Goal: Task Accomplishment & Management: Complete application form

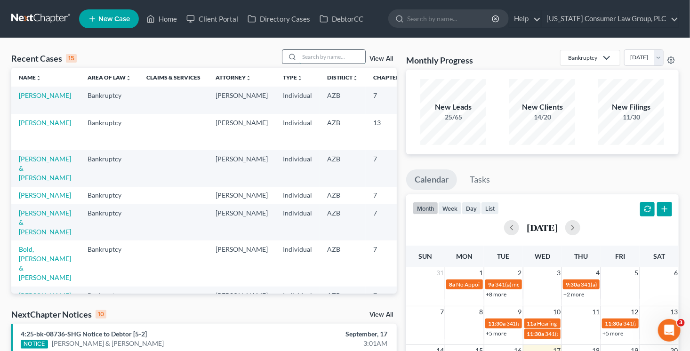
click at [335, 54] on input "search" at bounding box center [332, 57] width 66 height 14
type input "brabeau"
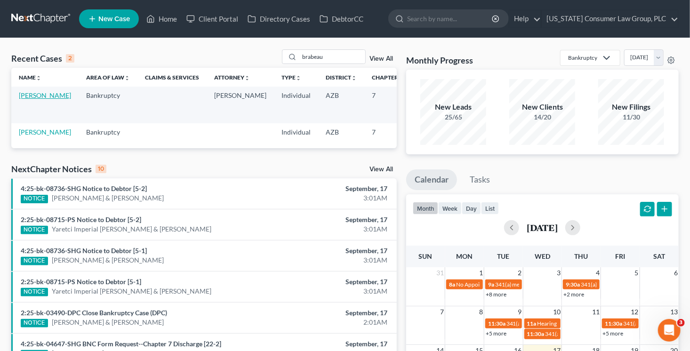
click at [19, 99] on link "Brabeau, Jaimie" at bounding box center [45, 95] width 52 height 8
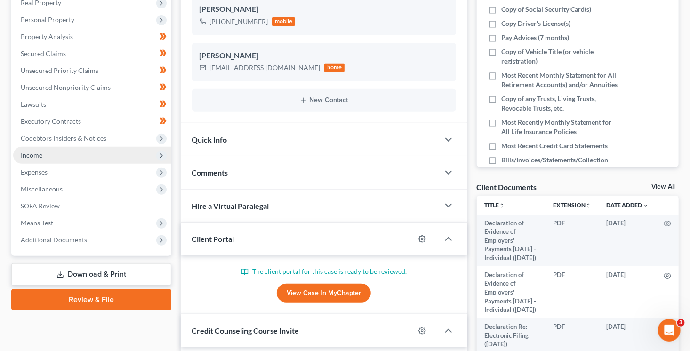
scroll to position [203, 0]
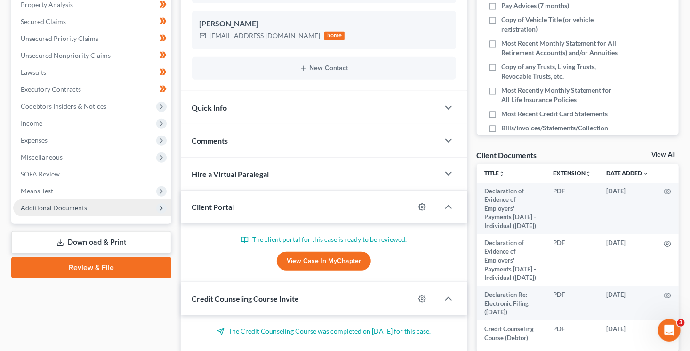
click at [41, 209] on span "Additional Documents" at bounding box center [54, 208] width 66 height 8
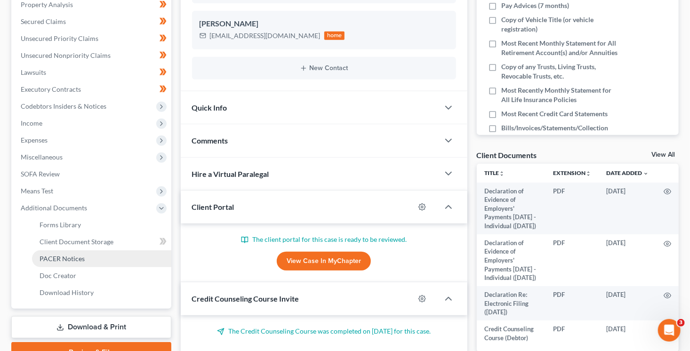
click at [60, 253] on link "PACER Notices" at bounding box center [101, 258] width 139 height 17
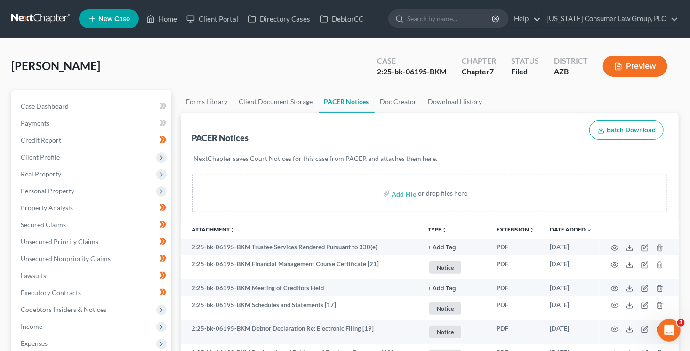
scroll to position [1, 0]
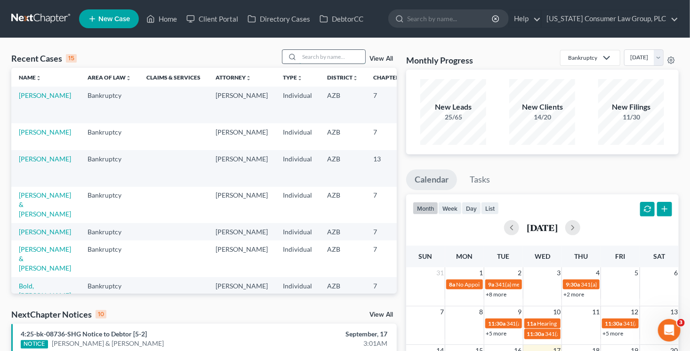
click at [323, 57] on input "search" at bounding box center [332, 57] width 66 height 14
type input "bold"
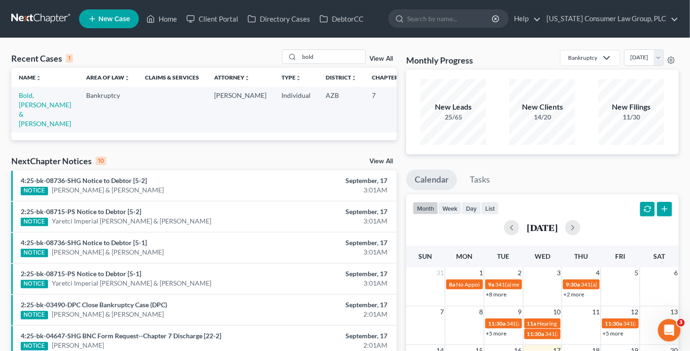
click at [21, 100] on td "Bold, [PERSON_NAME] & [PERSON_NAME]" at bounding box center [44, 110] width 67 height 46
click at [24, 103] on link "Bold, [PERSON_NAME] & [PERSON_NAME]" at bounding box center [45, 109] width 52 height 36
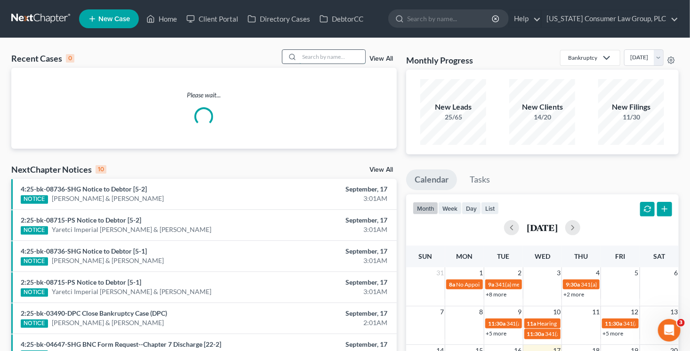
click at [353, 61] on input "search" at bounding box center [332, 57] width 66 height 14
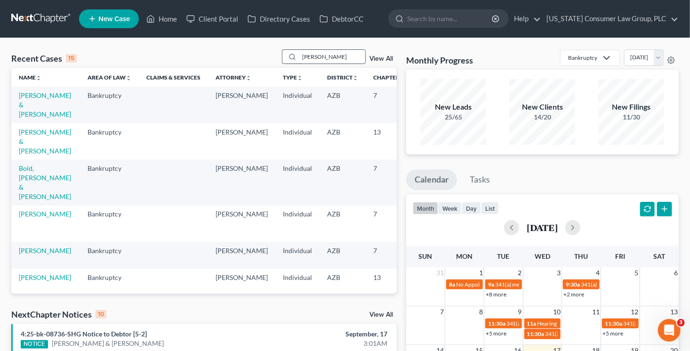
type input "nielson"
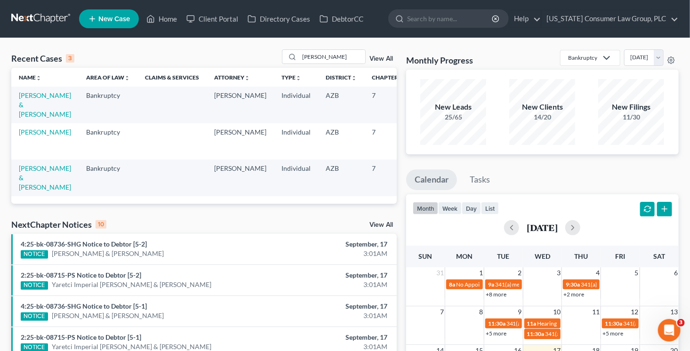
click at [30, 100] on td "[PERSON_NAME] & [PERSON_NAME]" at bounding box center [44, 105] width 67 height 36
click at [32, 101] on link "[PERSON_NAME] & [PERSON_NAME]" at bounding box center [45, 104] width 52 height 27
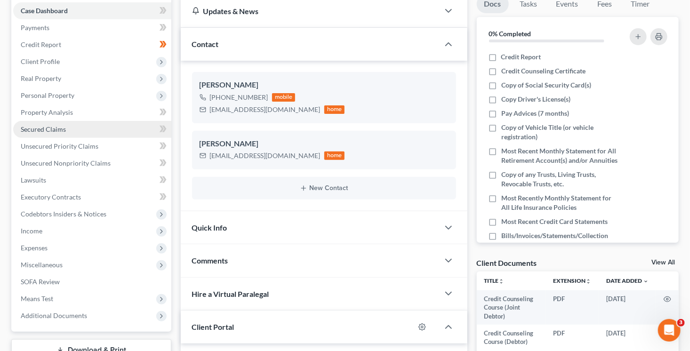
scroll to position [108, 0]
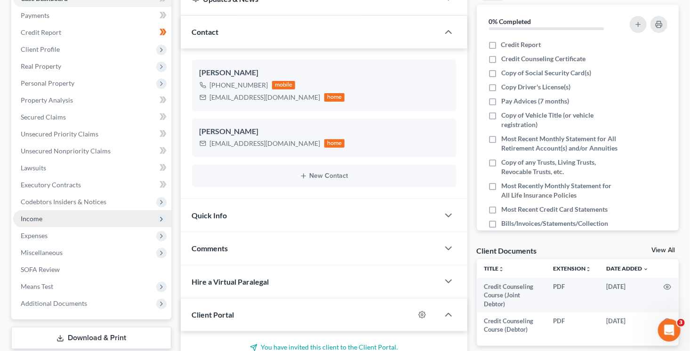
click at [45, 213] on span "Income" at bounding box center [92, 218] width 158 height 17
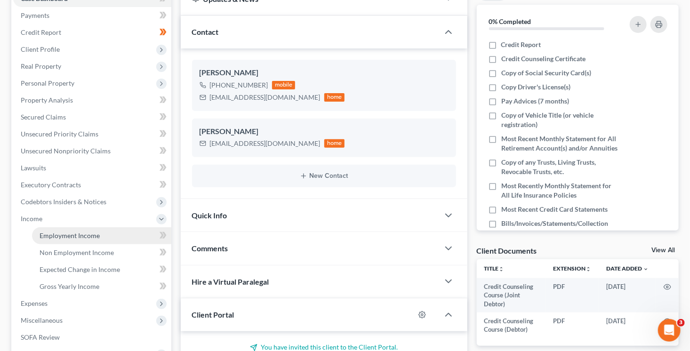
click at [79, 236] on span "Employment Income" at bounding box center [70, 236] width 60 height 8
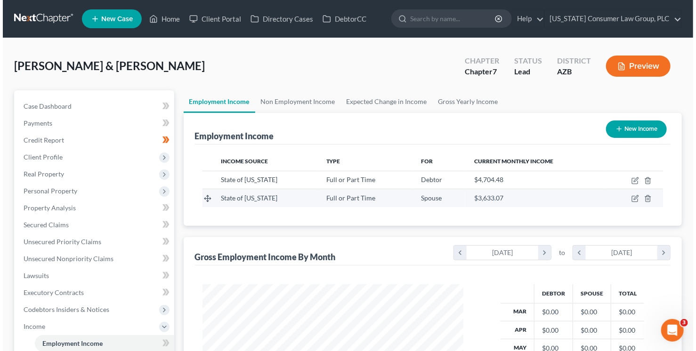
scroll to position [168, 280]
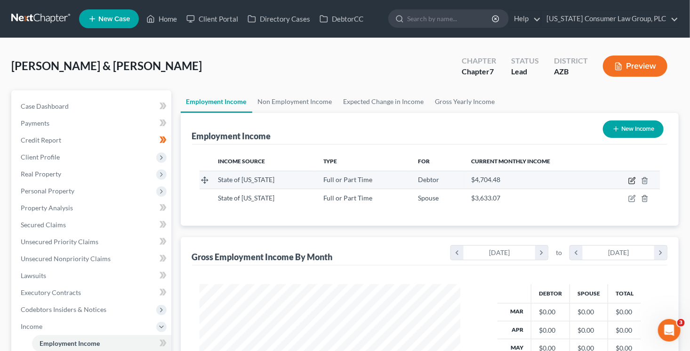
click at [634, 181] on icon "button" at bounding box center [632, 181] width 8 height 8
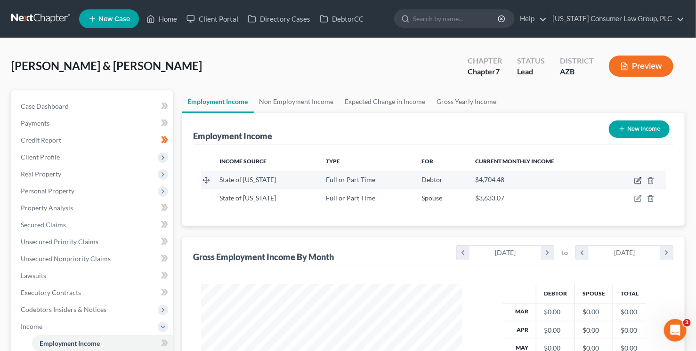
select select "0"
select select "3"
select select "2"
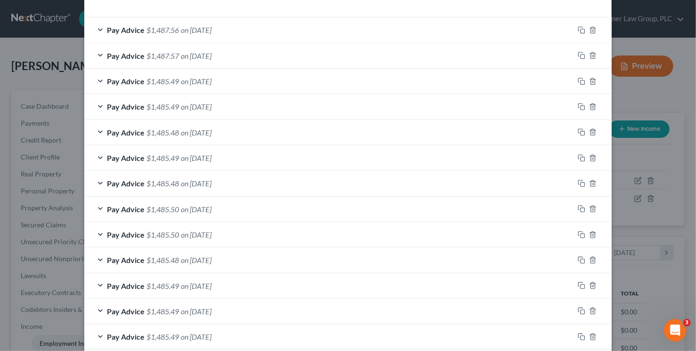
scroll to position [321, 0]
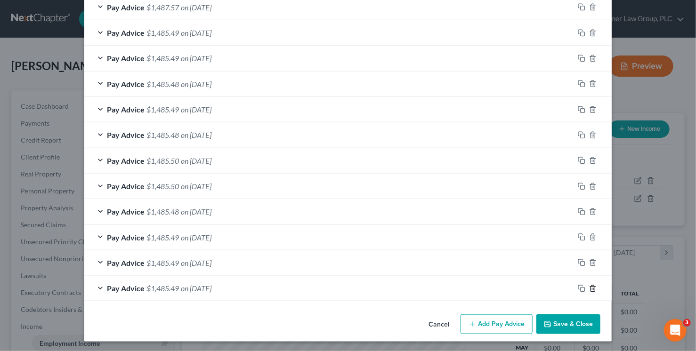
click at [593, 287] on icon "button" at bounding box center [593, 289] width 8 height 8
click at [593, 287] on icon "button" at bounding box center [593, 288] width 8 height 8
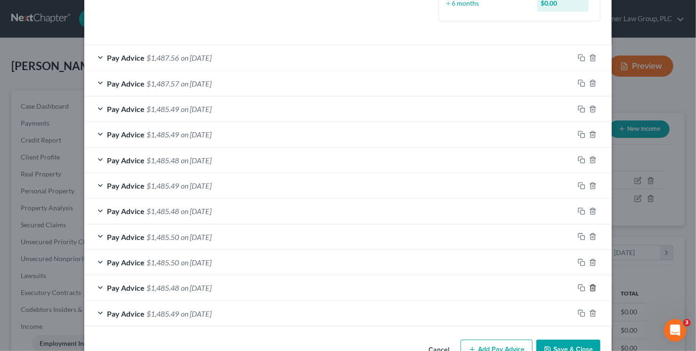
click at [593, 287] on icon "button" at bounding box center [593, 288] width 8 height 8
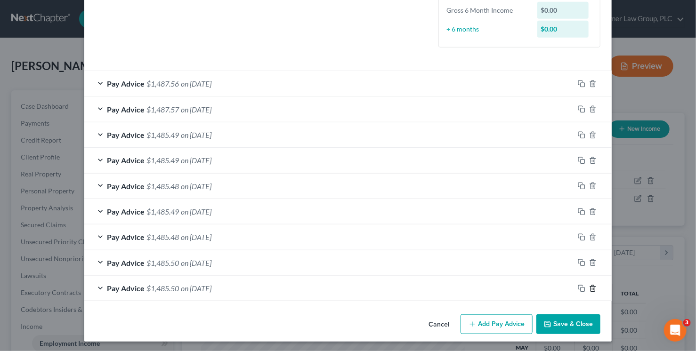
click at [593, 287] on icon "button" at bounding box center [593, 289] width 8 height 8
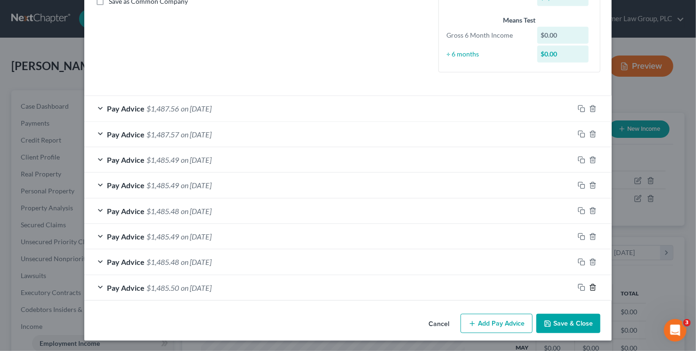
click at [593, 287] on icon "button" at bounding box center [593, 288] width 8 height 8
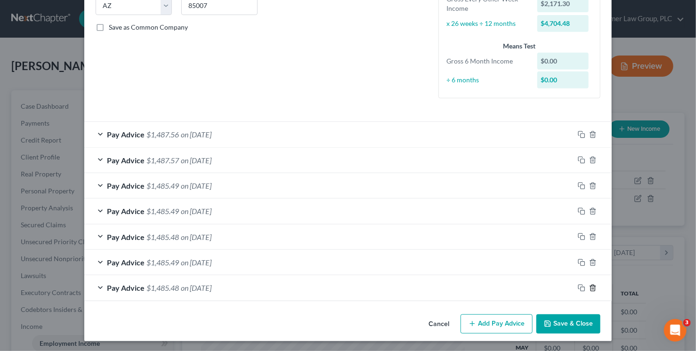
click at [593, 287] on icon "button" at bounding box center [593, 288] width 8 height 8
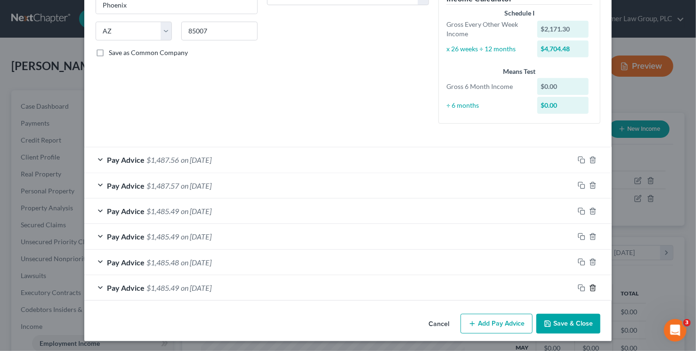
click at [593, 287] on icon "button" at bounding box center [593, 288] width 8 height 8
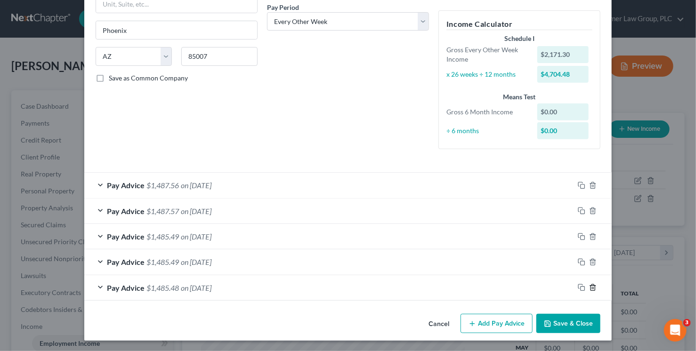
click at [593, 287] on icon "button" at bounding box center [593, 288] width 8 height 8
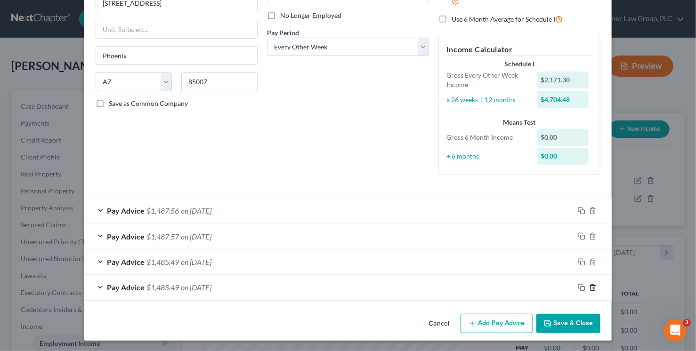
click at [593, 287] on icon "button" at bounding box center [593, 288] width 8 height 8
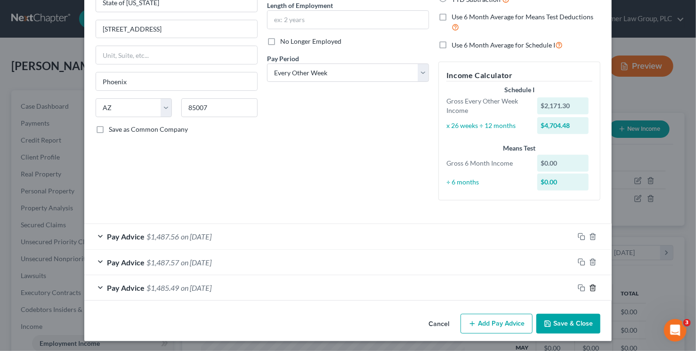
click at [593, 286] on icon "button" at bounding box center [593, 288] width 8 height 8
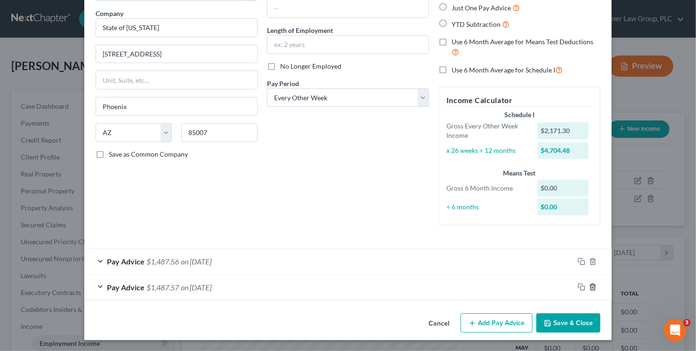
click at [593, 286] on icon "button" at bounding box center [593, 287] width 8 height 8
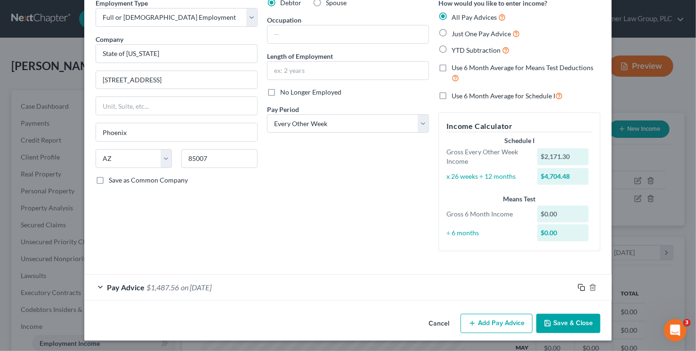
click at [578, 286] on icon "button" at bounding box center [582, 288] width 8 height 8
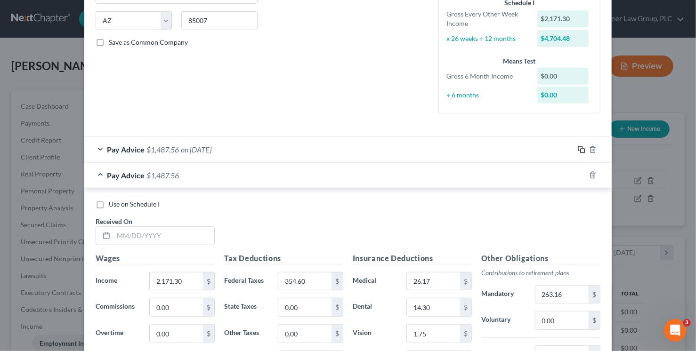
scroll to position [237, 0]
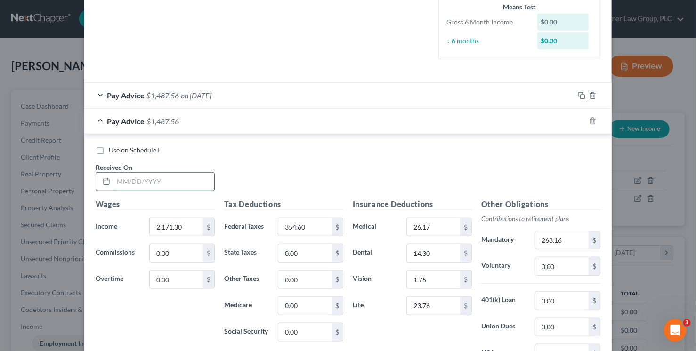
click at [128, 179] on input "text" at bounding box center [163, 182] width 101 height 18
type input "6/12/25"
type input "354.46"
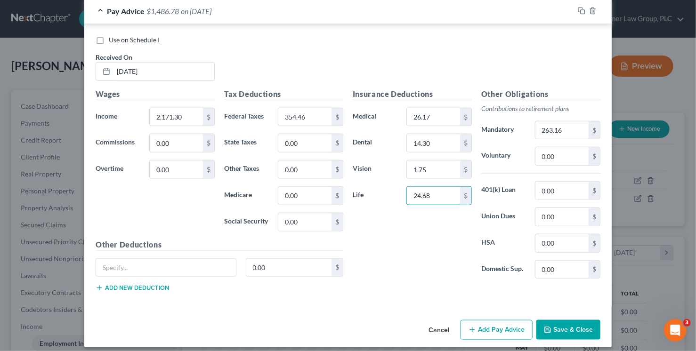
scroll to position [341, 0]
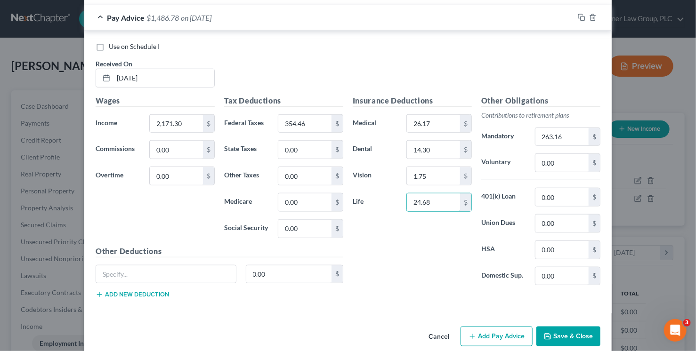
type input "24.68"
click at [580, 18] on rect "button" at bounding box center [582, 18] width 4 height 4
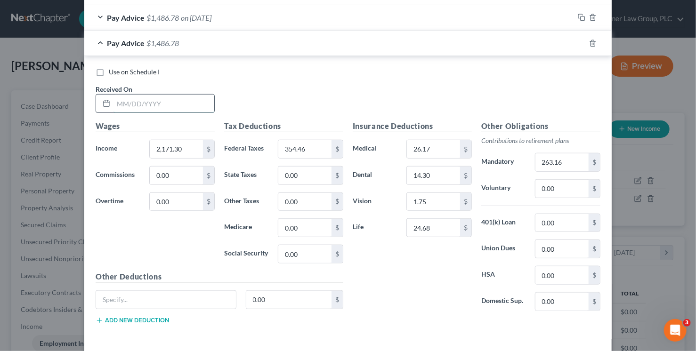
click at [199, 106] on input "text" at bounding box center [163, 104] width 101 height 18
type input "6/26/25"
click at [578, 42] on icon "button" at bounding box center [582, 44] width 8 height 8
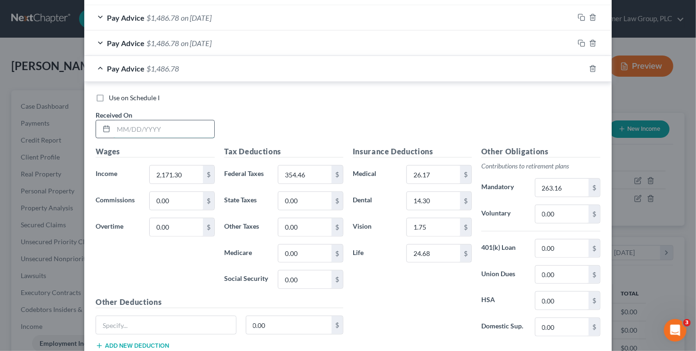
click at [169, 131] on input "text" at bounding box center [163, 129] width 101 height 18
type input "7/10/25"
type input "355.29"
click at [560, 190] on input "263.16" at bounding box center [561, 188] width 53 height 18
type input "257.52"
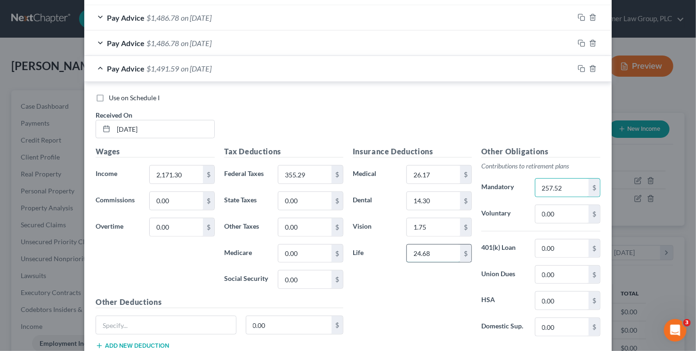
click at [421, 252] on input "24.68" at bounding box center [433, 254] width 53 height 18
type input "24.46"
click at [493, 110] on div "Use on Schedule I Received On * 7/10/25" at bounding box center [348, 119] width 514 height 53
click at [578, 69] on icon "button" at bounding box center [582, 69] width 8 height 8
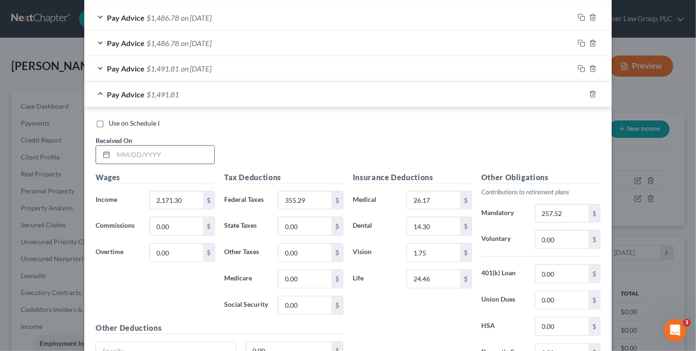
click at [129, 156] on input "text" at bounding box center [163, 155] width 101 height 18
type input "7/24/25"
click at [578, 91] on icon "button" at bounding box center [582, 94] width 8 height 8
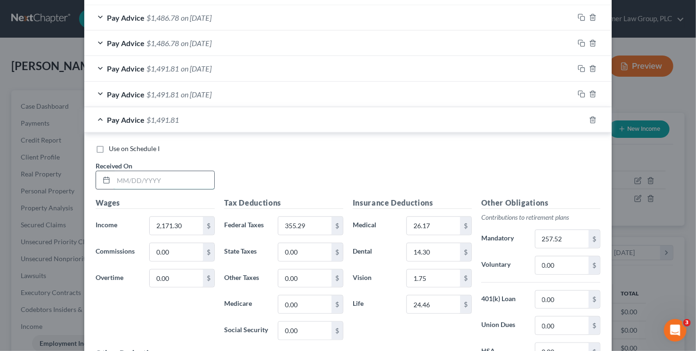
click at [170, 182] on input "text" at bounding box center [163, 180] width 101 height 18
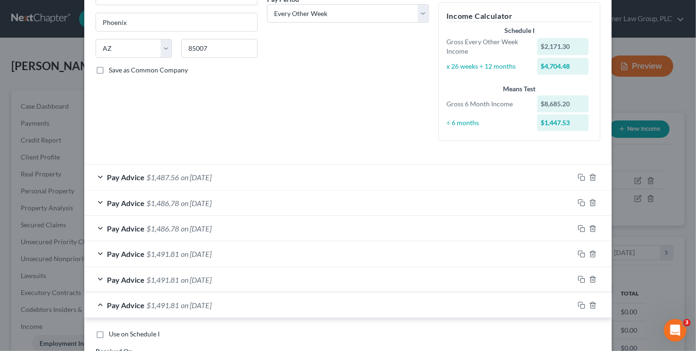
scroll to position [90, 0]
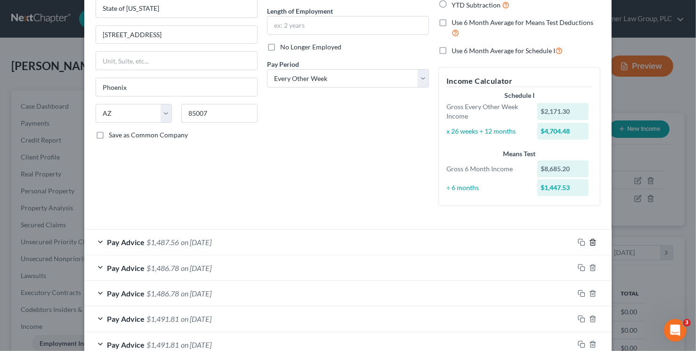
type input "8/7/25"
click at [593, 242] on line "button" at bounding box center [593, 243] width 0 height 2
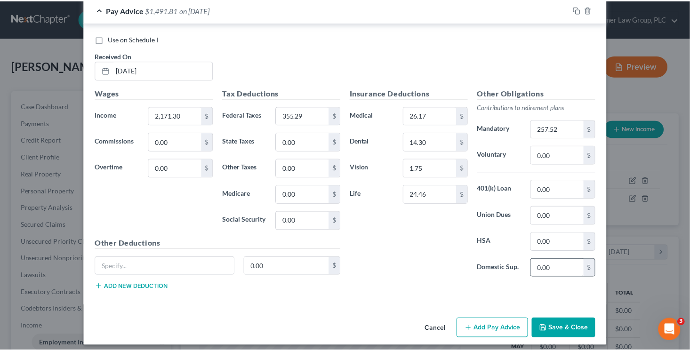
scroll to position [429, 0]
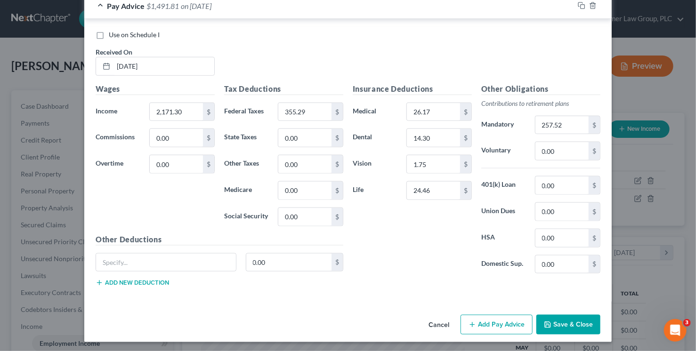
drag, startPoint x: 588, startPoint y: 323, endPoint x: 585, endPoint y: 314, distance: 9.7
click at [589, 323] on button "Save & Close" at bounding box center [568, 325] width 64 height 20
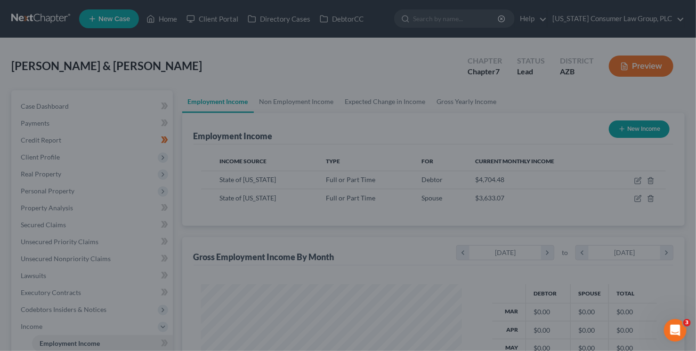
scroll to position [470520, 470408]
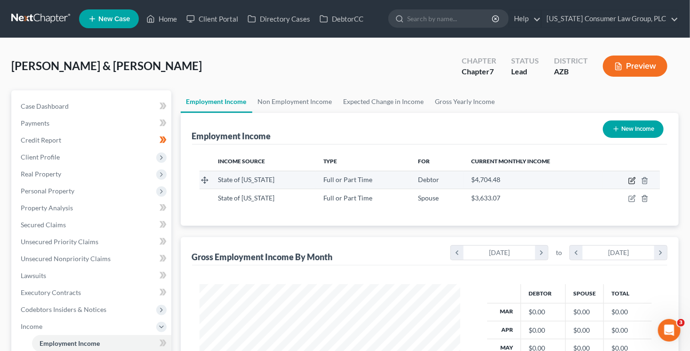
click at [630, 178] on icon "button" at bounding box center [632, 181] width 6 height 6
select select "0"
select select "3"
select select "2"
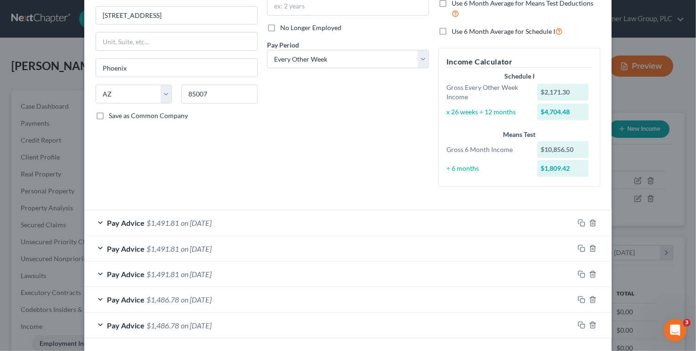
scroll to position [113, 0]
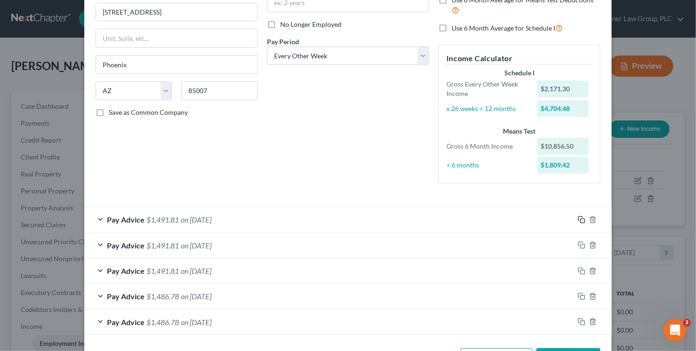
click at [580, 219] on rect "button" at bounding box center [582, 221] width 4 height 4
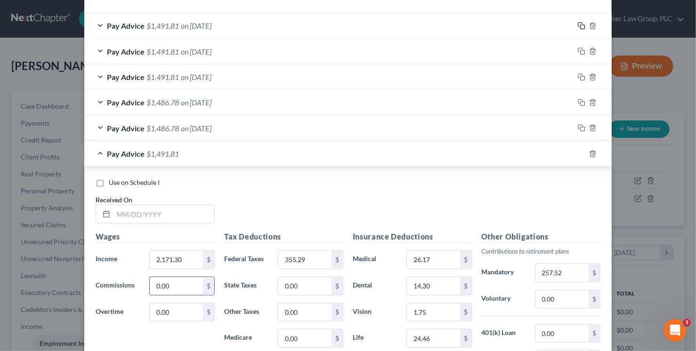
scroll to position [320, 0]
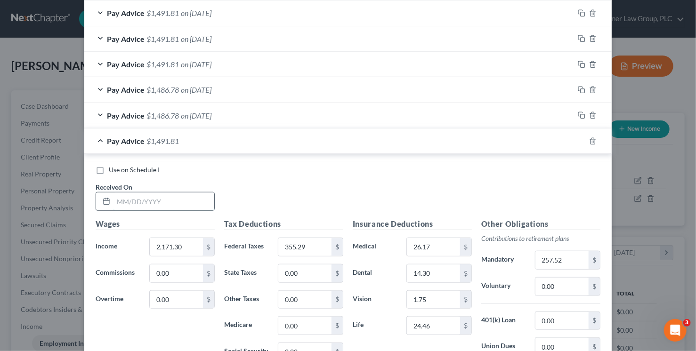
click at [153, 201] on input "text" at bounding box center [163, 202] width 101 height 18
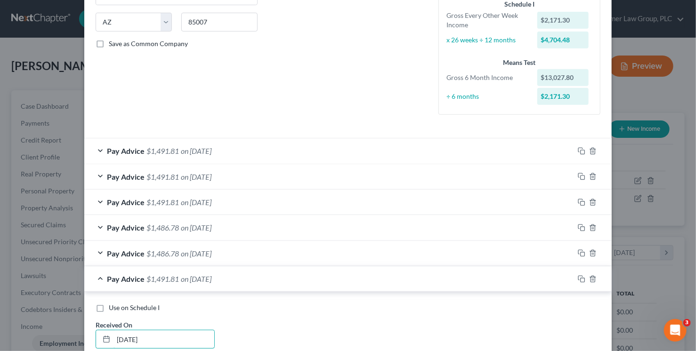
scroll to position [171, 0]
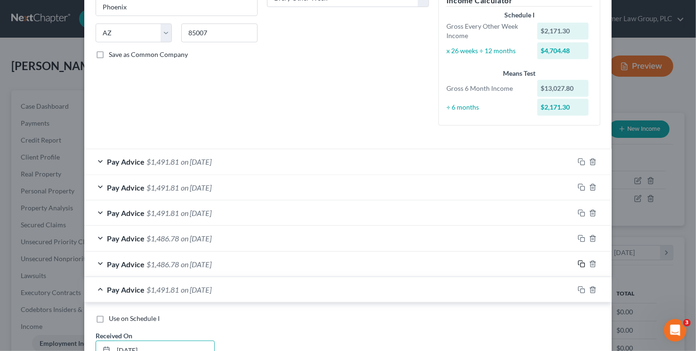
type input "8/21/25"
click at [578, 265] on icon "button" at bounding box center [582, 264] width 8 height 8
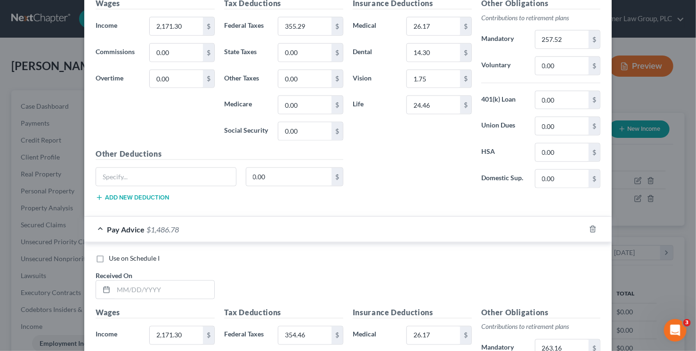
scroll to position [567, 0]
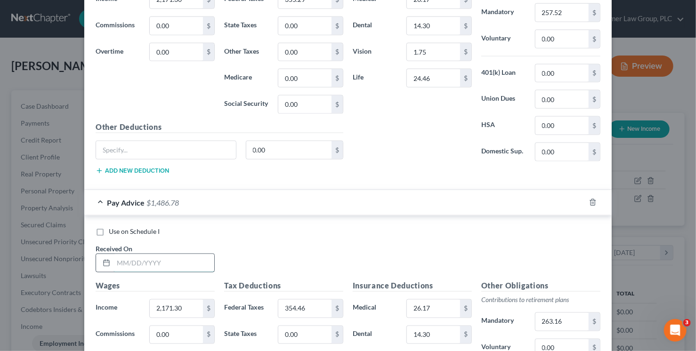
click at [169, 258] on input "text" at bounding box center [163, 263] width 101 height 18
type input "4/3/25"
click at [323, 301] on input "354.46" at bounding box center [304, 309] width 53 height 18
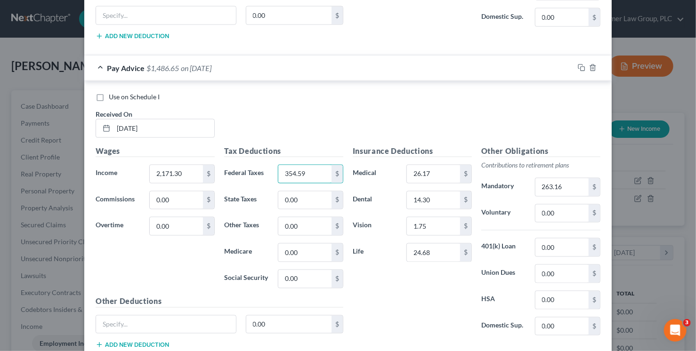
scroll to position [707, 0]
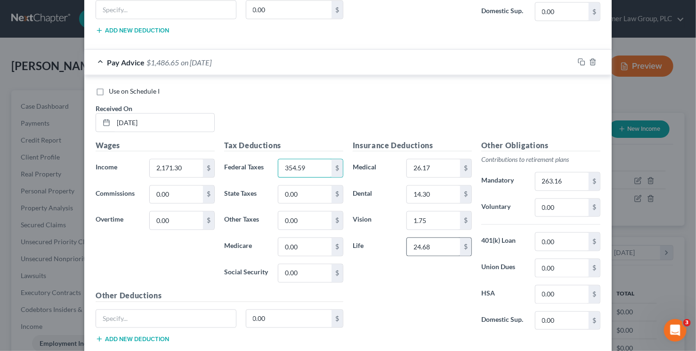
type input "354.59"
click at [451, 246] on input "24.68" at bounding box center [433, 247] width 53 height 18
type input "23.76"
click at [580, 59] on icon "button" at bounding box center [582, 62] width 8 height 8
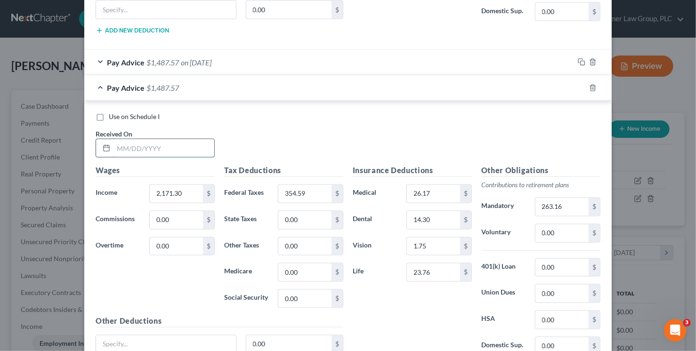
click at [175, 149] on input "text" at bounding box center [163, 148] width 101 height 18
type input "4/17/25"
click at [307, 192] on input "354.59" at bounding box center [304, 194] width 53 height 18
type input "354.61"
click at [191, 191] on input "2,171.30" at bounding box center [176, 194] width 53 height 18
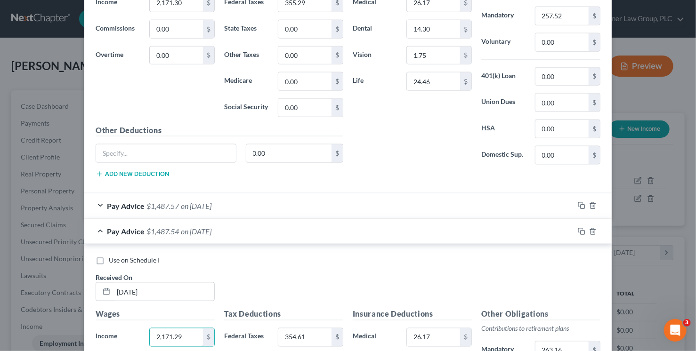
scroll to position [602, 0]
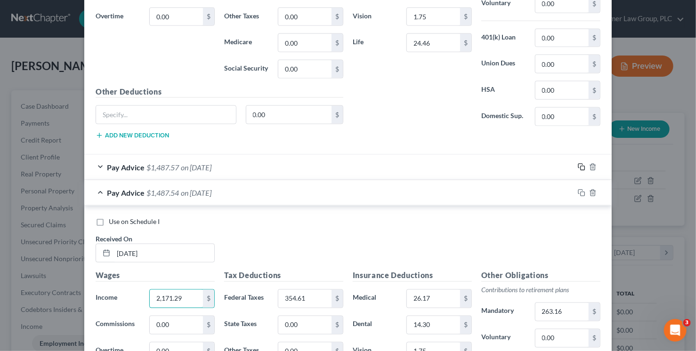
type input "2,171.29"
click at [578, 165] on icon "button" at bounding box center [582, 167] width 8 height 8
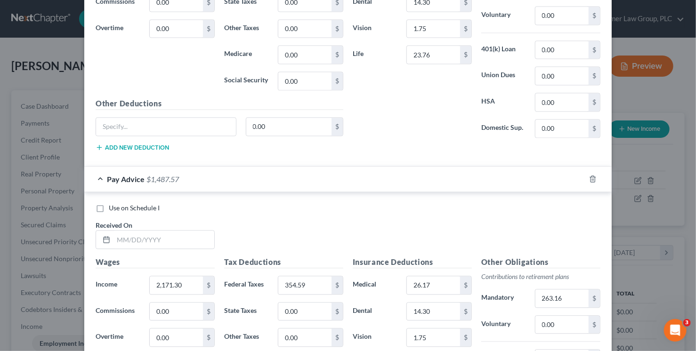
scroll to position [926, 0]
click at [148, 232] on input "text" at bounding box center [163, 239] width 101 height 18
type input "3/6/25"
click at [303, 278] on input "354.59" at bounding box center [304, 285] width 53 height 18
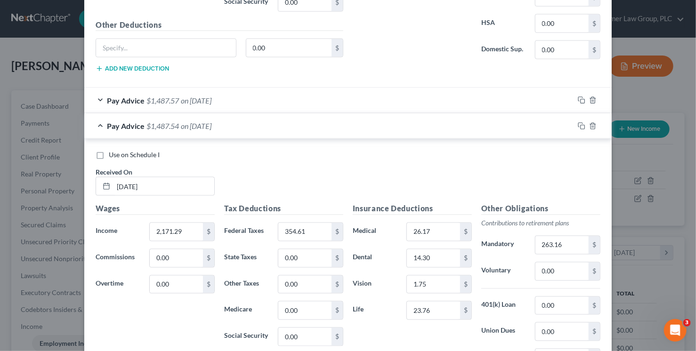
scroll to position [650, 0]
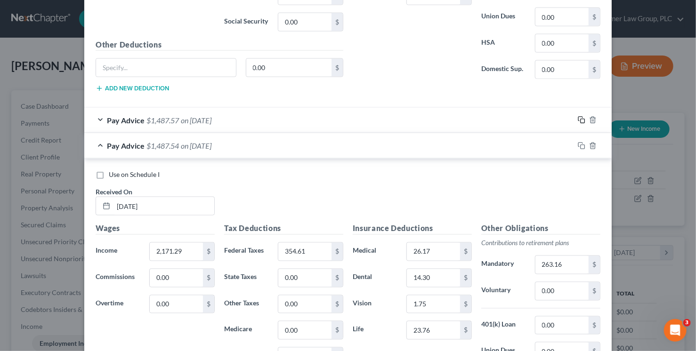
type input "354.60"
click at [578, 118] on icon "button" at bounding box center [582, 120] width 8 height 8
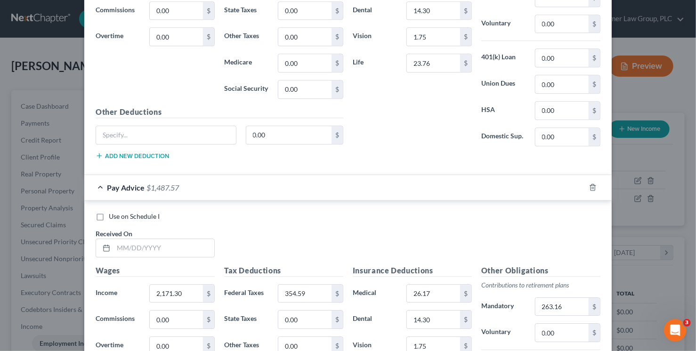
scroll to position [1395, 0]
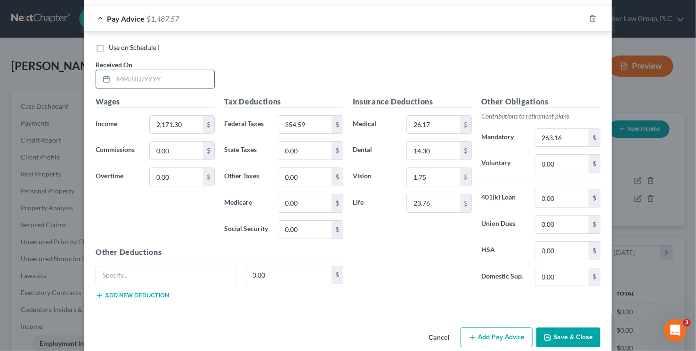
click at [143, 70] on input "text" at bounding box center [163, 79] width 101 height 18
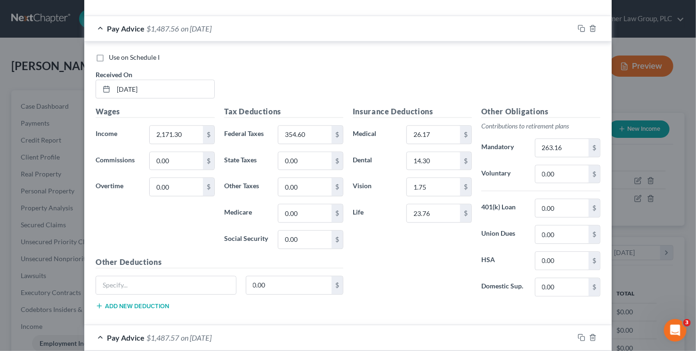
scroll to position [1075, 0]
type input "3/20/25"
click at [578, 26] on icon "button" at bounding box center [582, 30] width 8 height 8
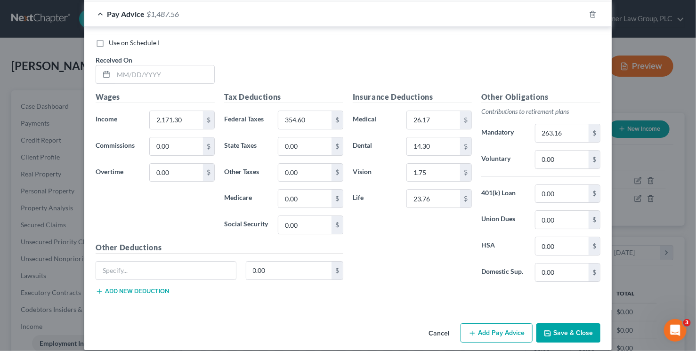
scroll to position [1428, 0]
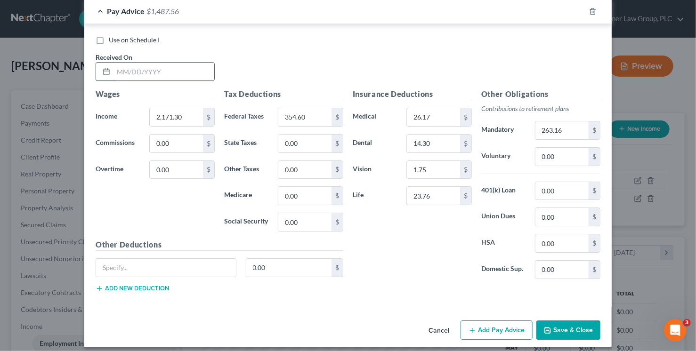
click at [196, 63] on input "text" at bounding box center [163, 72] width 101 height 18
type input "5/1/25"
click at [578, 8] on icon "button" at bounding box center [582, 12] width 8 height 8
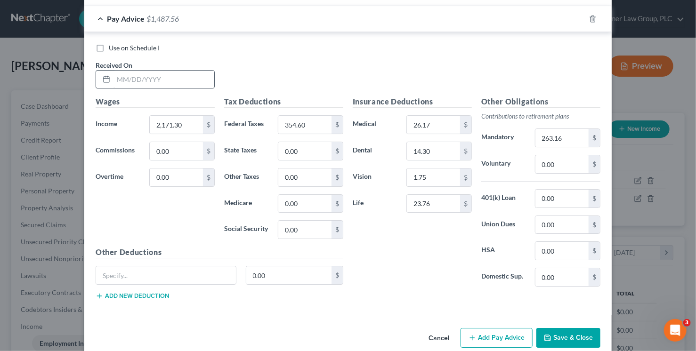
scroll to position [1453, 0]
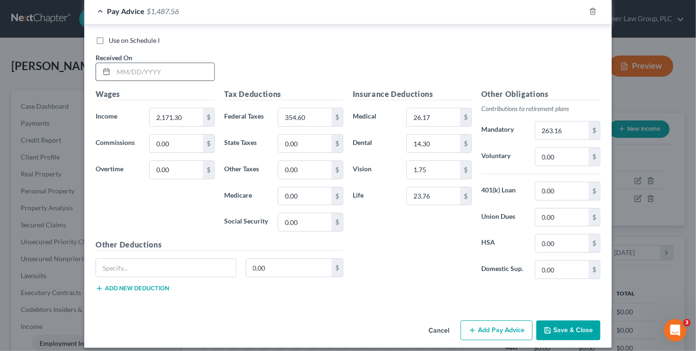
click at [128, 68] on input "text" at bounding box center [163, 72] width 101 height 18
type input "5/15/25"
type input "4,429.43"
type input "955.79"
click at [555, 127] on input "263.16" at bounding box center [561, 130] width 53 height 18
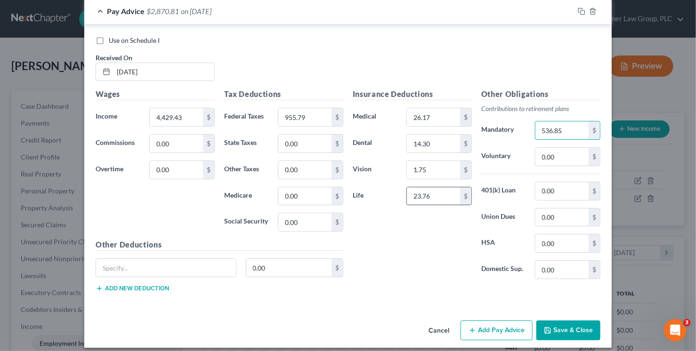
type input "536.85"
click at [417, 189] on input "23.76" at bounding box center [433, 196] width 53 height 18
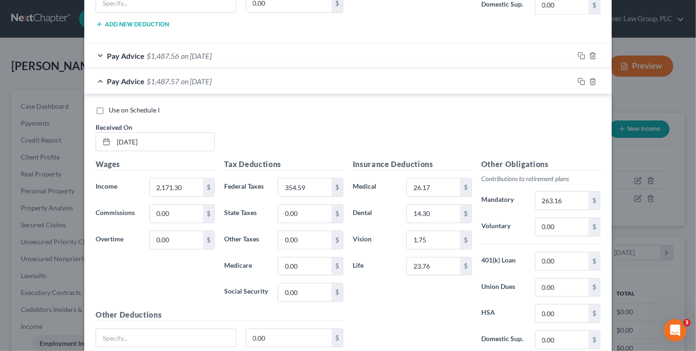
scroll to position [1032, 0]
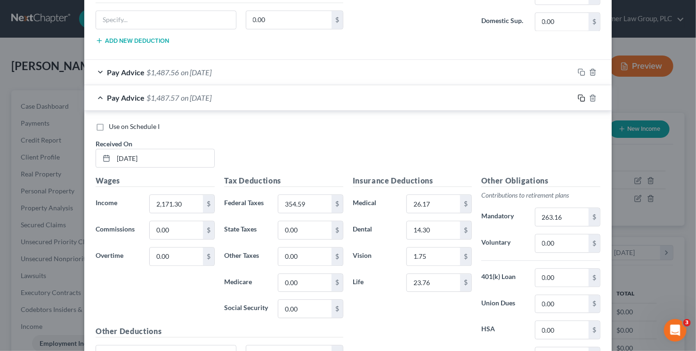
type input "27.14"
click at [580, 94] on icon "button" at bounding box center [582, 98] width 8 height 8
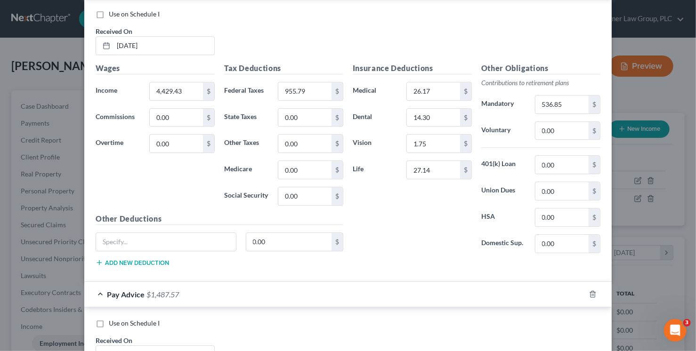
scroll to position [1371, 0]
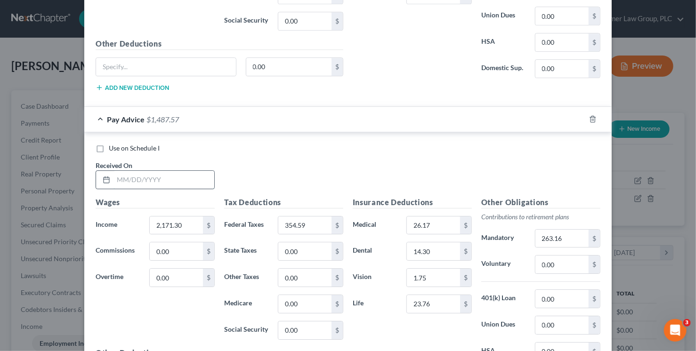
click at [195, 176] on input "text" at bounding box center [163, 180] width 101 height 18
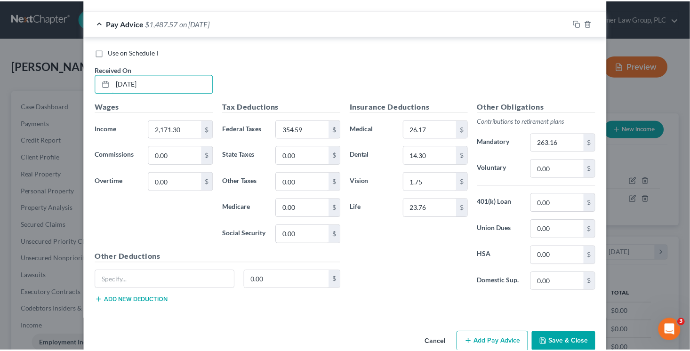
scroll to position [1479, 0]
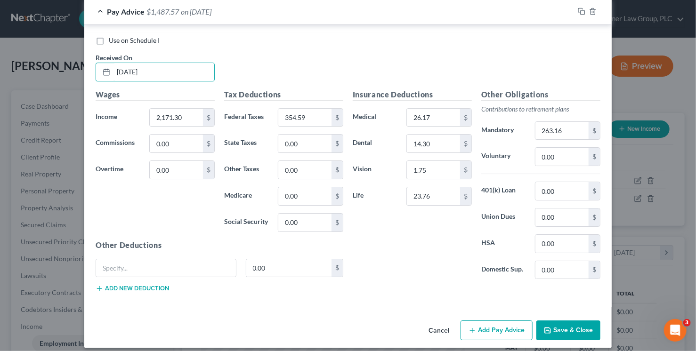
type input "5/29/25"
click at [558, 323] on button "Save & Close" at bounding box center [568, 331] width 64 height 20
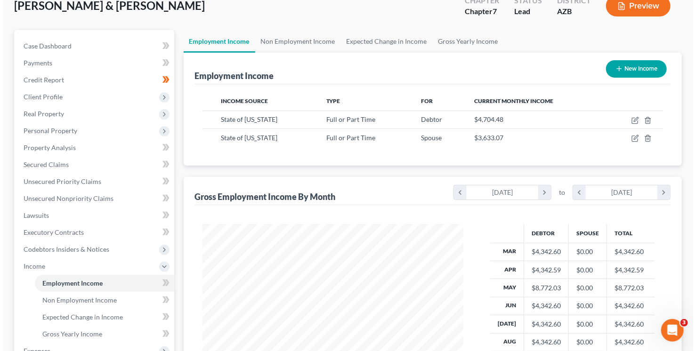
scroll to position [40, 0]
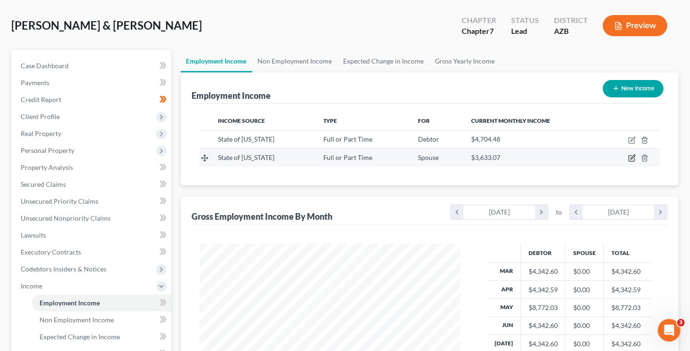
click at [631, 158] on icon "button" at bounding box center [633, 157] width 4 height 4
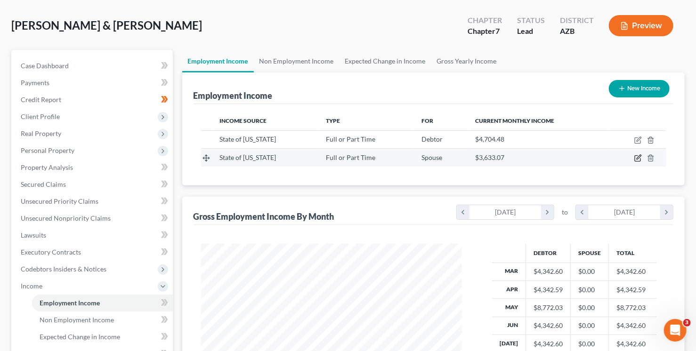
select select "0"
select select "3"
select select "2"
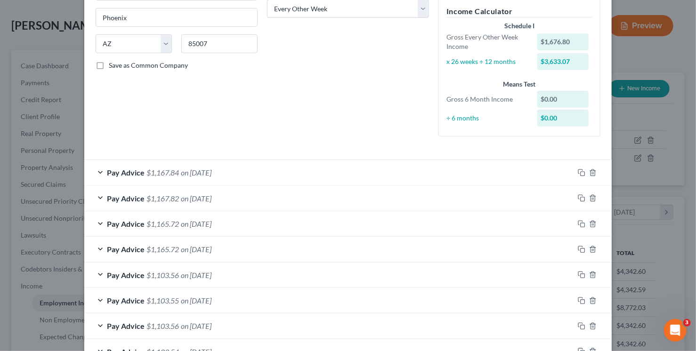
scroll to position [162, 0]
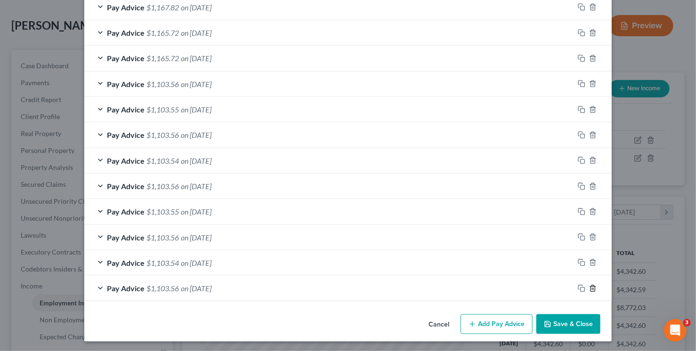
click at [589, 286] on icon "button" at bounding box center [593, 289] width 8 height 8
click at [589, 286] on icon "button" at bounding box center [593, 288] width 8 height 8
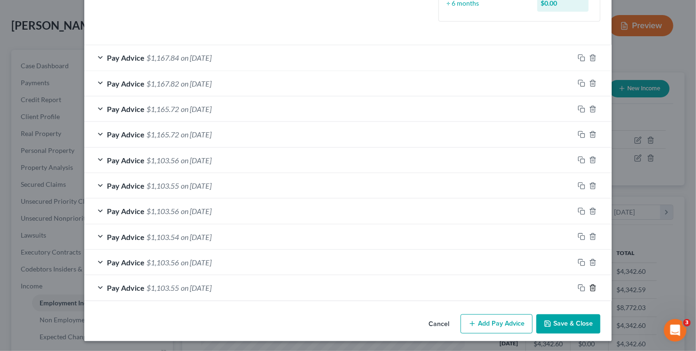
click at [589, 286] on icon "button" at bounding box center [593, 288] width 8 height 8
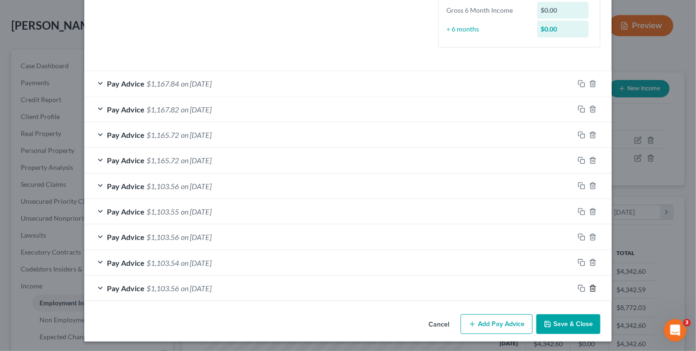
click at [589, 286] on icon "button" at bounding box center [593, 289] width 8 height 8
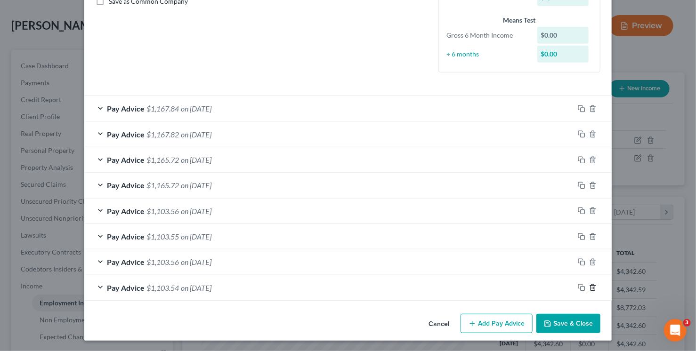
click at [589, 286] on icon "button" at bounding box center [593, 288] width 8 height 8
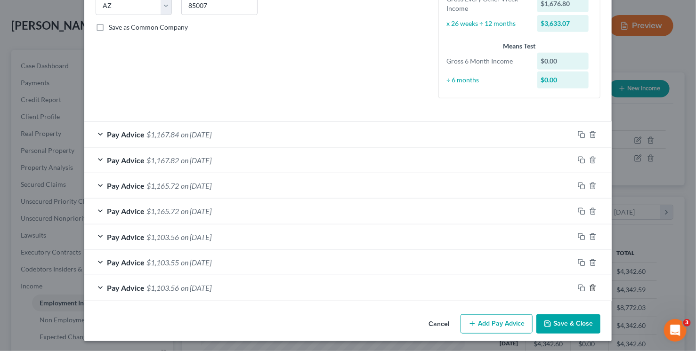
click at [589, 286] on icon "button" at bounding box center [593, 288] width 8 height 8
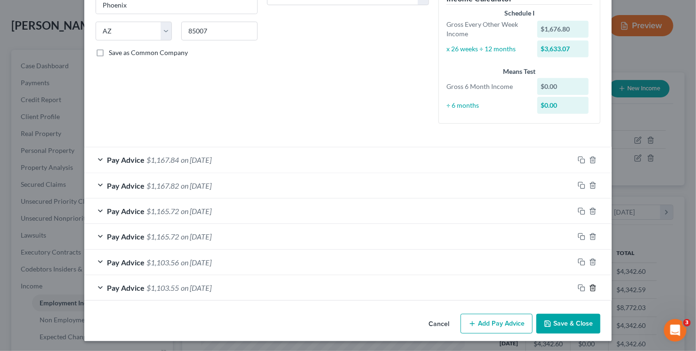
click at [589, 286] on icon "button" at bounding box center [593, 288] width 8 height 8
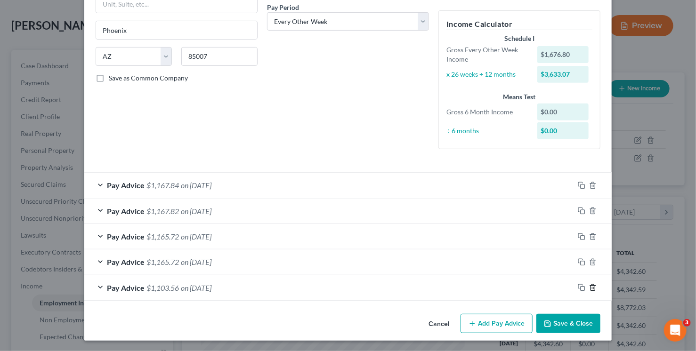
click at [589, 286] on icon "button" at bounding box center [593, 288] width 8 height 8
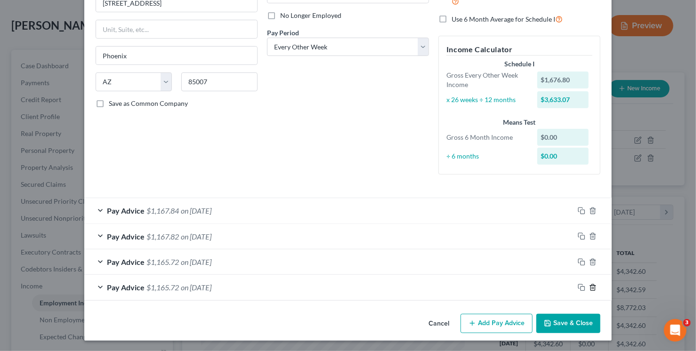
click at [589, 286] on icon "button" at bounding box center [593, 288] width 8 height 8
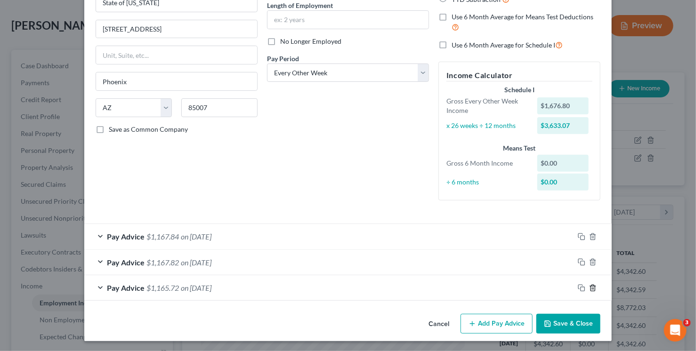
click at [589, 286] on icon "button" at bounding box center [593, 288] width 8 height 8
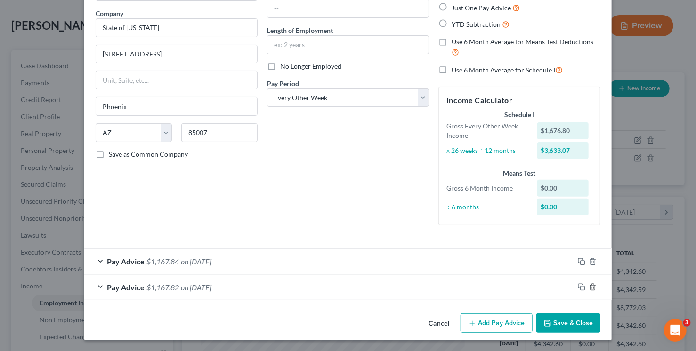
click at [589, 286] on icon "button" at bounding box center [593, 287] width 8 height 8
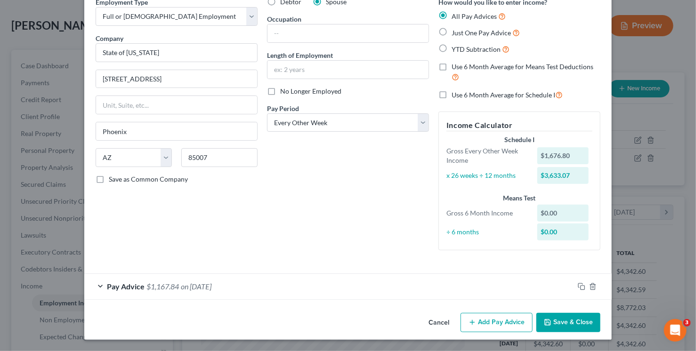
scroll to position [45, 0]
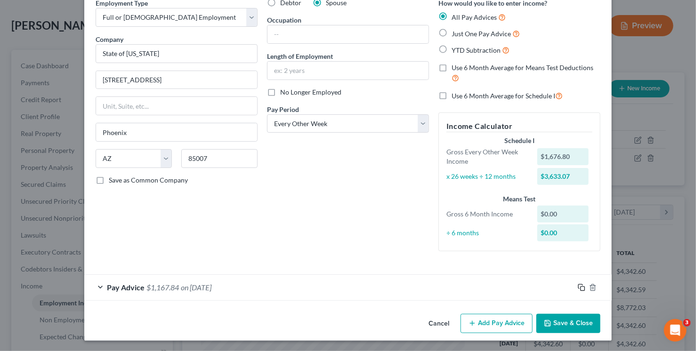
click at [580, 289] on rect "button" at bounding box center [582, 289] width 4 height 4
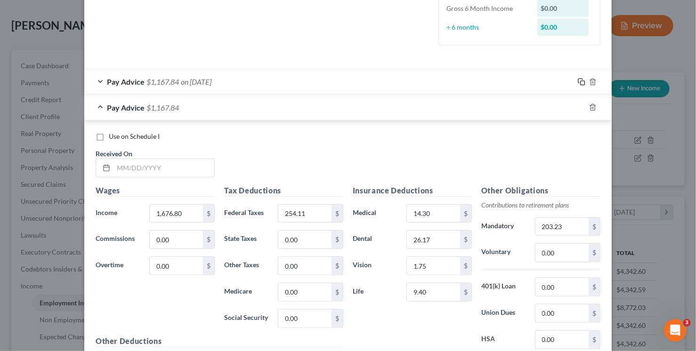
scroll to position [263, 0]
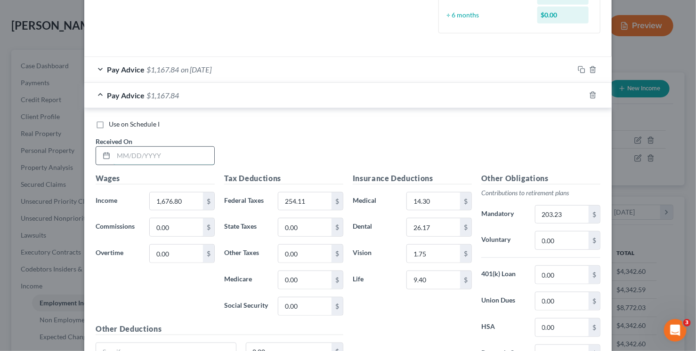
click at [130, 153] on input "text" at bounding box center [163, 156] width 101 height 18
type input "4/3/25"
click at [317, 200] on input "254.11" at bounding box center [304, 202] width 53 height 18
type input "254.13"
click at [591, 68] on icon "button" at bounding box center [593, 70] width 8 height 8
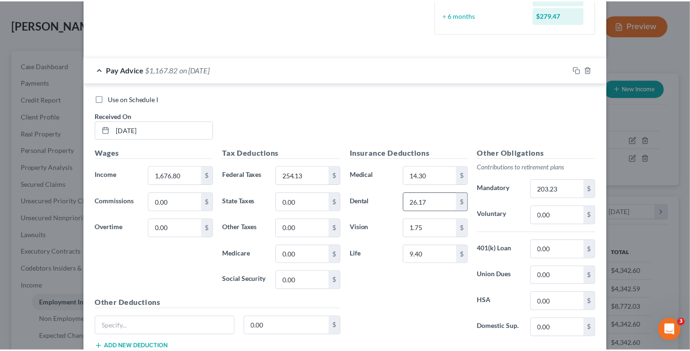
scroll to position [327, 0]
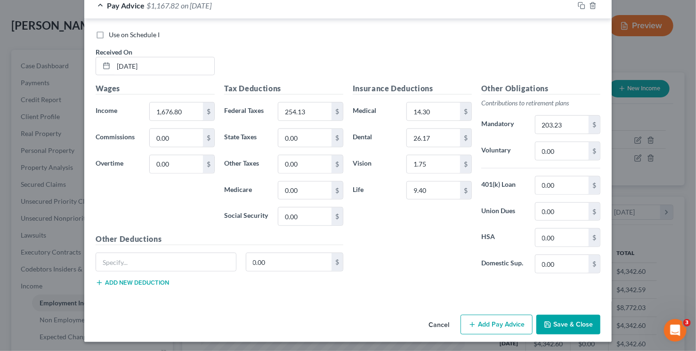
click at [556, 322] on button "Save & Close" at bounding box center [568, 325] width 64 height 20
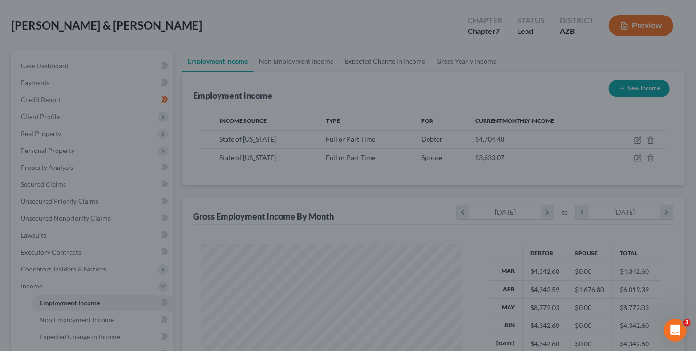
scroll to position [470520, 470408]
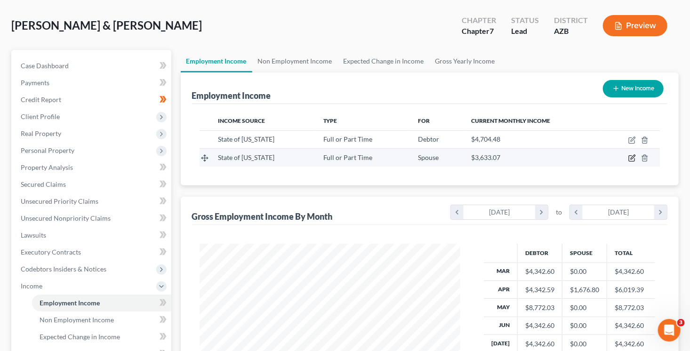
click at [633, 157] on icon "button" at bounding box center [633, 157] width 4 height 4
select select "0"
select select "3"
select select "2"
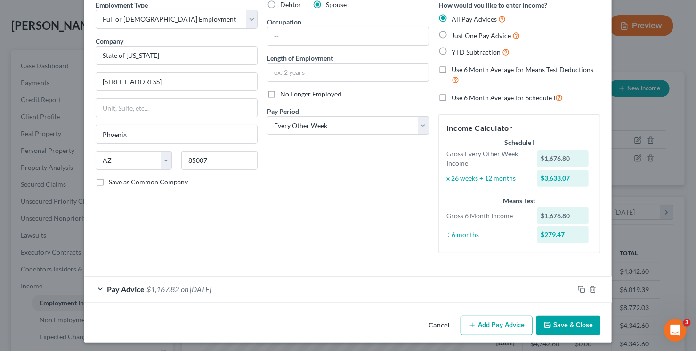
scroll to position [45, 0]
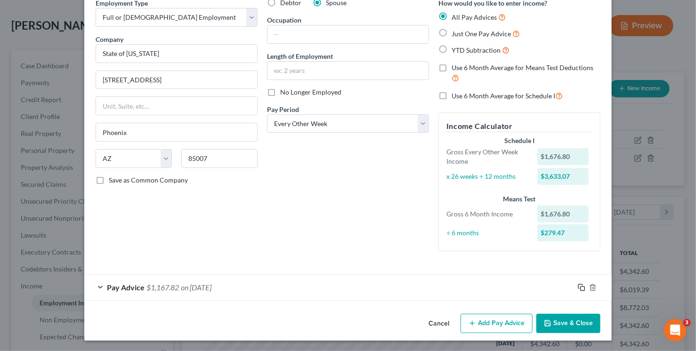
click at [580, 288] on icon "button" at bounding box center [582, 288] width 8 height 8
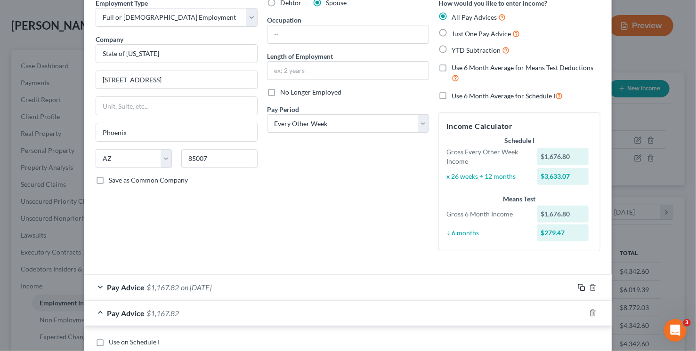
scroll to position [291, 0]
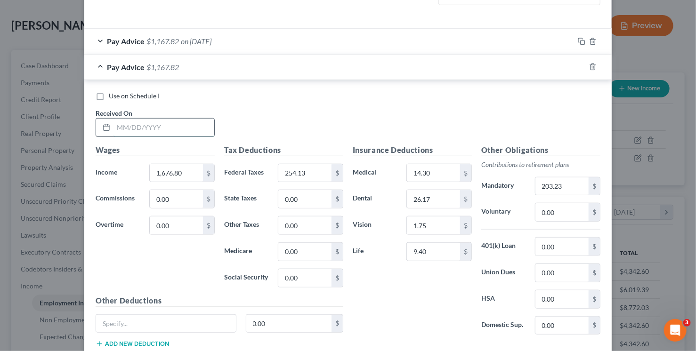
click at [127, 131] on input "text" at bounding box center [163, 128] width 101 height 18
type input "4/17/25"
type input "254.12"
click at [579, 66] on icon "button" at bounding box center [582, 67] width 8 height 8
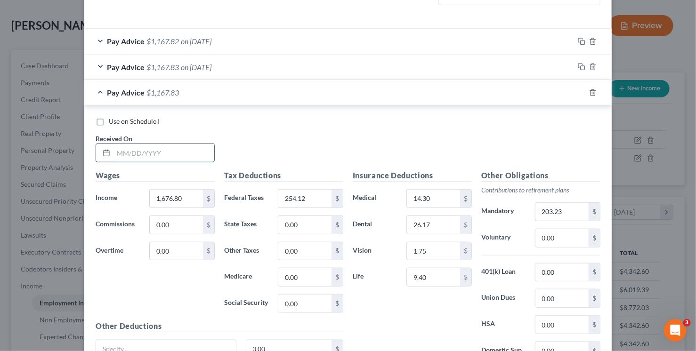
click at [169, 153] on input "text" at bounding box center [163, 153] width 101 height 18
type input "8/7/25"
type input "1,676.80"
type input "254.77"
click at [439, 277] on input "9.40" at bounding box center [433, 277] width 53 height 18
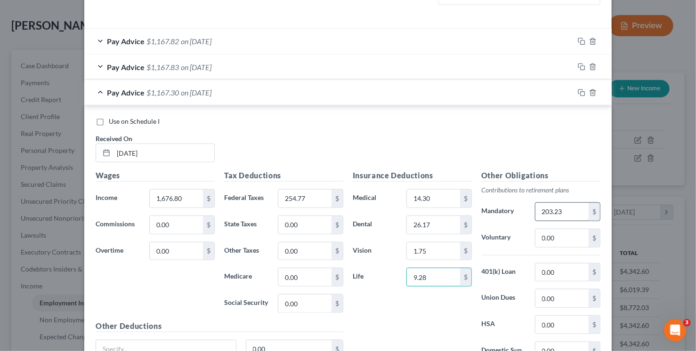
type input "9.28"
click at [565, 215] on input "203.23" at bounding box center [561, 212] width 53 height 18
type input "198.87"
click at [580, 92] on rect "button" at bounding box center [582, 94] width 4 height 4
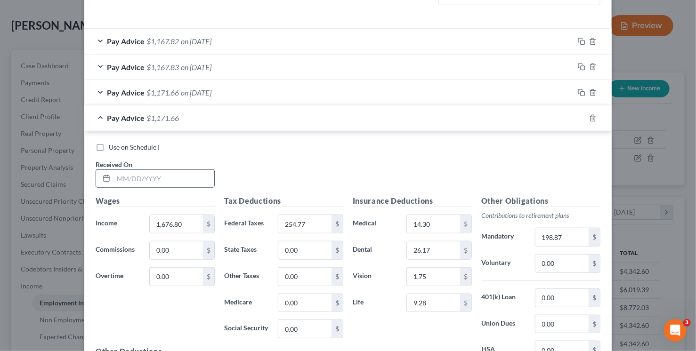
click at [150, 181] on input "text" at bounding box center [163, 179] width 101 height 18
type input "8/21/25"
type input "254.75"
click at [579, 117] on icon "button" at bounding box center [582, 118] width 8 height 8
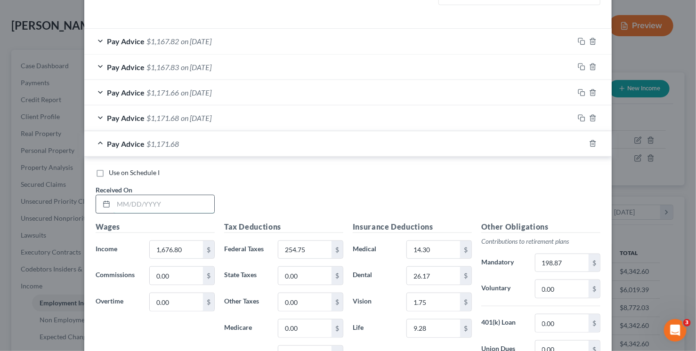
click at [182, 201] on input "text" at bounding box center [163, 204] width 101 height 18
type input "7/10/25"
click at [578, 143] on icon "button" at bounding box center [582, 144] width 8 height 8
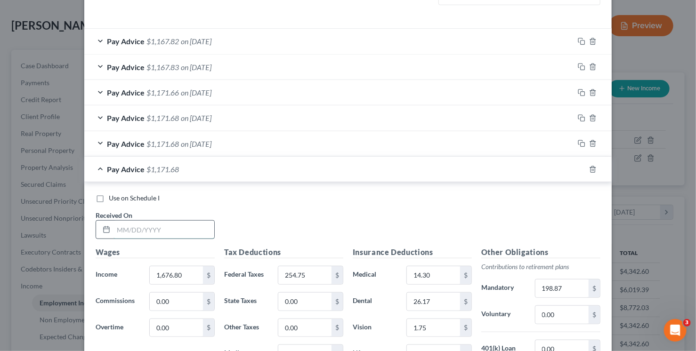
click at [170, 226] on input "text" at bounding box center [163, 230] width 101 height 18
type input "7/24/25"
type input "254.77"
click at [579, 168] on icon "button" at bounding box center [582, 170] width 8 height 8
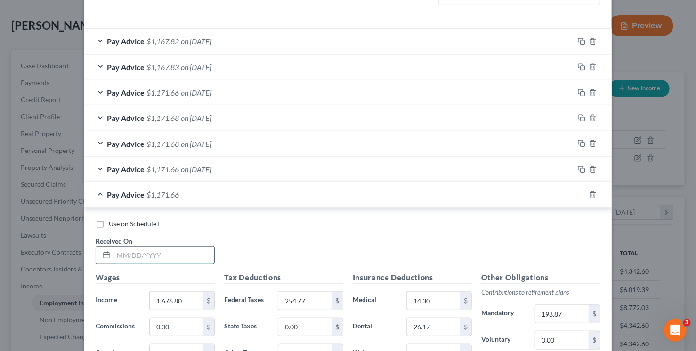
click at [129, 261] on input "text" at bounding box center [163, 256] width 101 height 18
type input "6/26/25"
type input "1,676.80"
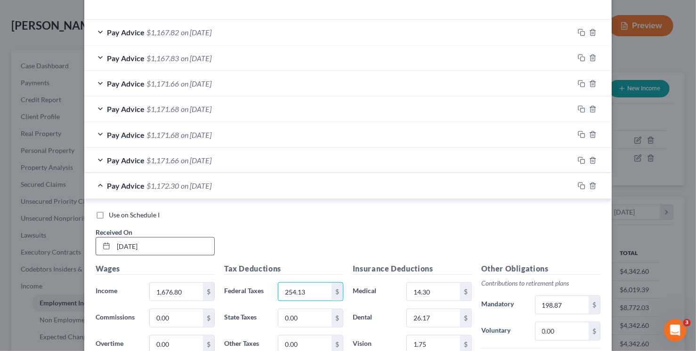
type input "254.13"
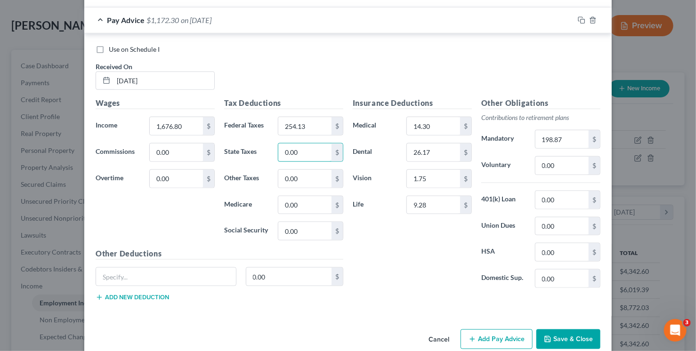
scroll to position [480, 0]
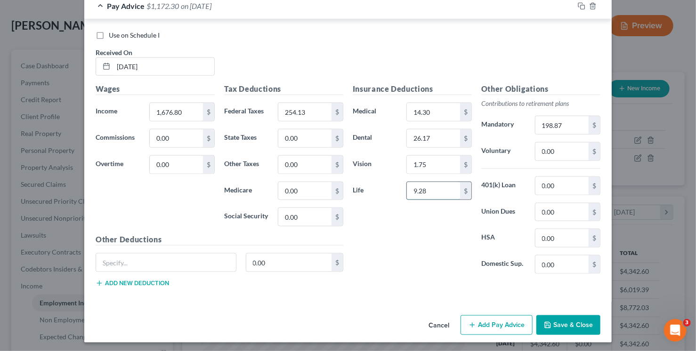
click at [431, 192] on input "9.28" at bounding box center [433, 191] width 53 height 18
type input "9.45"
click at [539, 128] on input "198.87" at bounding box center [561, 125] width 53 height 18
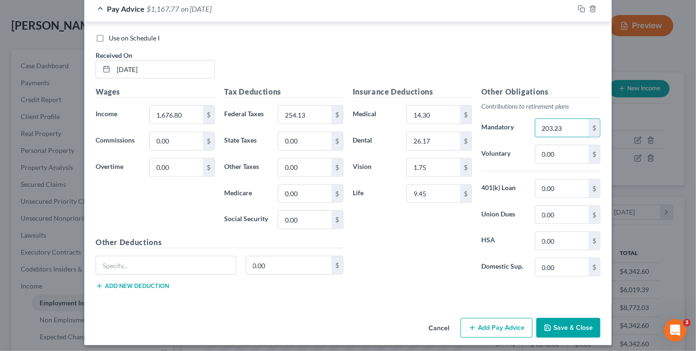
scroll to position [472, 0]
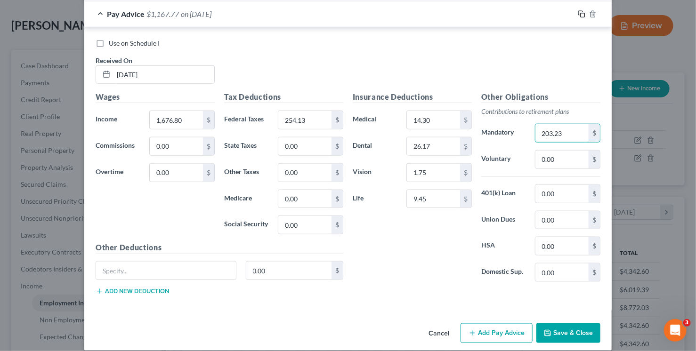
type input "203.23"
click at [580, 14] on icon "button" at bounding box center [582, 14] width 8 height 8
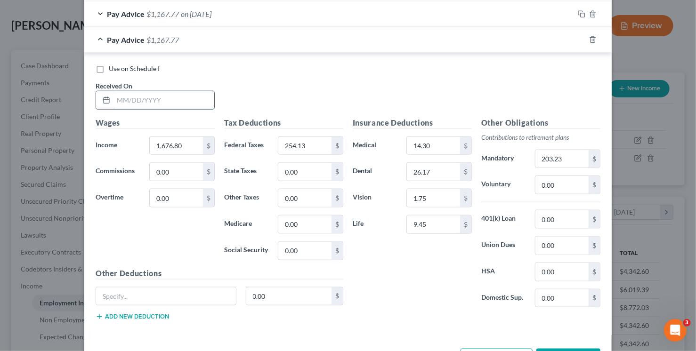
click at [159, 97] on input "text" at bounding box center [163, 100] width 101 height 18
type input "6/12/25"
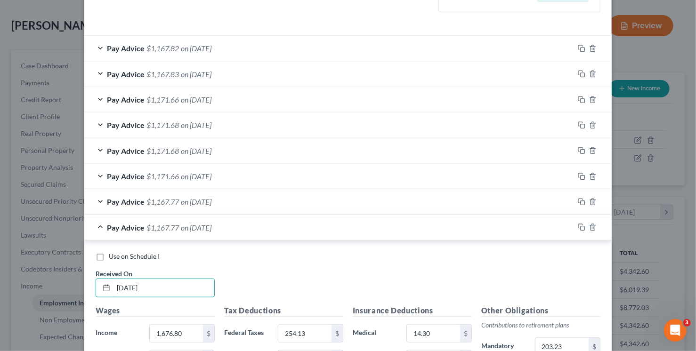
scroll to position [275, 0]
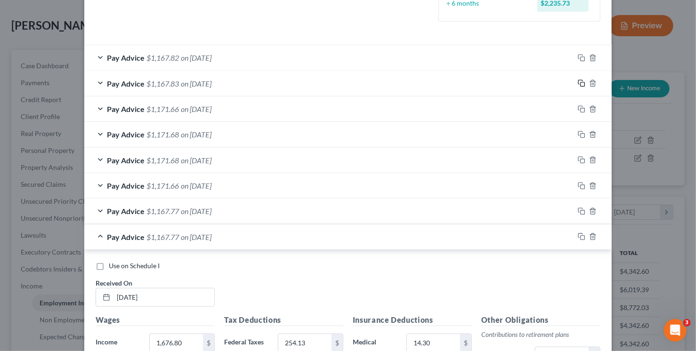
click at [580, 82] on rect "button" at bounding box center [582, 84] width 4 height 4
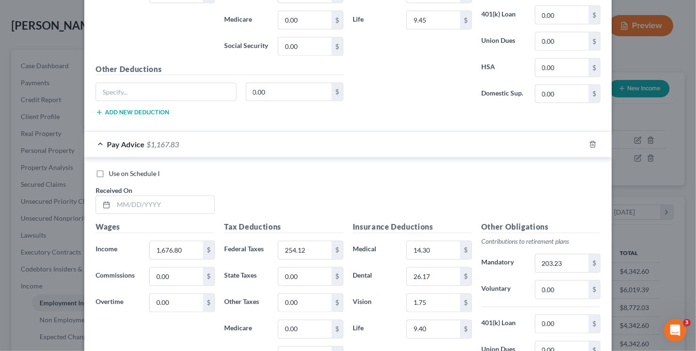
scroll to position [706, 0]
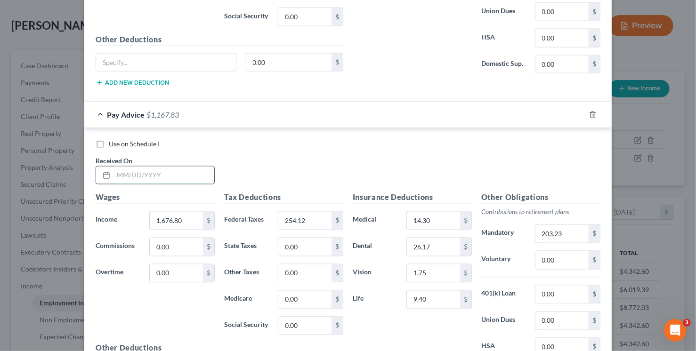
click at [185, 180] on input "text" at bounding box center [163, 176] width 101 height 18
type input "3/6/25"
click at [581, 114] on rect "button" at bounding box center [582, 116] width 4 height 4
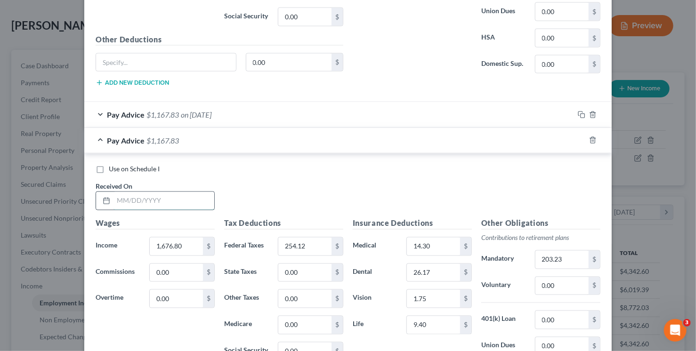
click at [167, 202] on input "text" at bounding box center [163, 201] width 101 height 18
type input "3/20/25"
click at [578, 136] on icon "button" at bounding box center [582, 140] width 8 height 8
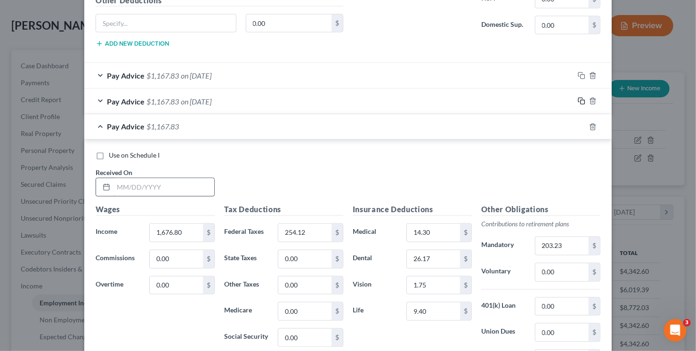
scroll to position [749, 0]
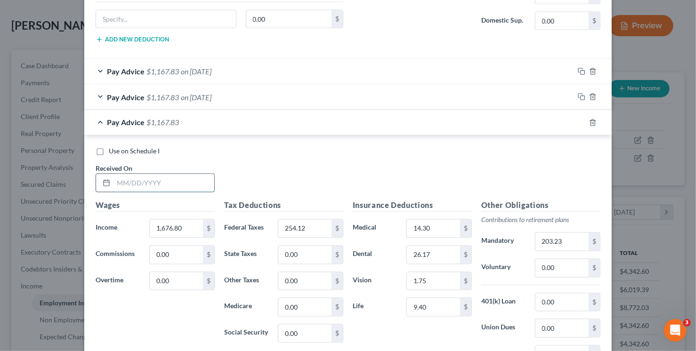
click at [131, 180] on input "text" at bounding box center [163, 183] width 101 height 18
type input "5/1/25"
click at [302, 224] on input "254.12" at bounding box center [304, 229] width 53 height 18
type input "254.13"
click at [580, 96] on rect "button" at bounding box center [582, 98] width 4 height 4
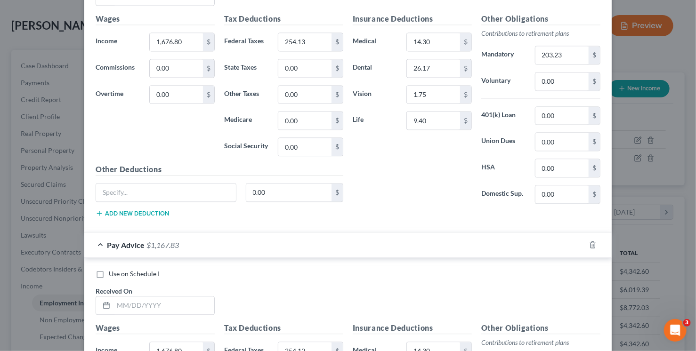
scroll to position [1066, 0]
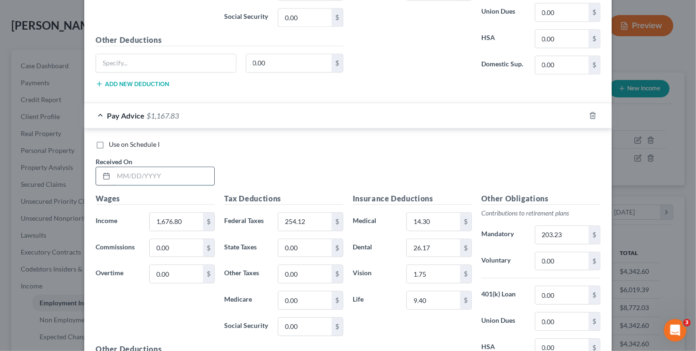
click at [142, 176] on input "text" at bounding box center [163, 176] width 101 height 18
type input "5/15/25"
click at [578, 112] on icon "button" at bounding box center [582, 116] width 8 height 8
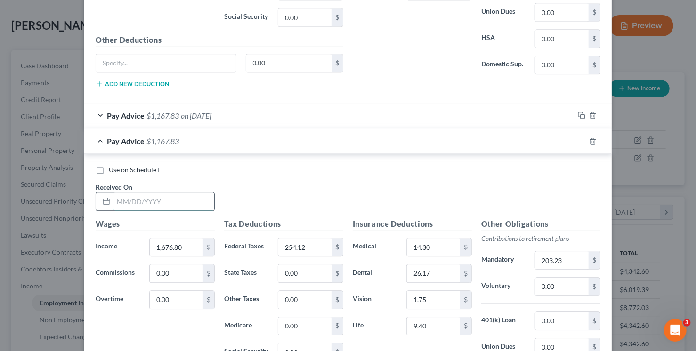
click at [186, 195] on input "text" at bounding box center [163, 202] width 101 height 18
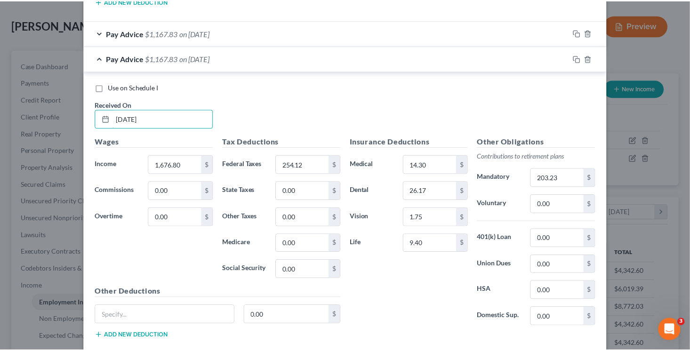
scroll to position [1197, 0]
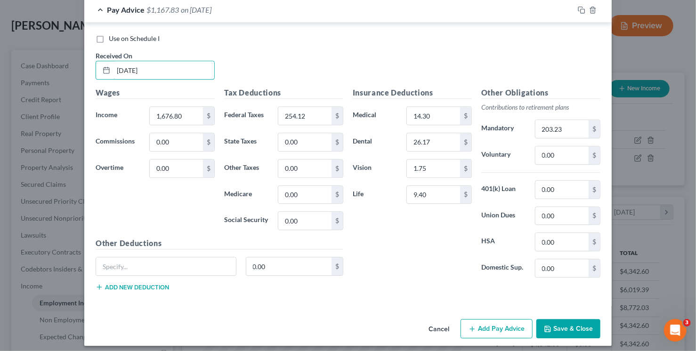
type input "5/29/25"
click at [562, 326] on button "Save & Close" at bounding box center [568, 329] width 64 height 20
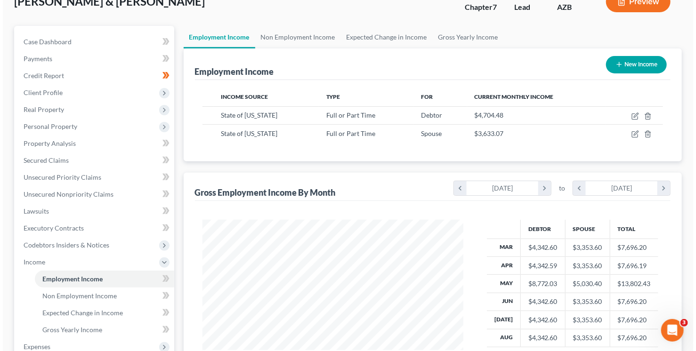
scroll to position [0, 0]
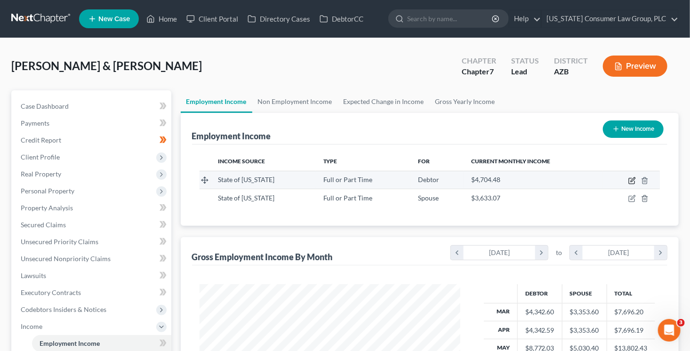
click at [631, 179] on icon "button" at bounding box center [632, 181] width 8 height 8
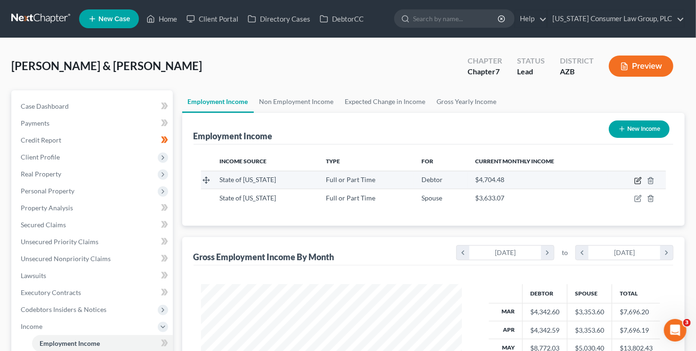
select select "0"
select select "3"
select select "2"
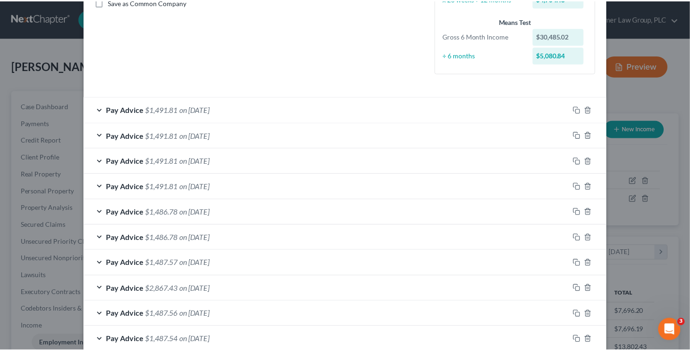
scroll to position [351, 0]
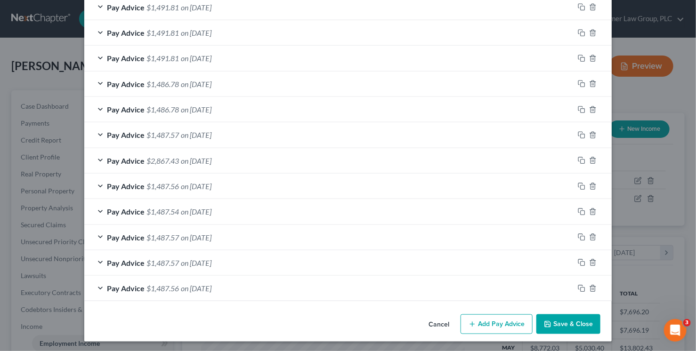
click at [579, 321] on button "Save & Close" at bounding box center [568, 324] width 64 height 20
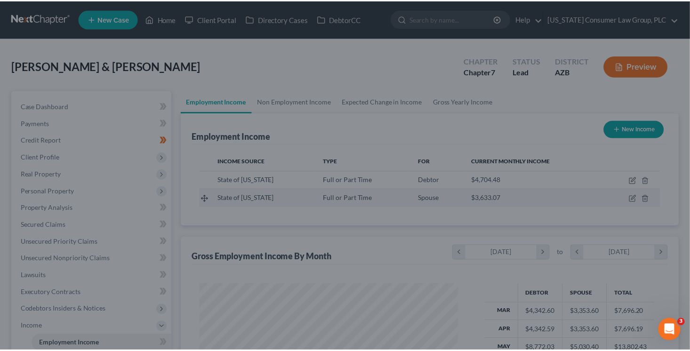
scroll to position [168, 280]
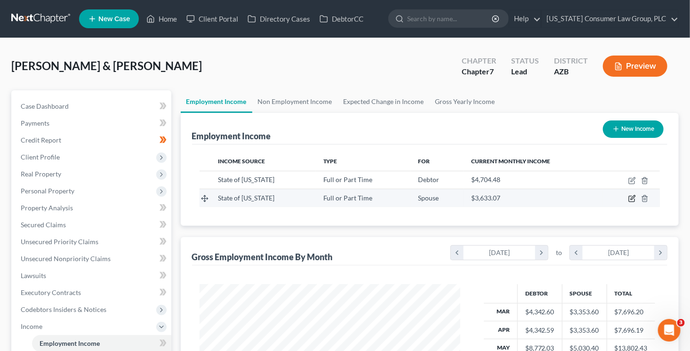
click at [634, 199] on icon "button" at bounding box center [632, 199] width 6 height 6
select select "0"
select select "3"
select select "2"
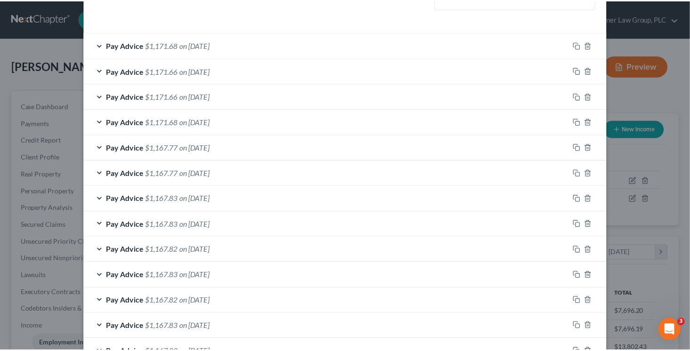
scroll to position [351, 0]
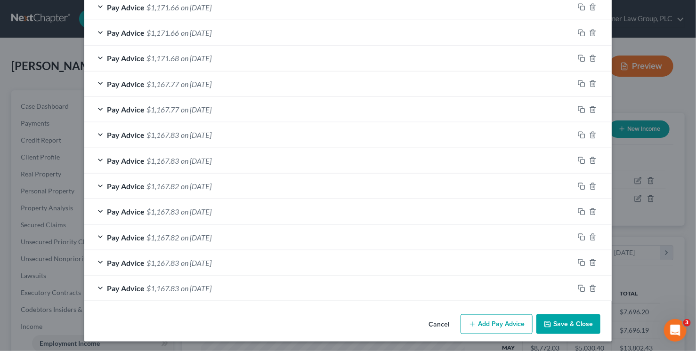
click at [584, 324] on button "Save & Close" at bounding box center [568, 324] width 64 height 20
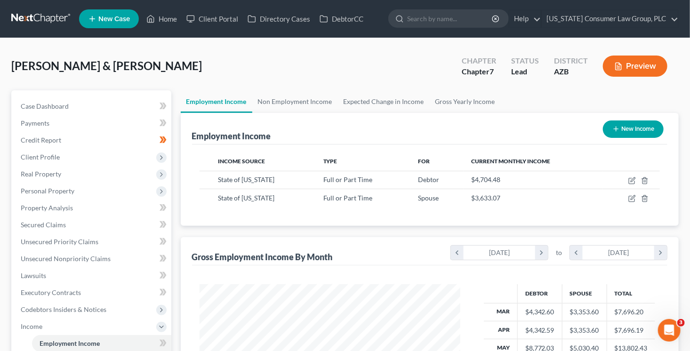
scroll to position [222, 0]
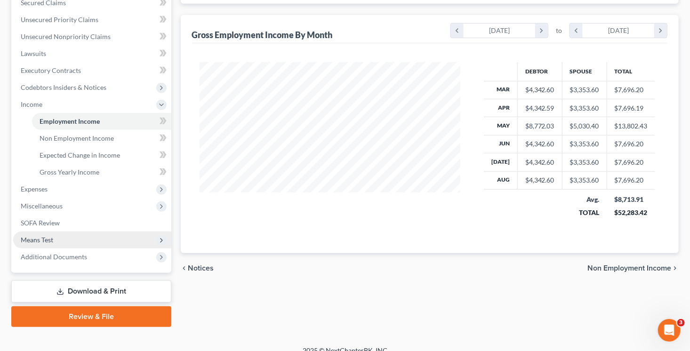
click at [63, 240] on span "Means Test" at bounding box center [92, 240] width 158 height 17
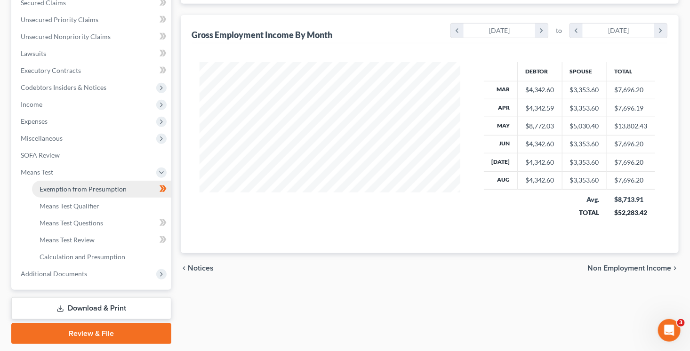
click at [98, 191] on span "Exemption from Presumption" at bounding box center [83, 189] width 87 height 8
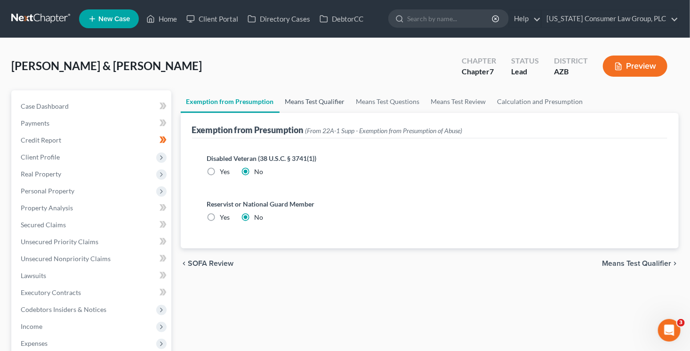
click at [297, 99] on link "Means Test Qualifier" at bounding box center [315, 101] width 71 height 23
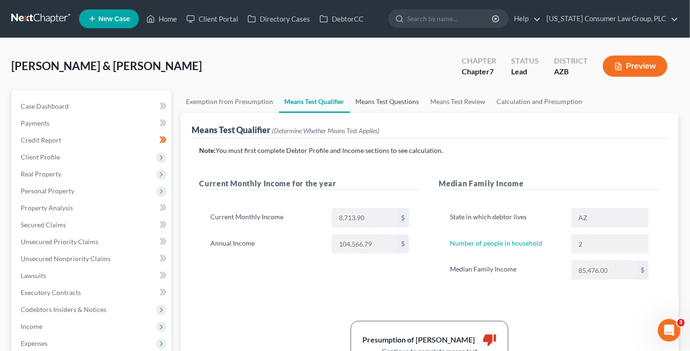
click at [385, 101] on link "Means Test Questions" at bounding box center [387, 101] width 75 height 23
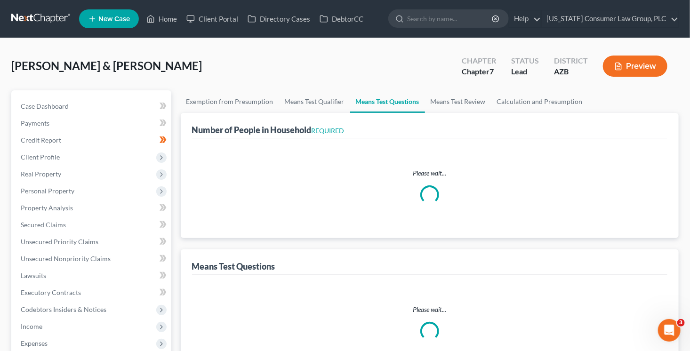
select select "1"
select select "60"
select select "2"
select select "0"
select select "1"
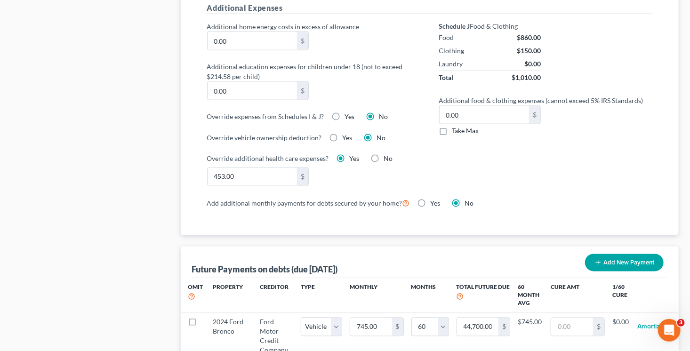
scroll to position [948, 0]
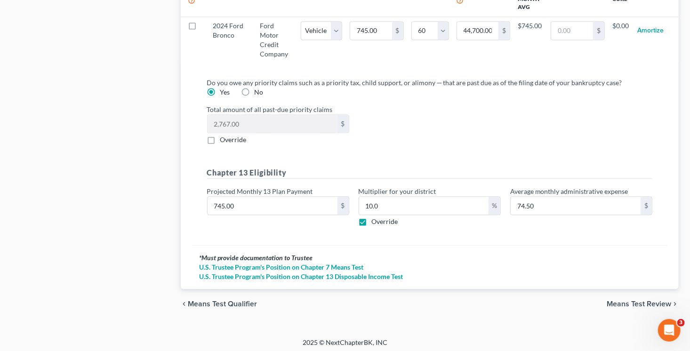
click at [634, 301] on span "Means Test Review" at bounding box center [639, 304] width 64 height 8
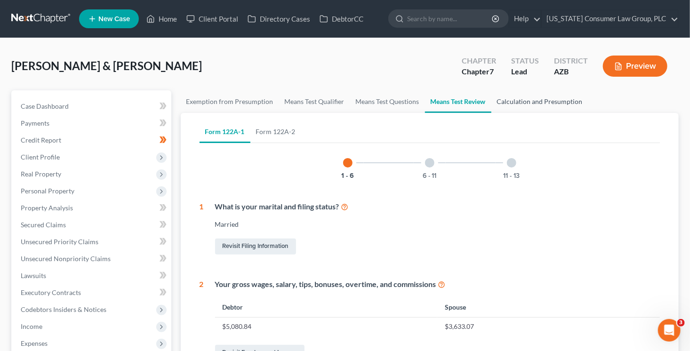
click at [515, 101] on link "Calculation and Presumption" at bounding box center [539, 101] width 97 height 23
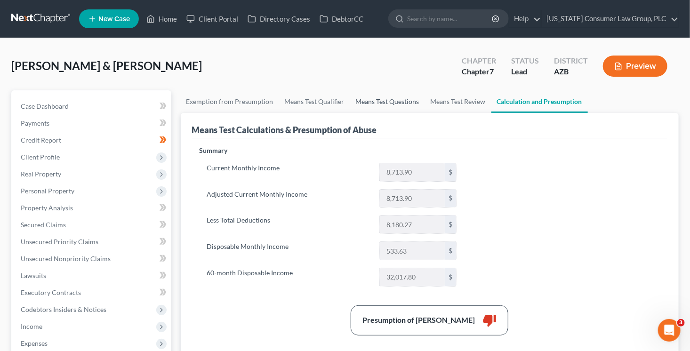
click at [402, 98] on link "Means Test Questions" at bounding box center [387, 101] width 75 height 23
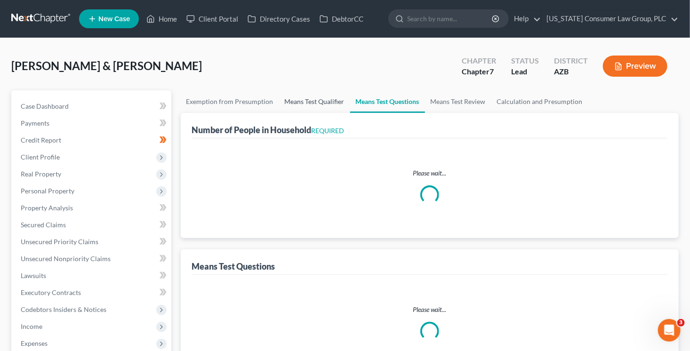
select select "1"
select select "60"
select select "2"
select select "0"
select select "1"
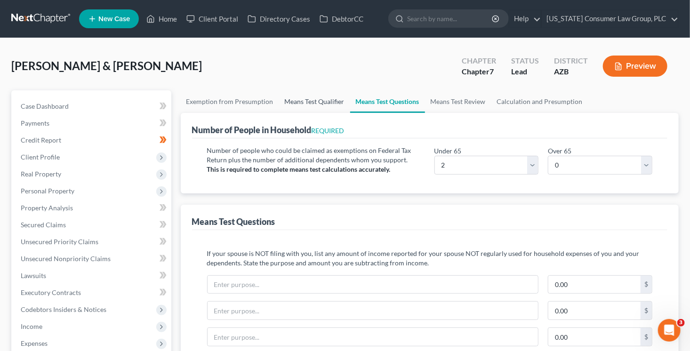
click at [314, 98] on link "Means Test Qualifier" at bounding box center [314, 101] width 71 height 23
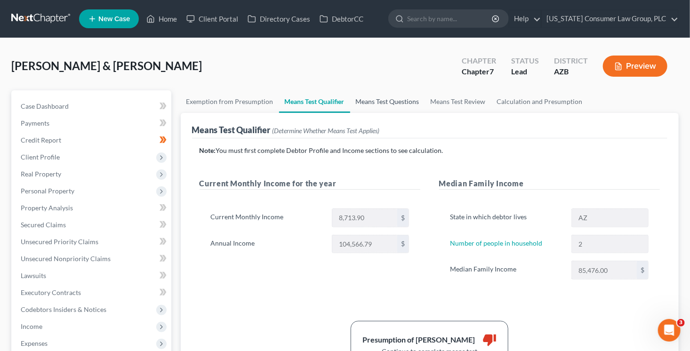
click at [373, 101] on link "Means Test Questions" at bounding box center [387, 101] width 75 height 23
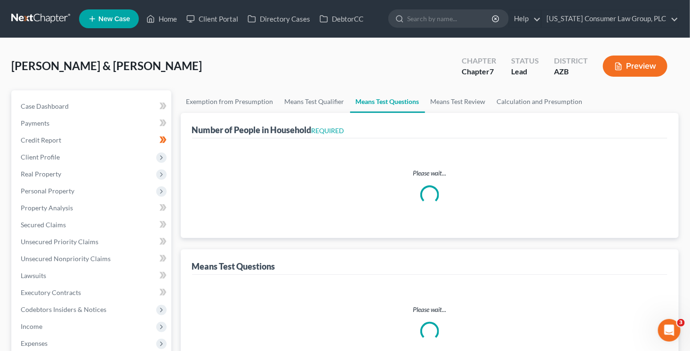
select select "1"
select select "60"
select select "2"
select select "0"
select select "1"
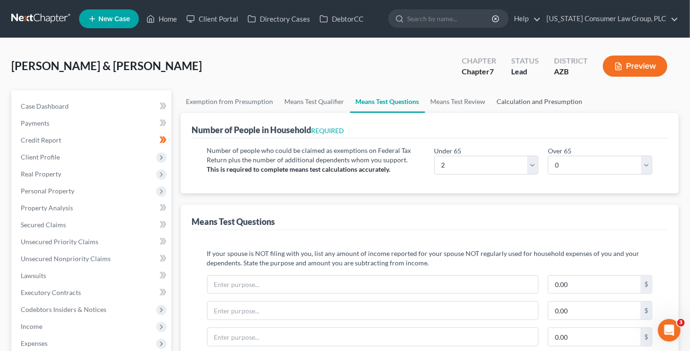
click at [519, 98] on link "Calculation and Presumption" at bounding box center [539, 101] width 97 height 23
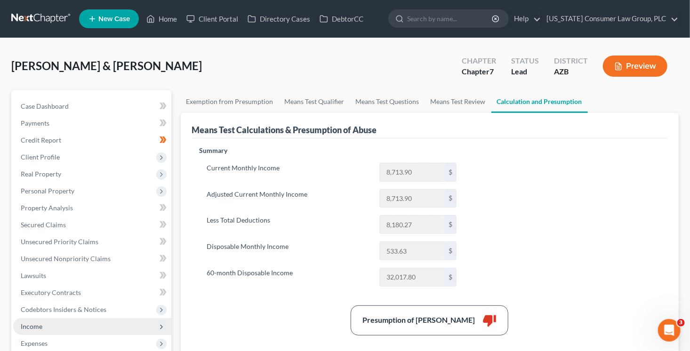
click at [53, 325] on span "Income" at bounding box center [92, 326] width 158 height 17
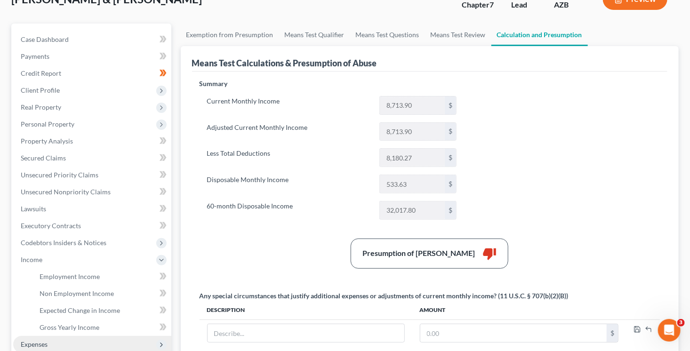
scroll to position [95, 0]
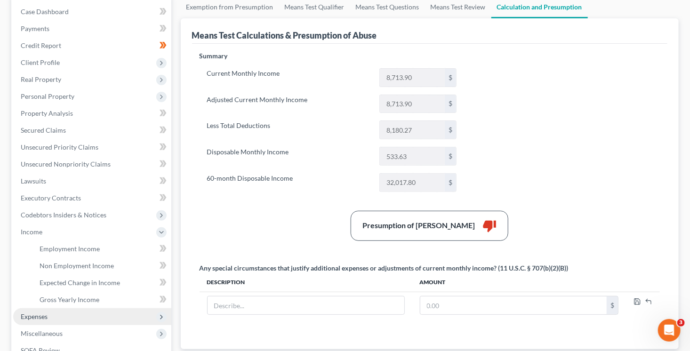
click at [64, 318] on span "Expenses" at bounding box center [92, 316] width 158 height 17
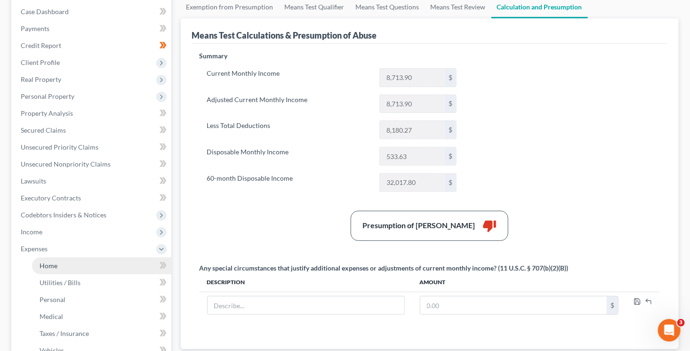
click at [58, 268] on link "Home" at bounding box center [101, 265] width 139 height 17
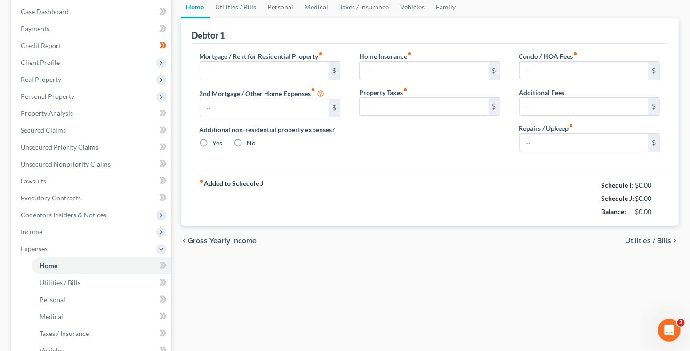
scroll to position [2, 0]
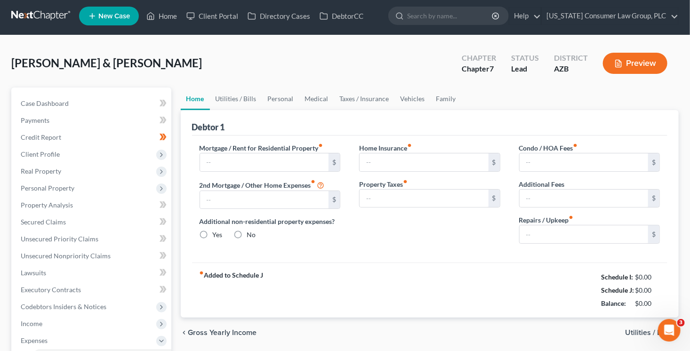
type input "1,948.00"
type input "0.00"
radio input "true"
type input "40.00"
type input "0.00"
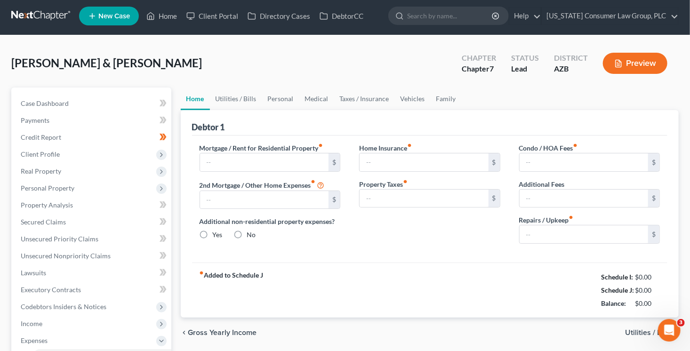
type input "0.00"
type input "250.00"
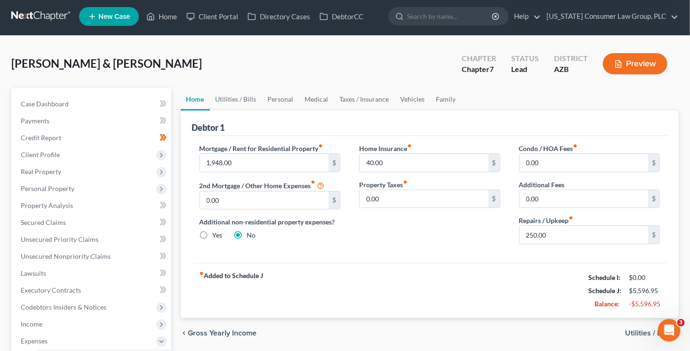
scroll to position [0, 0]
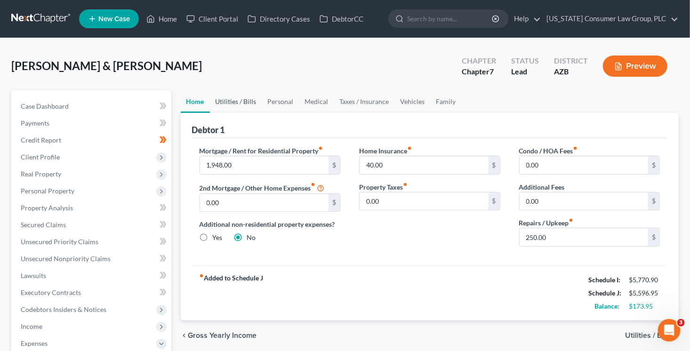
click at [227, 99] on link "Utilities / Bills" at bounding box center [236, 101] width 52 height 23
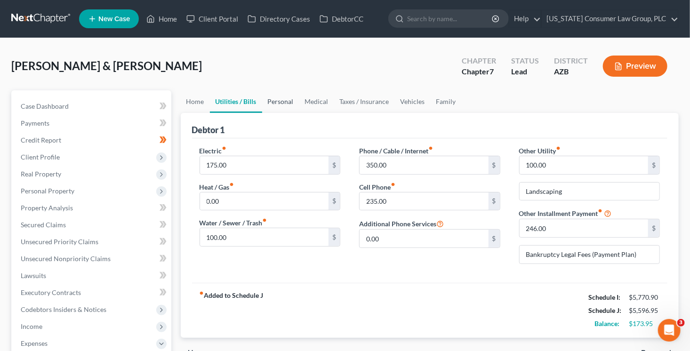
click at [273, 100] on link "Personal" at bounding box center [280, 101] width 37 height 23
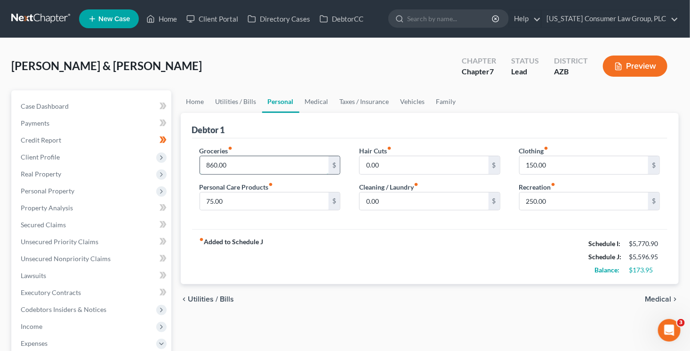
click at [245, 168] on input "860.00" at bounding box center [264, 165] width 129 height 18
type input "7"
type input "863"
type input "185"
type input "300"
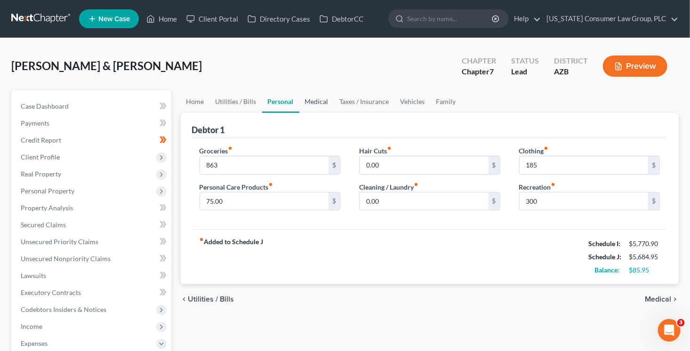
click at [310, 103] on link "Medical" at bounding box center [316, 101] width 35 height 23
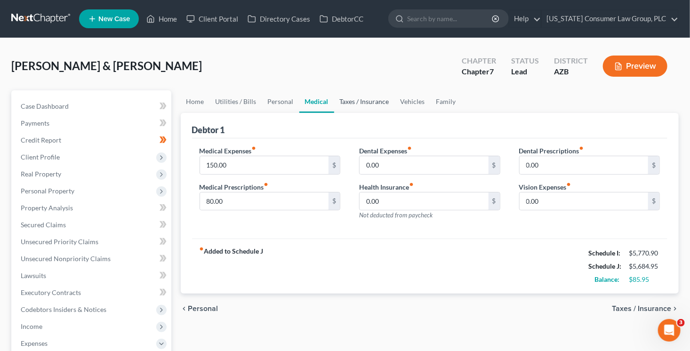
click at [354, 98] on link "Taxes / Insurance" at bounding box center [364, 101] width 61 height 23
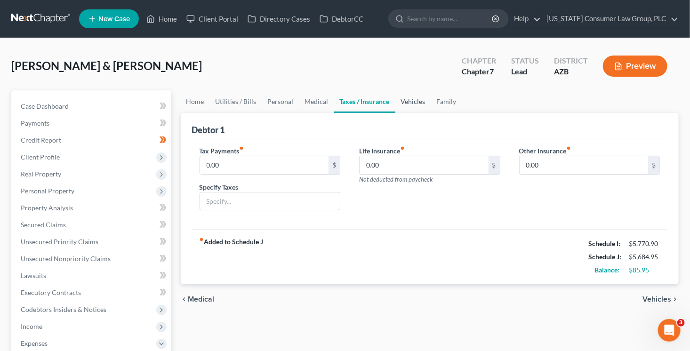
click at [410, 99] on link "Vehicles" at bounding box center [413, 101] width 36 height 23
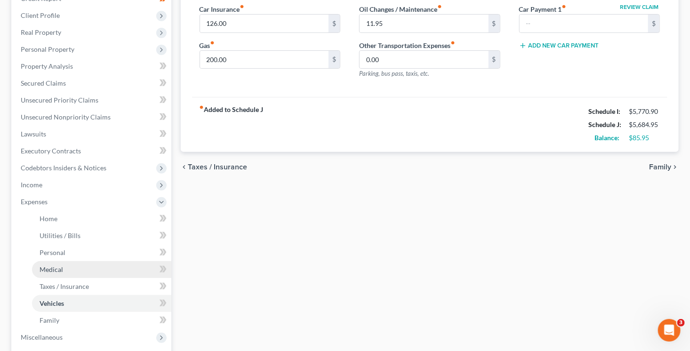
scroll to position [278, 0]
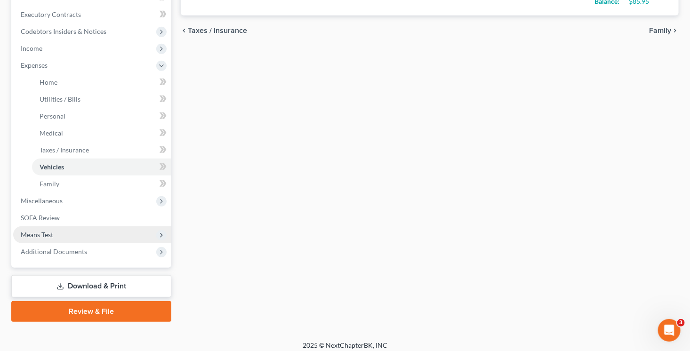
click at [56, 235] on span "Means Test" at bounding box center [92, 234] width 158 height 17
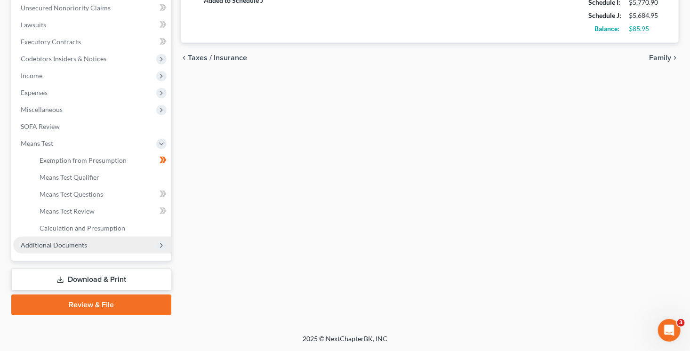
scroll to position [250, 0]
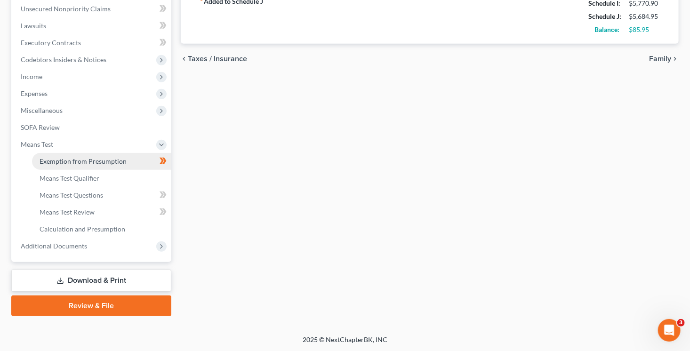
click at [121, 164] on span "Exemption from Presumption" at bounding box center [83, 161] width 87 height 8
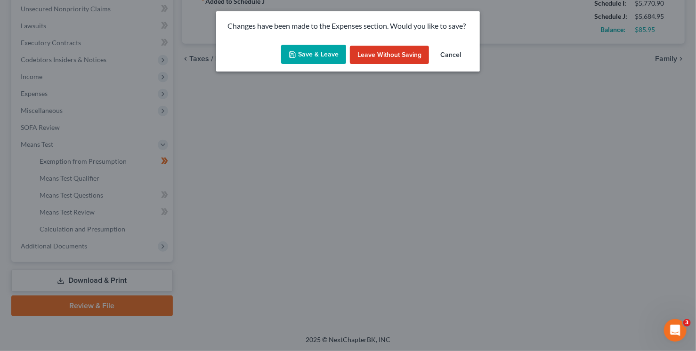
click at [312, 64] on button "Save & Leave" at bounding box center [313, 55] width 65 height 20
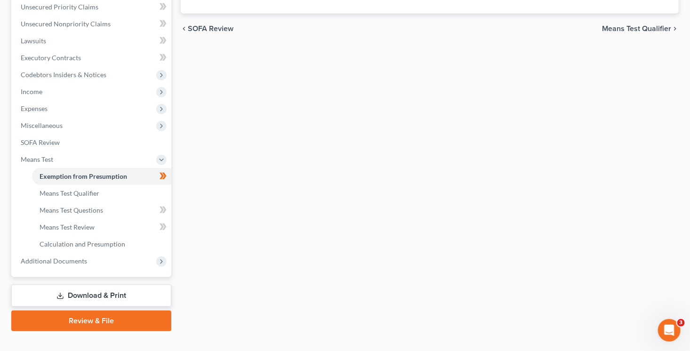
radio input "true"
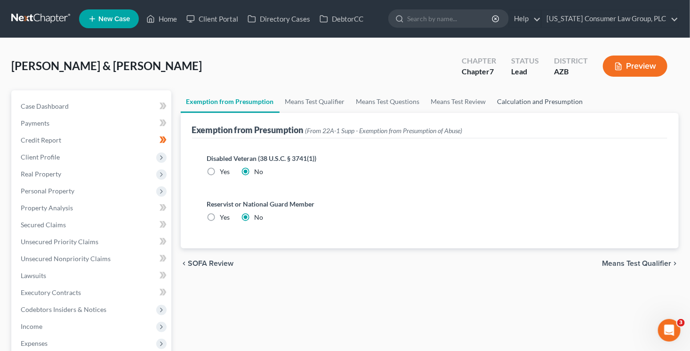
click at [545, 99] on link "Calculation and Presumption" at bounding box center [540, 101] width 97 height 23
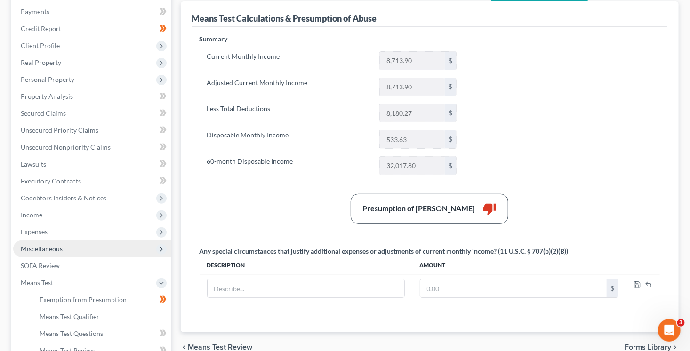
scroll to position [112, 0]
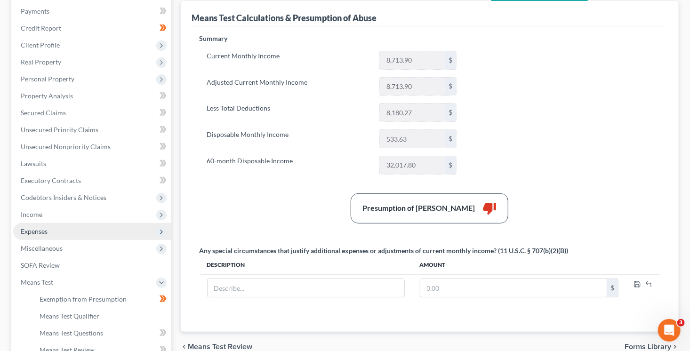
click at [54, 226] on span "Expenses" at bounding box center [92, 231] width 158 height 17
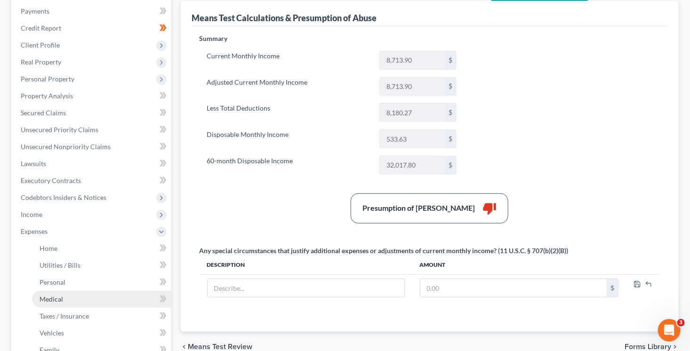
click at [85, 294] on link "Medical" at bounding box center [101, 299] width 139 height 17
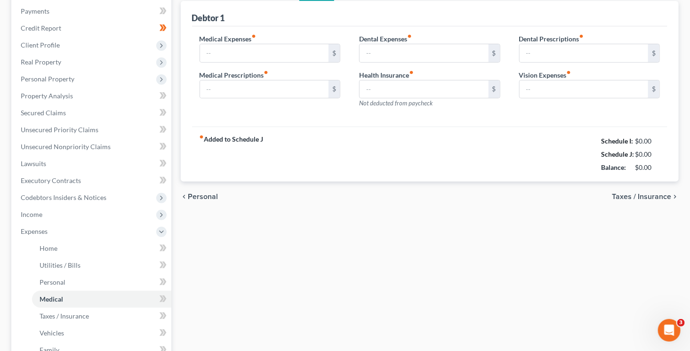
scroll to position [8, 0]
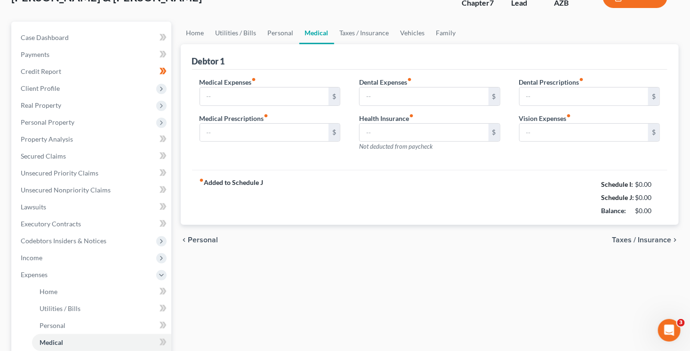
type input "150.00"
type input "80.00"
type input "0.00"
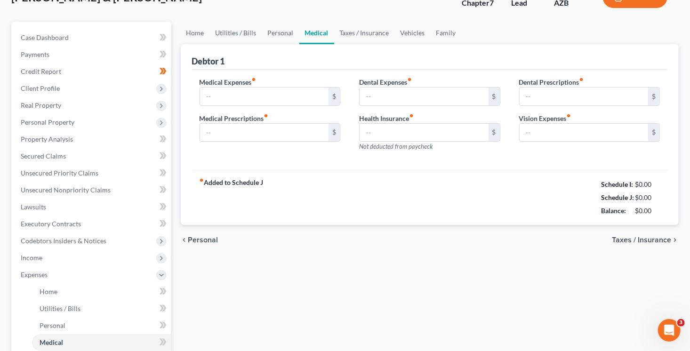
type input "0.00"
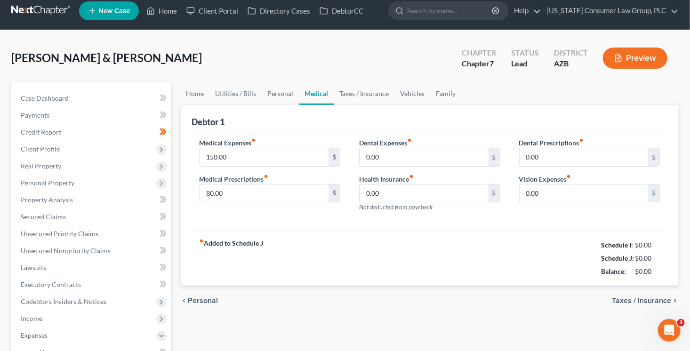
scroll to position [0, 0]
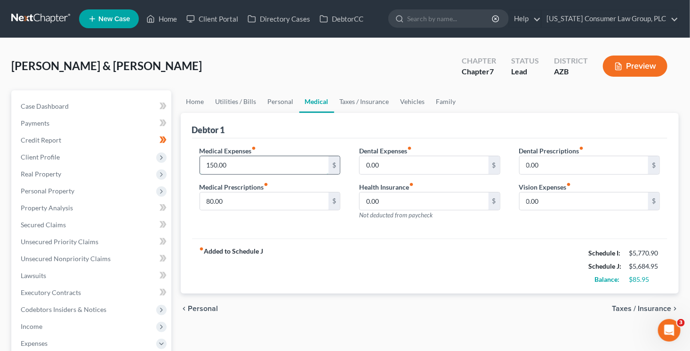
click at [266, 160] on input "150.00" at bounding box center [264, 165] width 129 height 18
type input "200"
click at [331, 257] on div "fiber_manual_record Added to Schedule J Schedule I: $5,770.90 Schedule J: $5,73…" at bounding box center [430, 266] width 476 height 55
click at [237, 197] on input "80.00" at bounding box center [264, 202] width 129 height 18
type input "100"
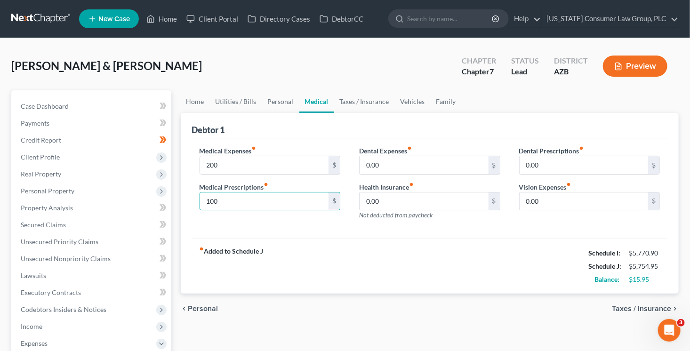
click at [388, 257] on div "fiber_manual_record Added to Schedule J Schedule I: $5,770.90 Schedule J: $5,75…" at bounding box center [430, 266] width 476 height 55
click at [41, 108] on span "Case Dashboard" at bounding box center [45, 106] width 48 height 8
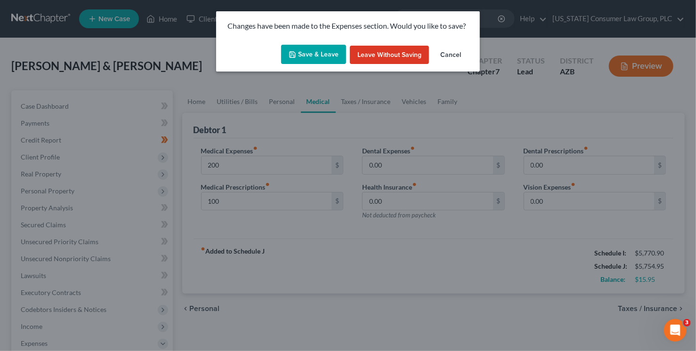
click at [398, 55] on button "Leave without Saving" at bounding box center [389, 55] width 79 height 19
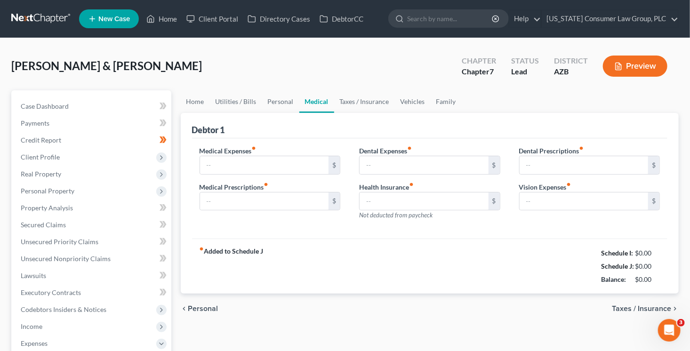
type input "150.00"
type input "80.00"
type input "0.00"
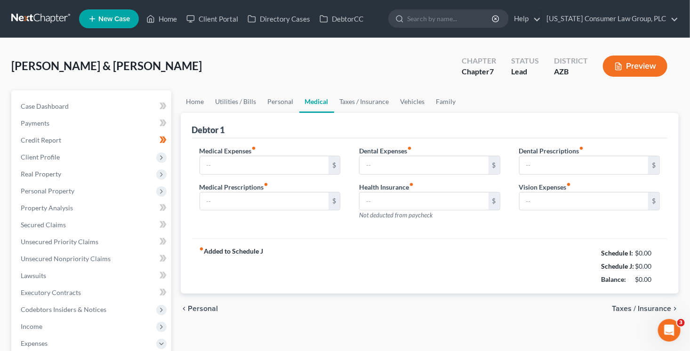
type input "0.00"
click at [272, 167] on input "150.00" at bounding box center [264, 165] width 129 height 18
type input "200"
type input "4"
type input "100"
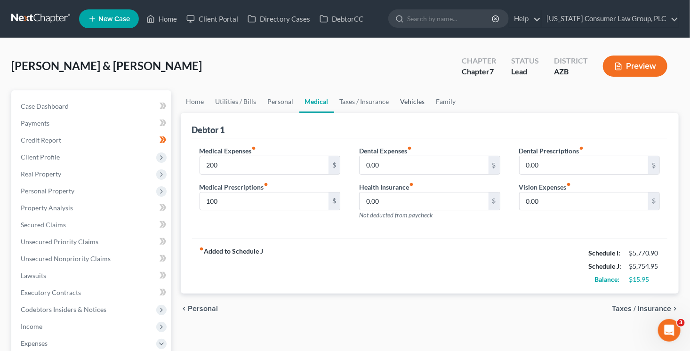
click at [418, 97] on link "Vehicles" at bounding box center [413, 101] width 36 height 23
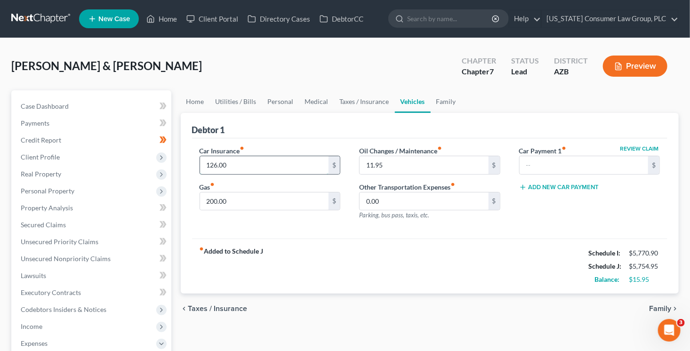
click at [278, 156] on input "126.00" at bounding box center [264, 165] width 129 height 18
type input "130"
click at [663, 307] on span "Family" at bounding box center [660, 309] width 22 height 8
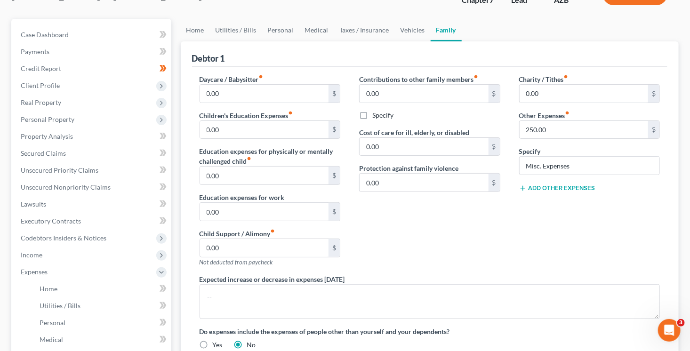
scroll to position [243, 0]
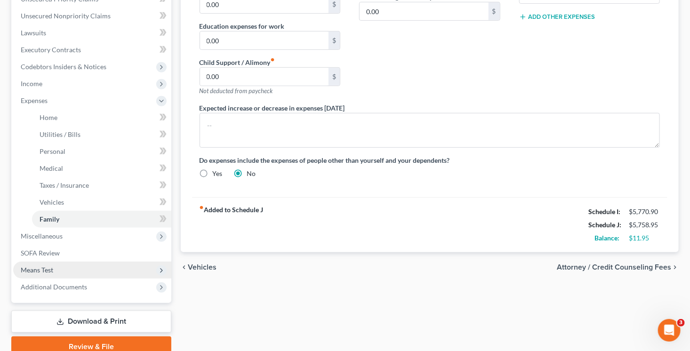
click at [75, 268] on span "Means Test" at bounding box center [92, 270] width 158 height 17
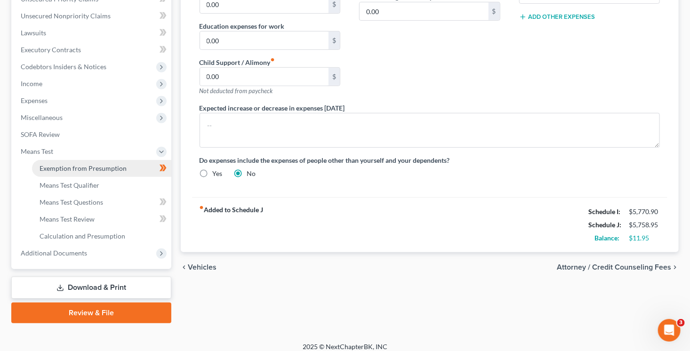
click at [77, 168] on span "Exemption from Presumption" at bounding box center [83, 168] width 87 height 8
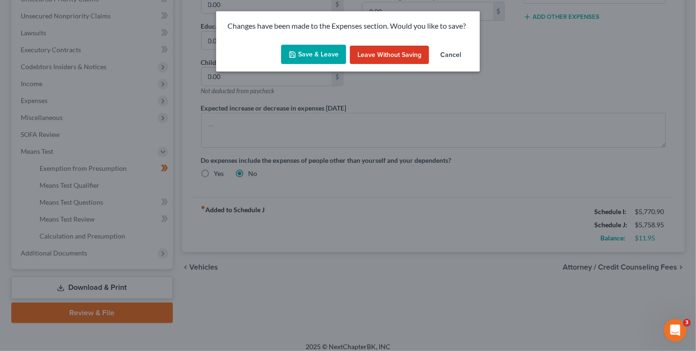
click at [309, 59] on button "Save & Leave" at bounding box center [313, 55] width 65 height 20
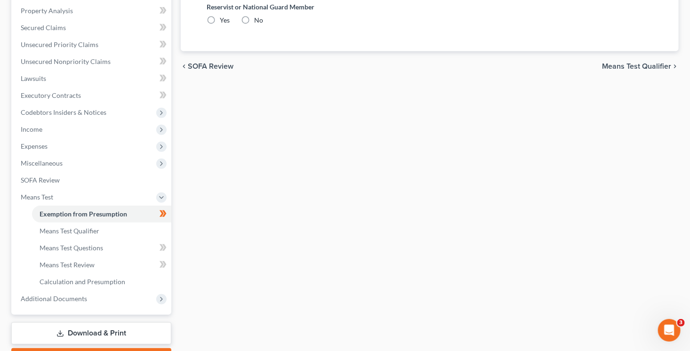
radio input "true"
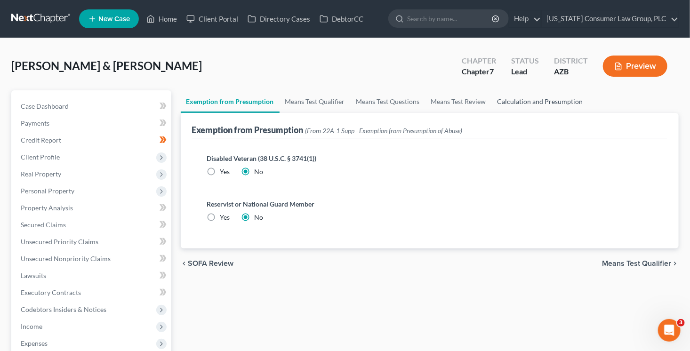
click at [568, 102] on link "Calculation and Presumption" at bounding box center [540, 101] width 97 height 23
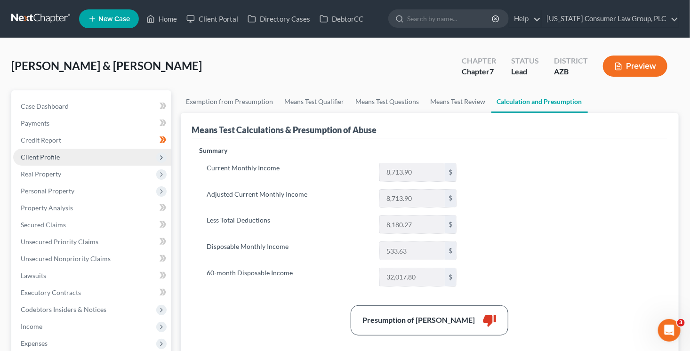
click at [70, 152] on span "Client Profile" at bounding box center [92, 157] width 158 height 17
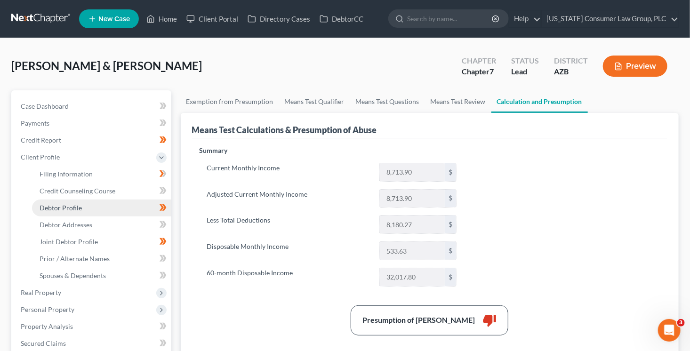
click at [113, 207] on link "Debtor Profile" at bounding box center [101, 208] width 139 height 17
select select "1"
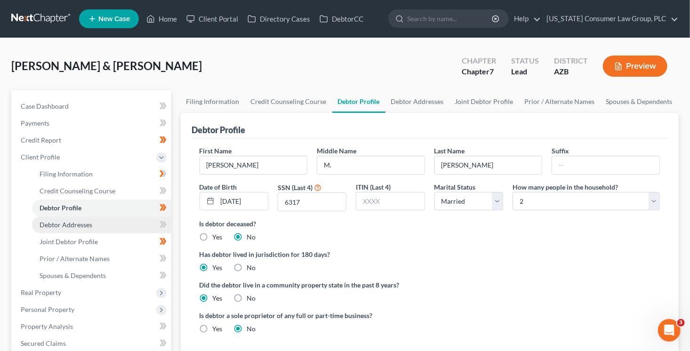
click at [109, 227] on link "Debtor Addresses" at bounding box center [101, 225] width 139 height 17
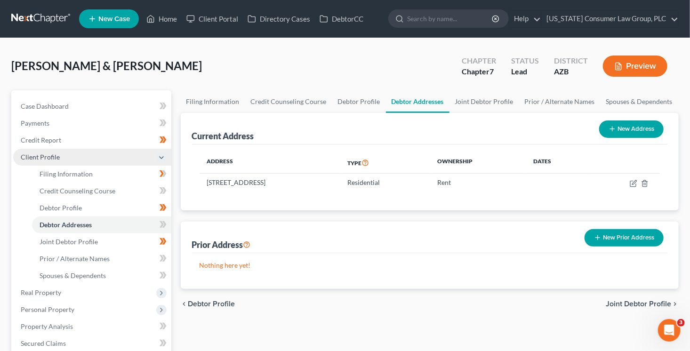
click at [56, 155] on span "Client Profile" at bounding box center [40, 157] width 39 height 8
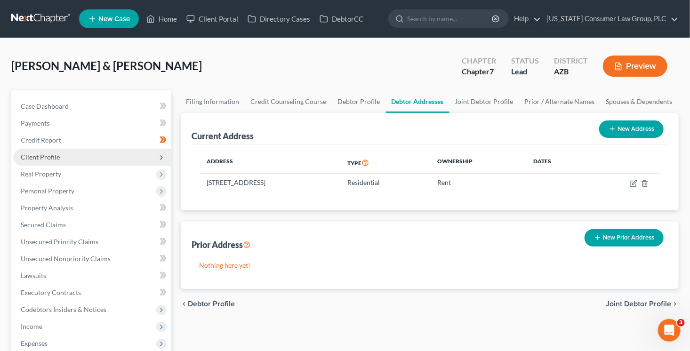
click at [56, 155] on span "Client Profile" at bounding box center [40, 157] width 39 height 8
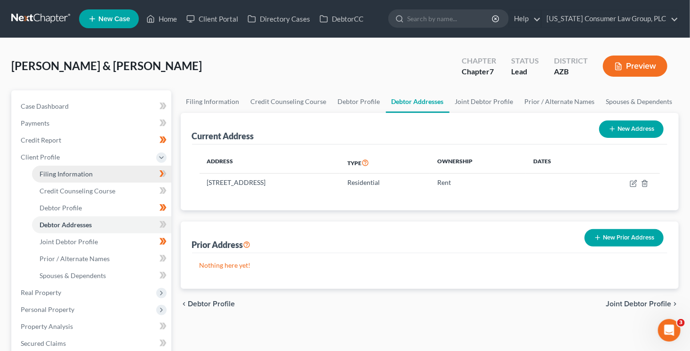
click at [72, 176] on span "Filing Information" at bounding box center [66, 174] width 53 height 8
select select "1"
select select "0"
select select "3"
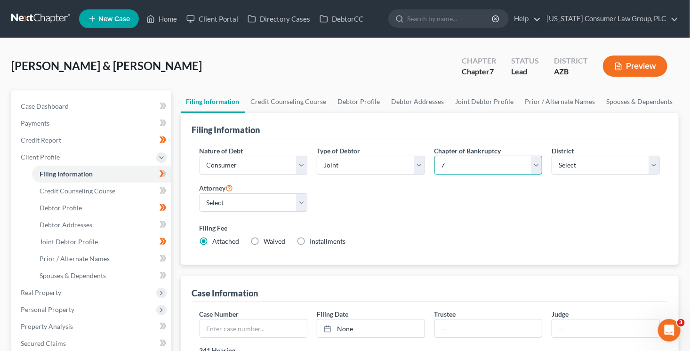
click at [468, 163] on select "Select 7 11 12 13" at bounding box center [488, 165] width 108 height 19
select select "3"
click at [434, 156] on select "Select 7 11 12 13" at bounding box center [488, 165] width 108 height 19
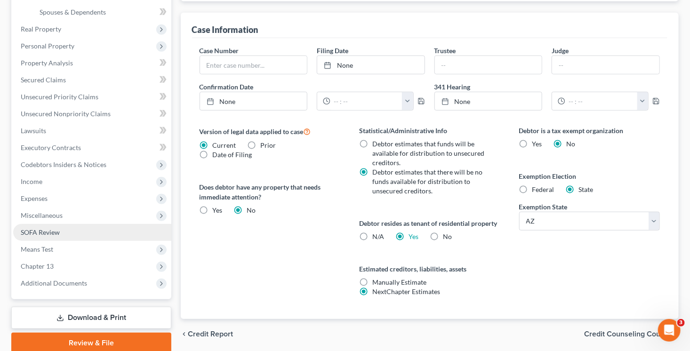
scroll to position [301, 0]
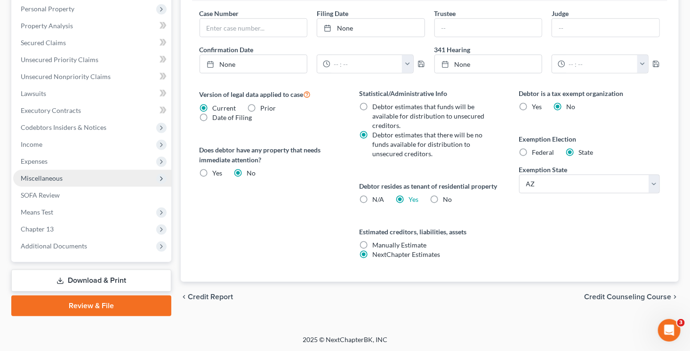
click at [41, 179] on span "Miscellaneous" at bounding box center [42, 178] width 42 height 8
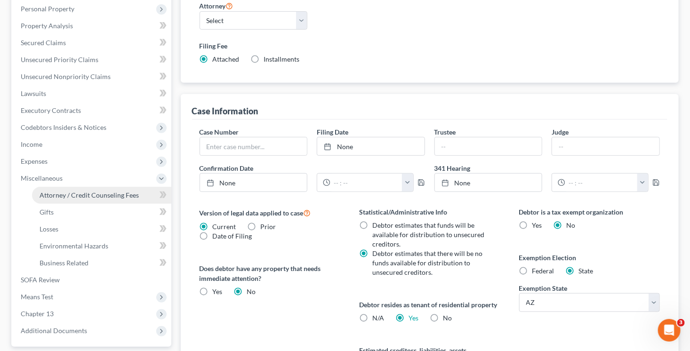
click at [74, 194] on span "Attorney / Credit Counseling Fees" at bounding box center [89, 195] width 99 height 8
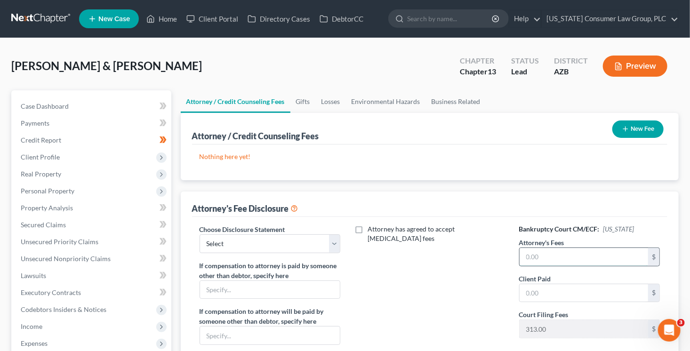
click at [550, 257] on input "text" at bounding box center [584, 257] width 129 height 18
type input "4,500"
type input "2,000"
click at [466, 254] on div "Attorney has agreed to accept [MEDICAL_DATA] fees" at bounding box center [430, 312] width 160 height 175
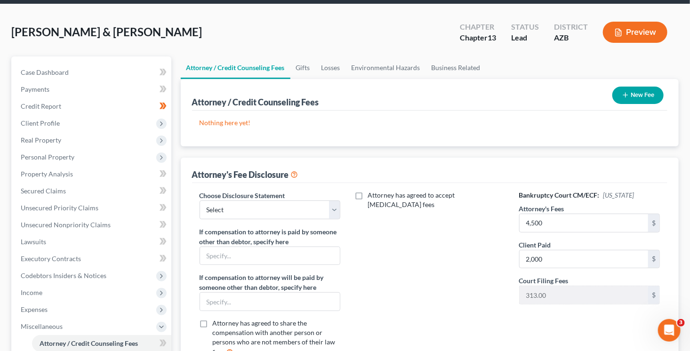
scroll to position [230, 0]
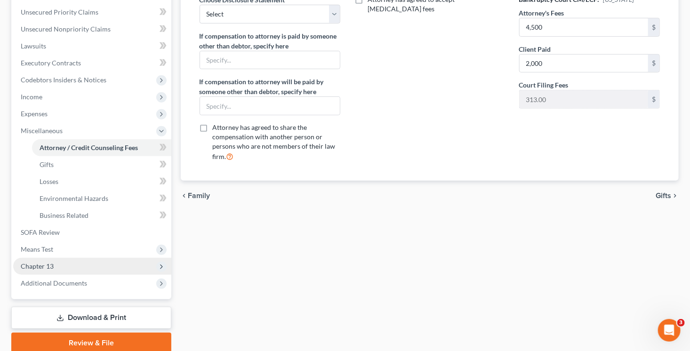
click at [97, 271] on span "Chapter 13" at bounding box center [92, 266] width 158 height 17
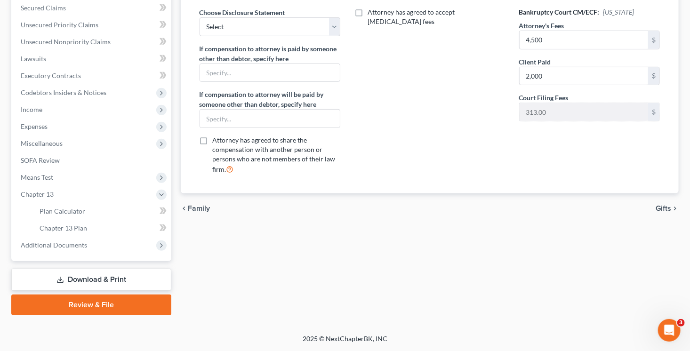
scroll to position [216, 0]
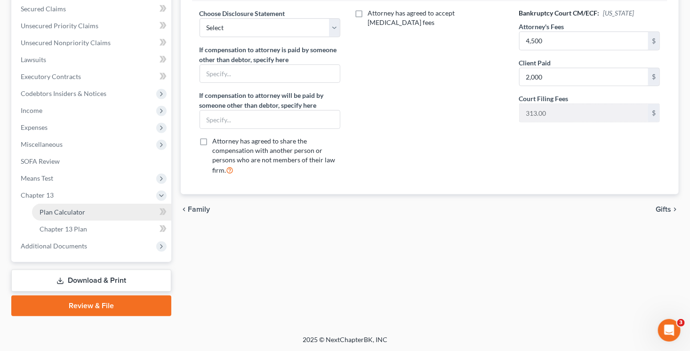
click at [75, 211] on span "Plan Calculator" at bounding box center [63, 212] width 46 height 8
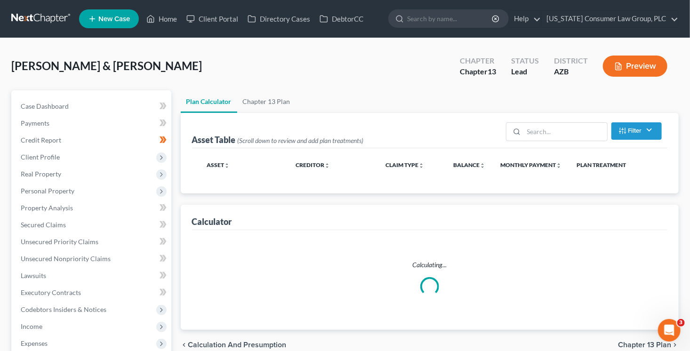
select select "59"
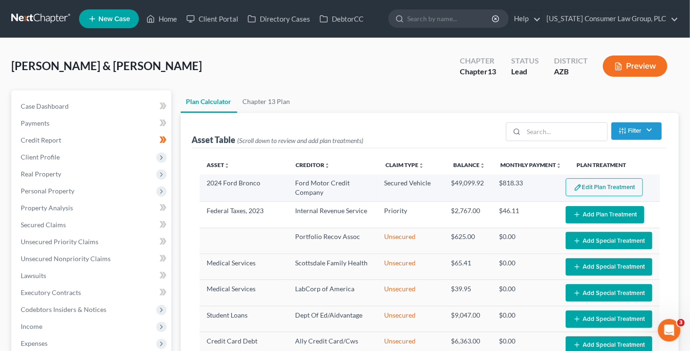
click at [585, 188] on button "Edit Plan Treatment" at bounding box center [604, 187] width 77 height 18
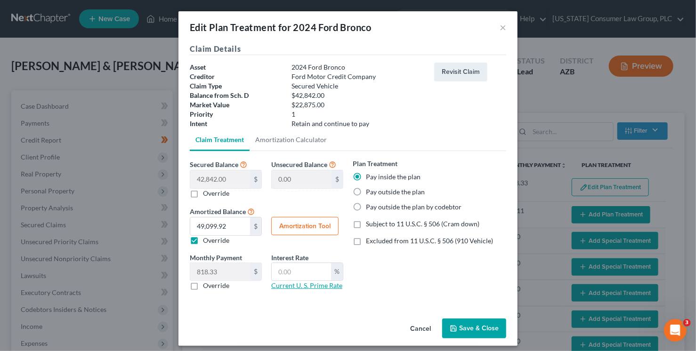
click at [321, 285] on link "Current U. S. Prime Rate" at bounding box center [306, 285] width 71 height 8
click at [294, 265] on input "text" at bounding box center [301, 272] width 59 height 18
type input "7.5"
click at [312, 230] on button "Amortization Tool" at bounding box center [304, 226] width 67 height 19
type input "42,842.00"
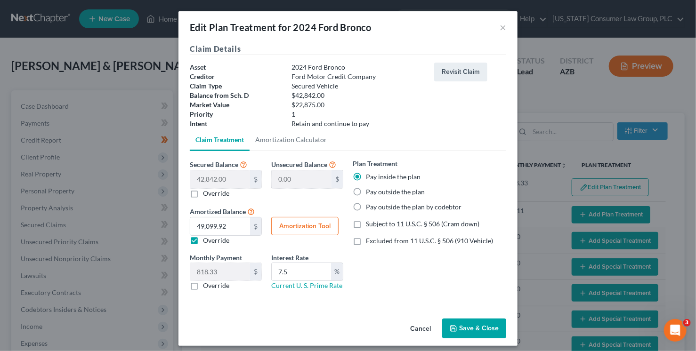
type input "7.5"
type input "60"
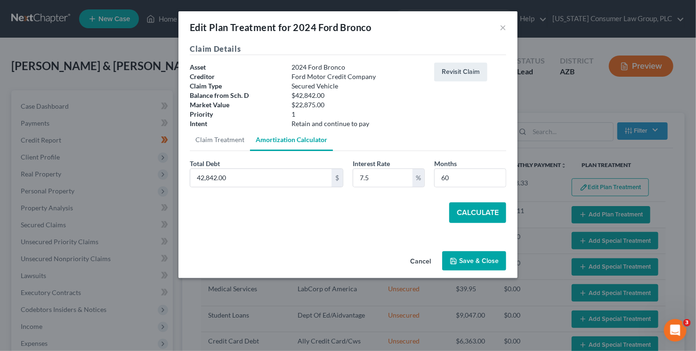
click at [489, 208] on button "Calculate" at bounding box center [477, 212] width 57 height 21
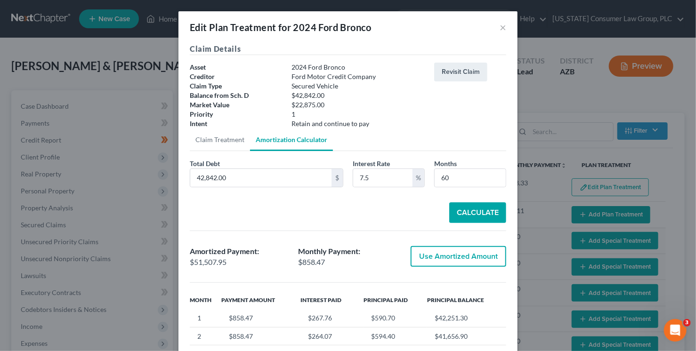
click at [464, 264] on button "Use Amortized Amount" at bounding box center [458, 256] width 96 height 21
type input "51,507.94"
type input "858.46"
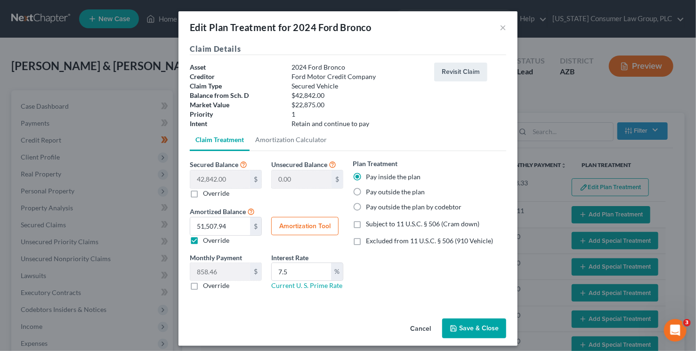
click at [465, 332] on button "Save & Close" at bounding box center [474, 329] width 64 height 20
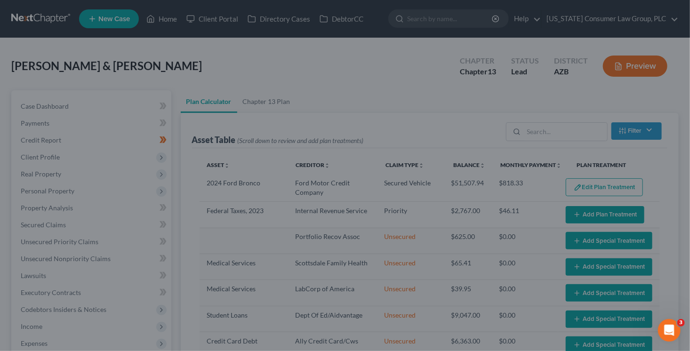
select select "59"
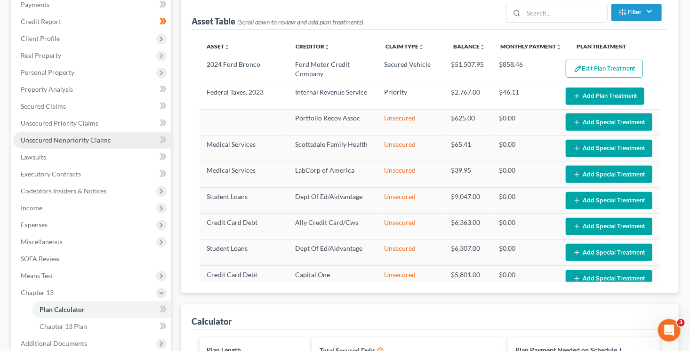
scroll to position [255, 0]
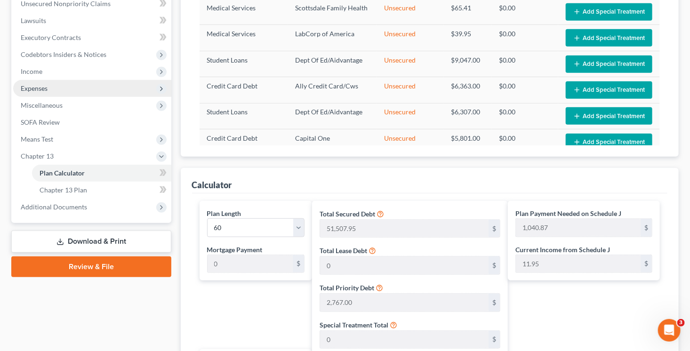
click at [33, 88] on span "Expenses" at bounding box center [34, 88] width 27 height 8
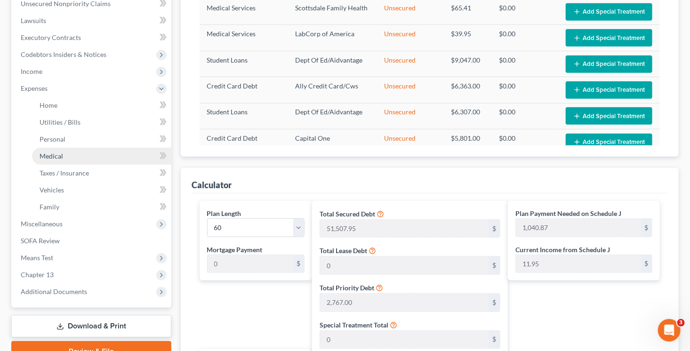
click at [62, 153] on span "Medical" at bounding box center [52, 156] width 24 height 8
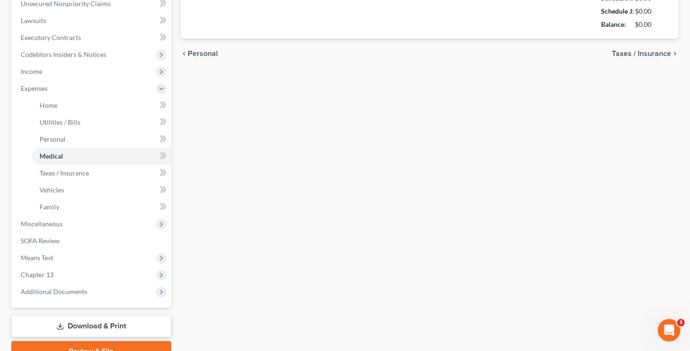
scroll to position [111, 0]
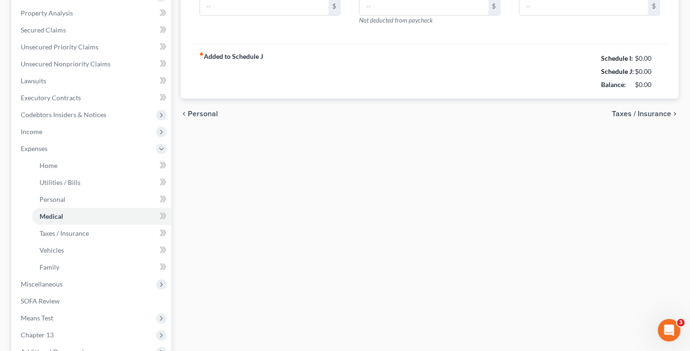
type input "200.00"
type input "100.00"
type input "0.00"
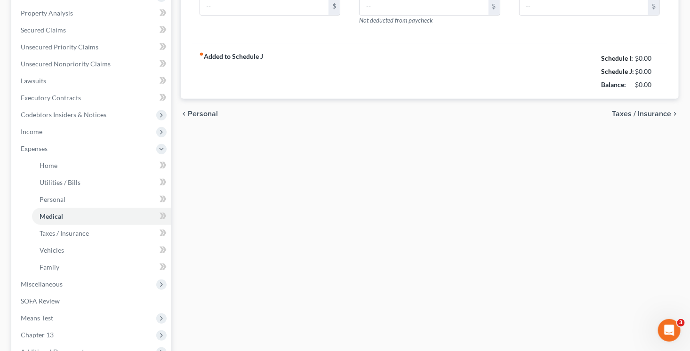
type input "0.00"
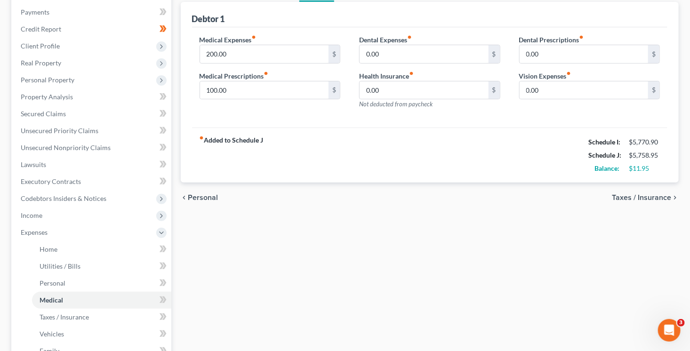
scroll to position [0, 0]
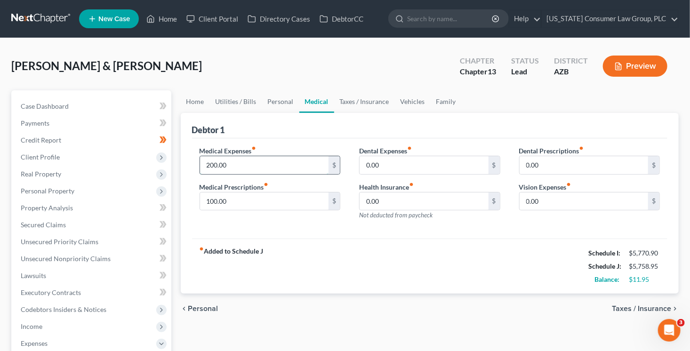
click at [278, 164] on input "200.00" at bounding box center [264, 165] width 129 height 18
type input "150"
click at [217, 247] on strong "fiber_manual_record Added to Schedule J" at bounding box center [232, 267] width 64 height 40
click at [229, 202] on input "100.00" at bounding box center [264, 202] width 129 height 18
type input "80"
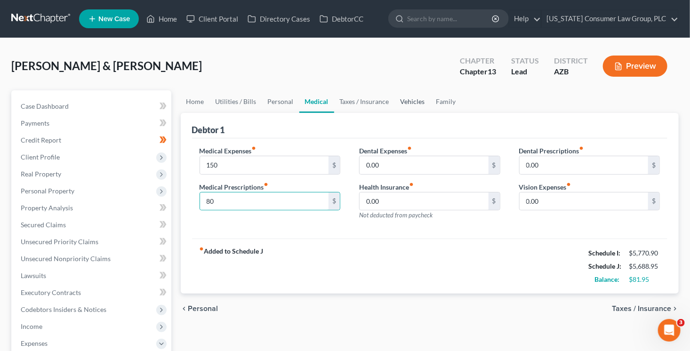
click at [415, 103] on link "Vehicles" at bounding box center [413, 101] width 36 height 23
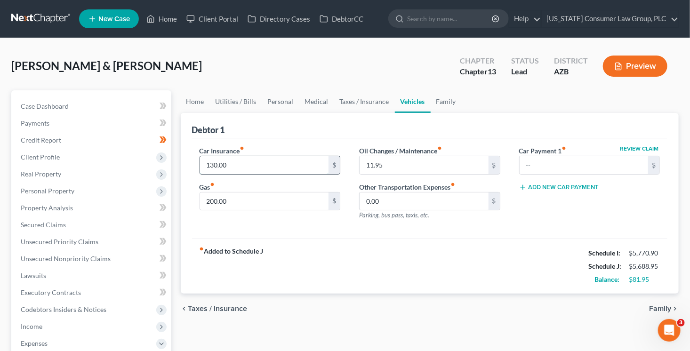
drag, startPoint x: 235, startPoint y: 163, endPoint x: 235, endPoint y: 159, distance: 4.7
click at [236, 163] on input "130.00" at bounding box center [264, 165] width 129 height 18
click at [371, 254] on div "fiber_manual_record Added to Schedule J Schedule I: $5,770.90 Schedule J: $5,68…" at bounding box center [430, 266] width 476 height 55
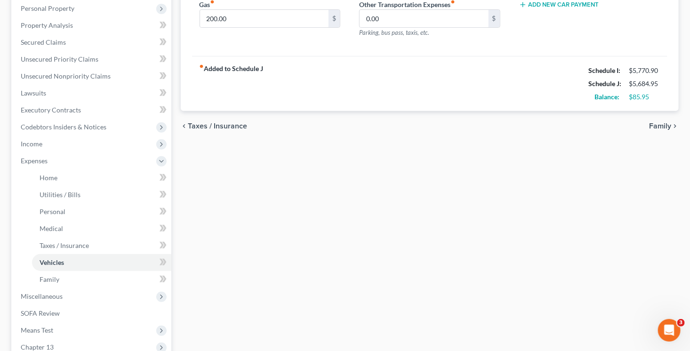
scroll to position [301, 0]
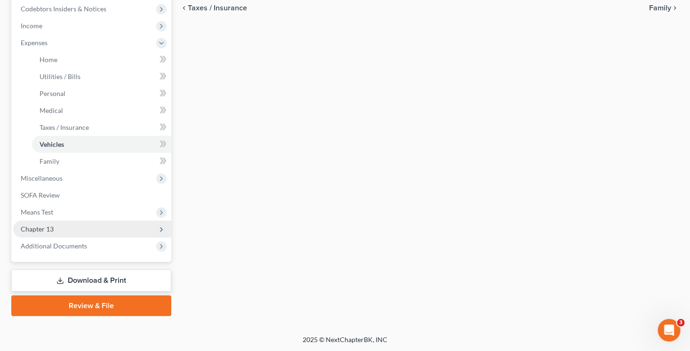
click at [46, 226] on span "Chapter 13" at bounding box center [37, 229] width 33 height 8
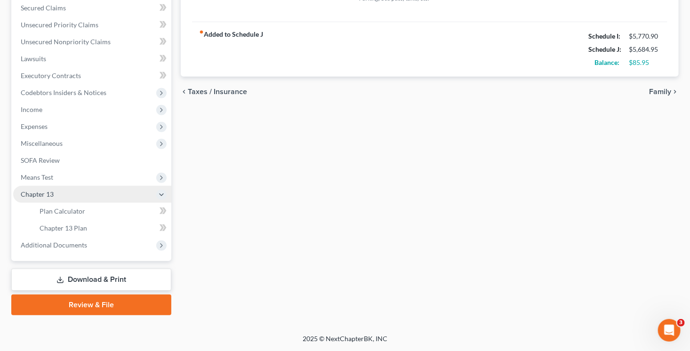
scroll to position [216, 0]
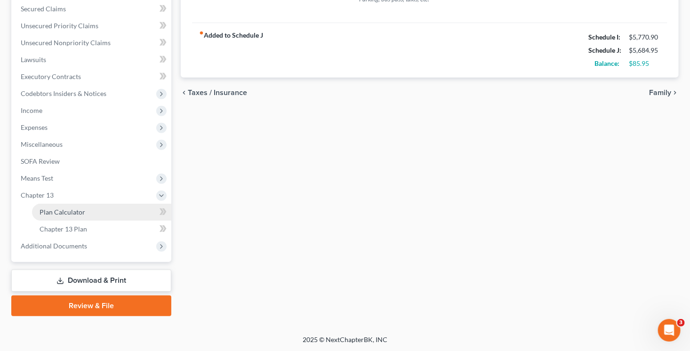
click at [66, 215] on span "Plan Calculator" at bounding box center [63, 212] width 46 height 8
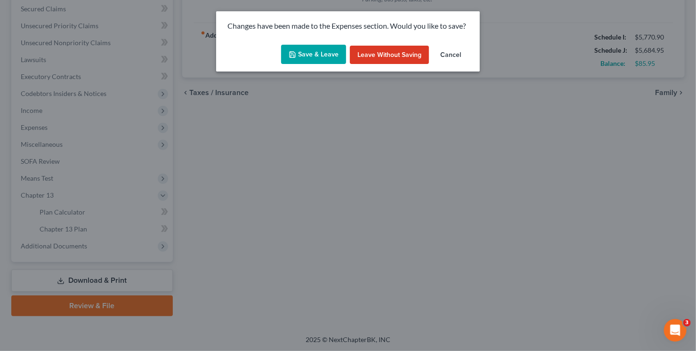
click at [308, 55] on button "Save & Leave" at bounding box center [313, 55] width 65 height 20
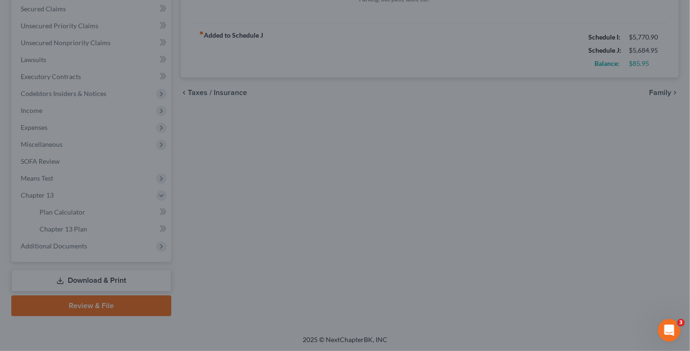
type input "126.00"
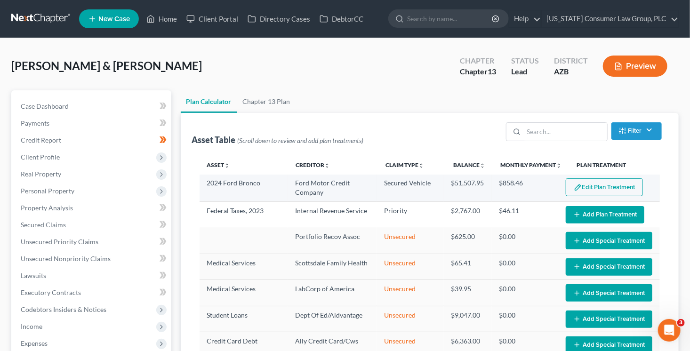
select select "59"
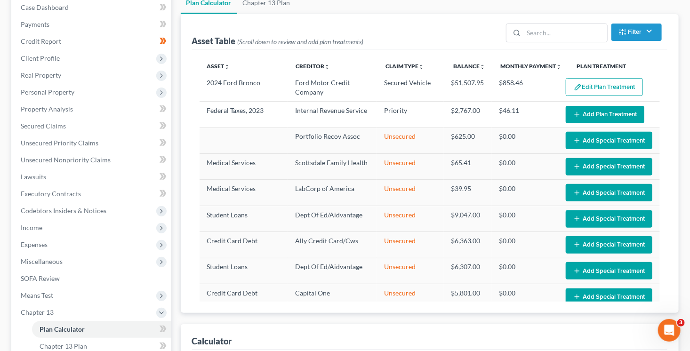
scroll to position [185, 0]
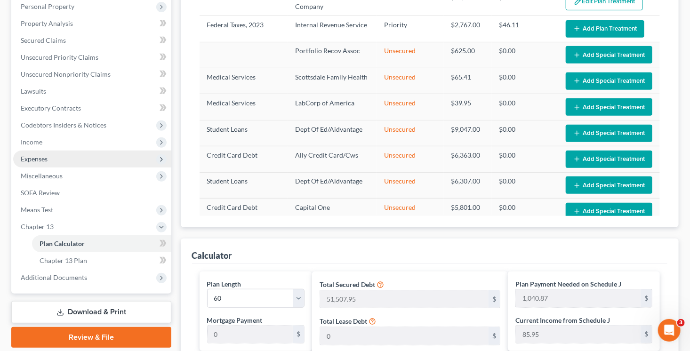
click at [35, 155] on span "Expenses" at bounding box center [34, 159] width 27 height 8
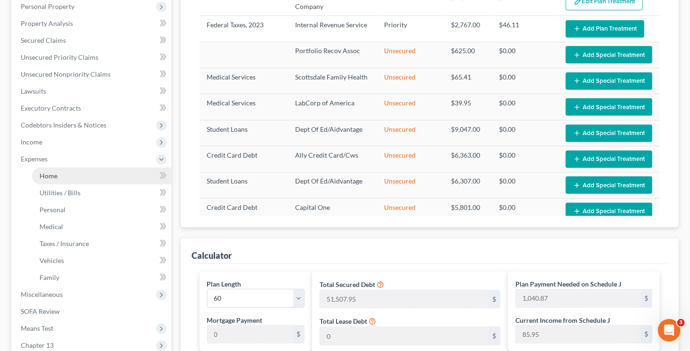
click at [42, 170] on link "Home" at bounding box center [101, 176] width 139 height 17
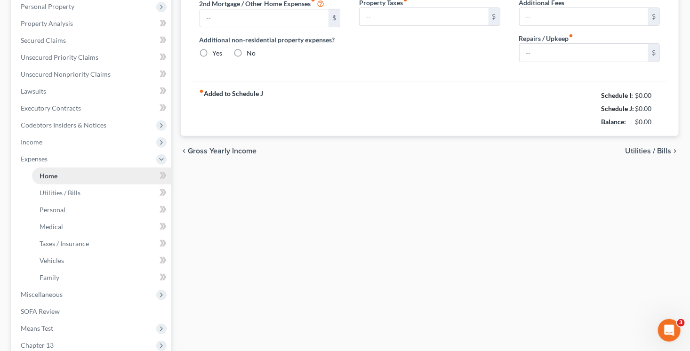
type input "1,948.00"
type input "0.00"
radio input "true"
type input "40.00"
type input "0.00"
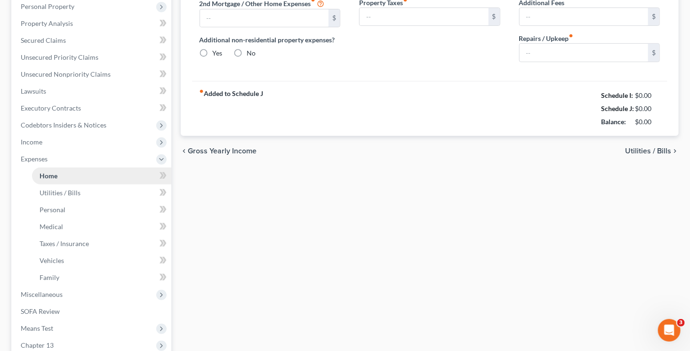
type input "0.00"
type input "250.00"
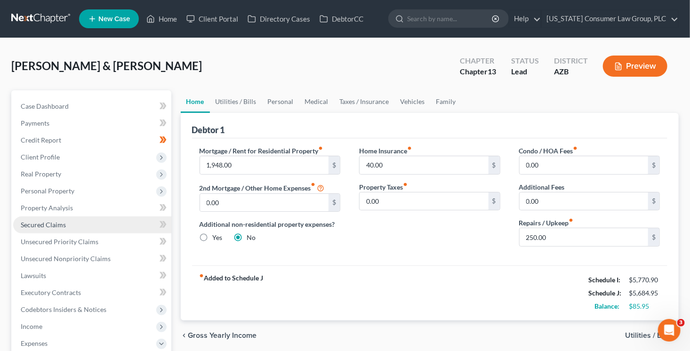
scroll to position [247, 0]
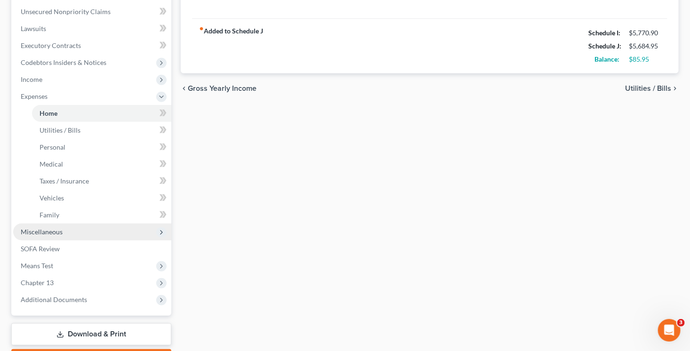
click at [49, 230] on span "Miscellaneous" at bounding box center [42, 232] width 42 height 8
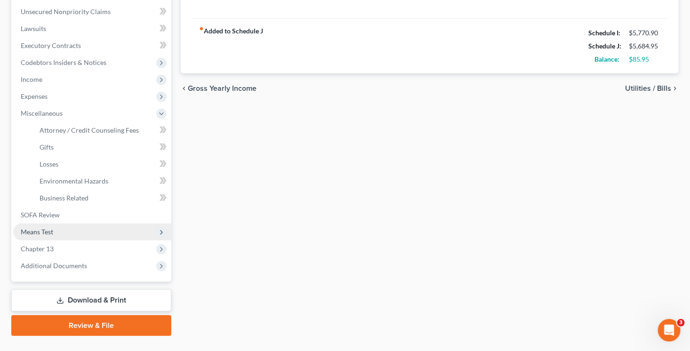
click at [49, 229] on span "Means Test" at bounding box center [37, 232] width 32 height 8
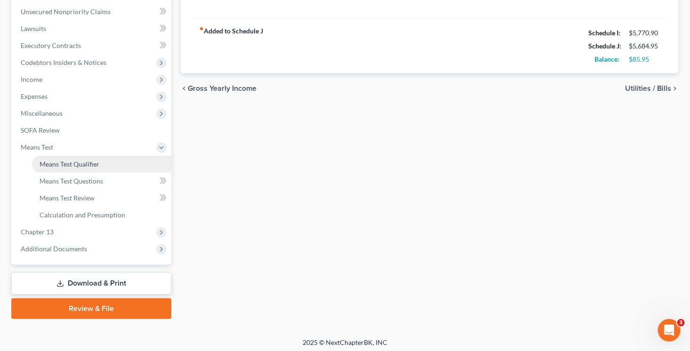
click at [68, 161] on span "Means Test Qualifier" at bounding box center [70, 164] width 60 height 8
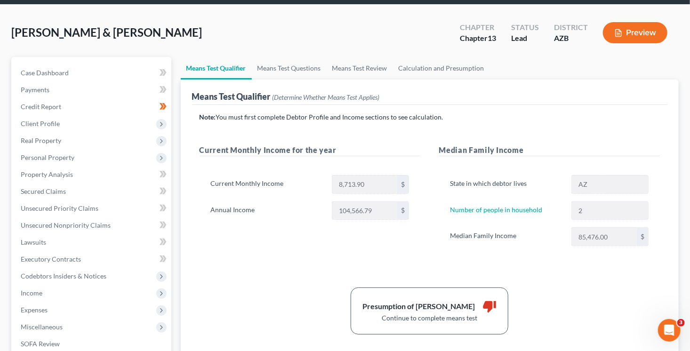
scroll to position [46, 0]
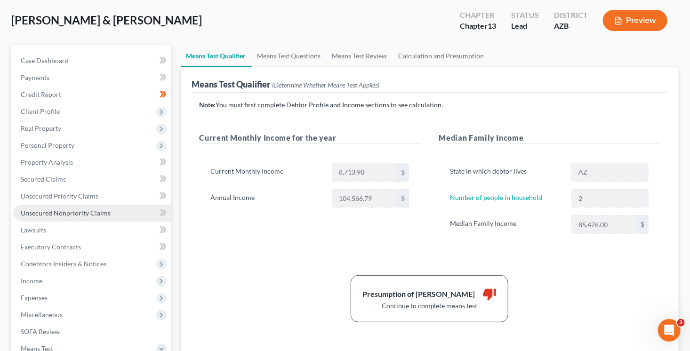
click at [56, 211] on span "Unsecured Nonpriority Claims" at bounding box center [66, 213] width 90 height 8
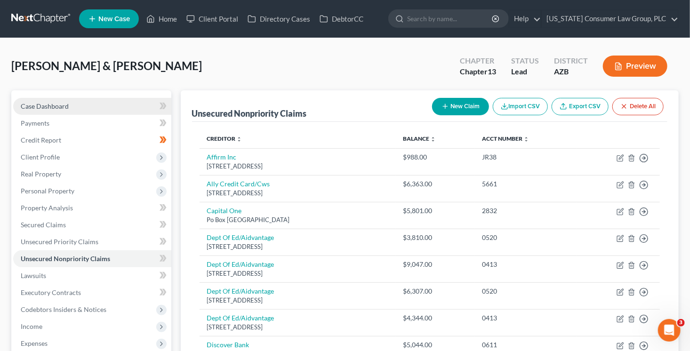
click at [58, 106] on span "Case Dashboard" at bounding box center [45, 106] width 48 height 8
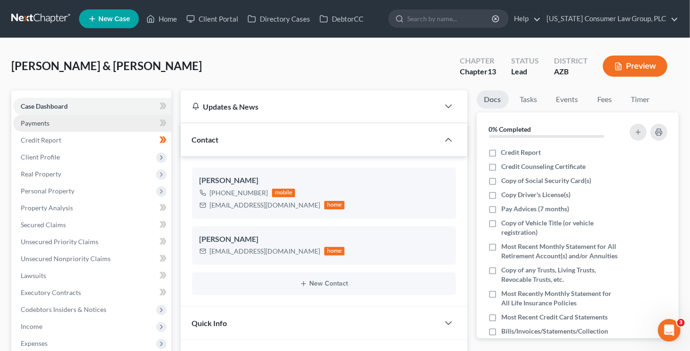
click at [87, 119] on link "Payments" at bounding box center [92, 123] width 158 height 17
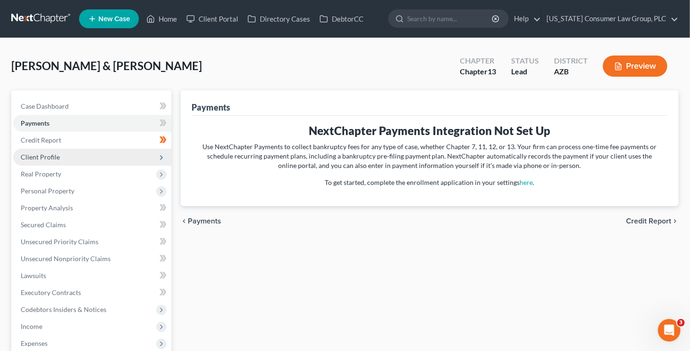
click at [68, 157] on span "Client Profile" at bounding box center [92, 157] width 158 height 17
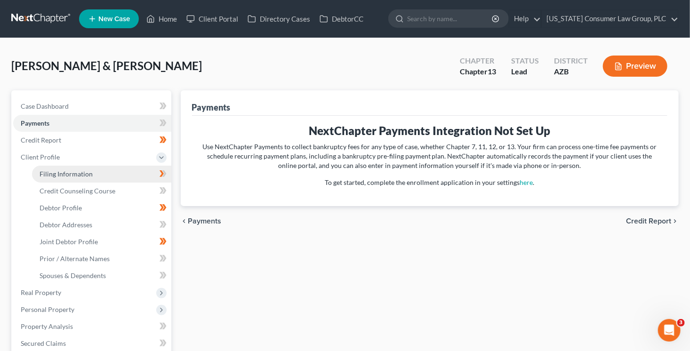
click at [128, 172] on link "Filing Information" at bounding box center [101, 174] width 139 height 17
select select "1"
select select "3"
select select "4"
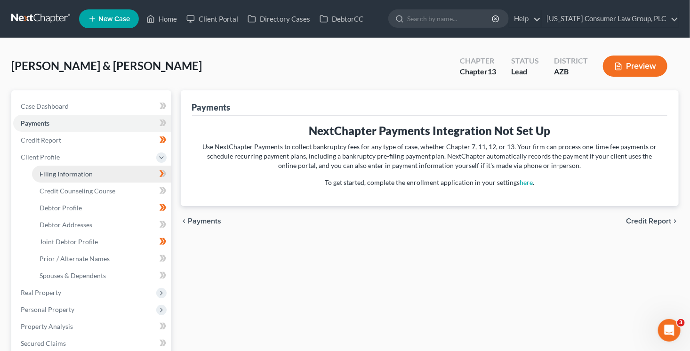
select select "0"
select select "3"
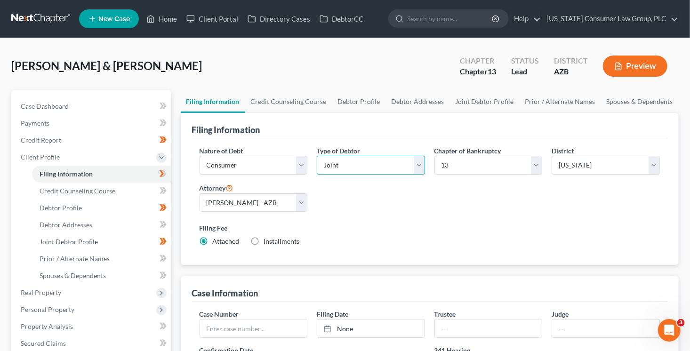
click at [345, 166] on select "Select Individual Joint" at bounding box center [371, 165] width 108 height 19
click at [317, 156] on select "Select Individual Joint" at bounding box center [371, 165] width 108 height 19
click at [438, 162] on select "Select 7 11 12 13" at bounding box center [488, 165] width 108 height 19
select select "0"
click at [434, 156] on select "Select 7 11 12 13" at bounding box center [488, 165] width 108 height 19
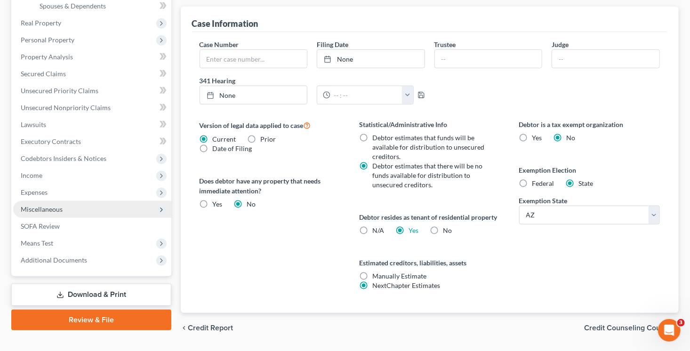
scroll to position [296, 0]
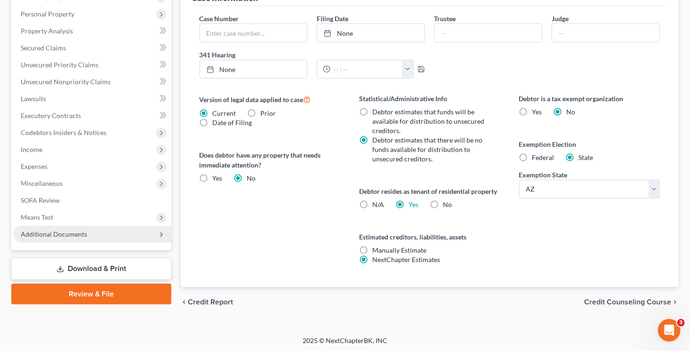
click at [80, 239] on span "Additional Documents" at bounding box center [92, 234] width 158 height 17
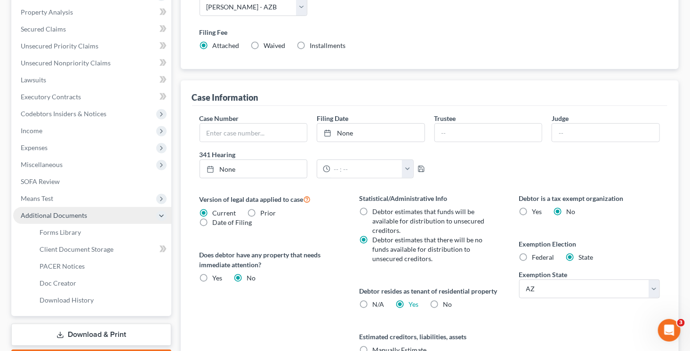
scroll to position [177, 0]
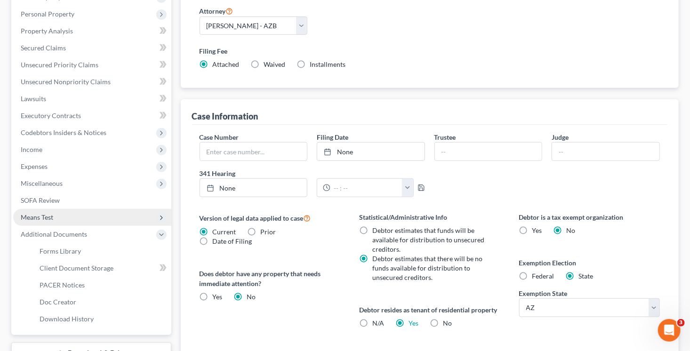
click at [69, 213] on span "Means Test" at bounding box center [92, 217] width 158 height 17
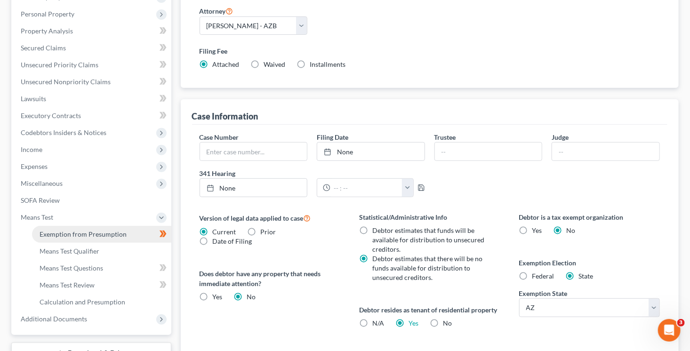
click at [92, 234] on span "Exemption from Presumption" at bounding box center [83, 234] width 87 height 8
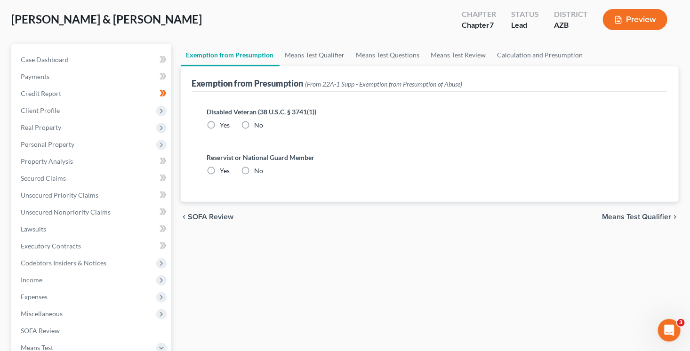
radio input "true"
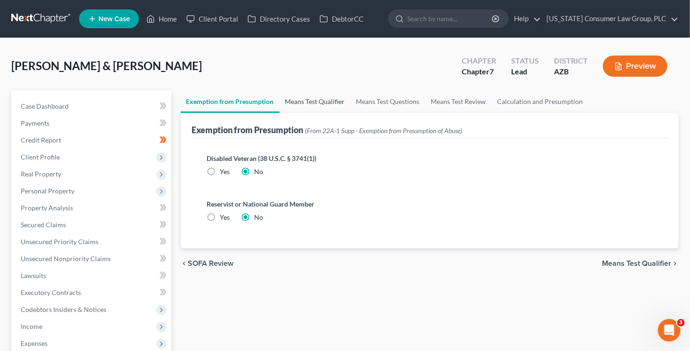
click at [314, 99] on link "Means Test Qualifier" at bounding box center [315, 101] width 71 height 23
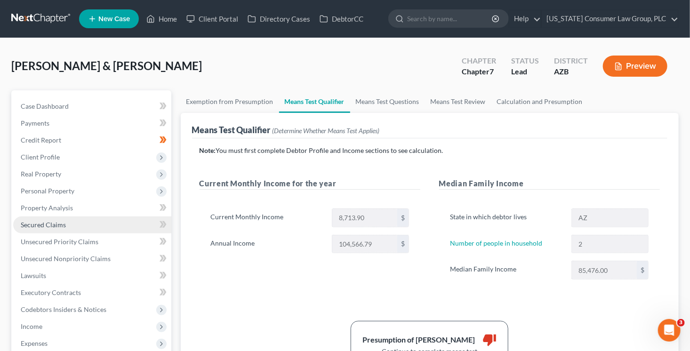
click at [64, 225] on span "Secured Claims" at bounding box center [43, 225] width 45 height 8
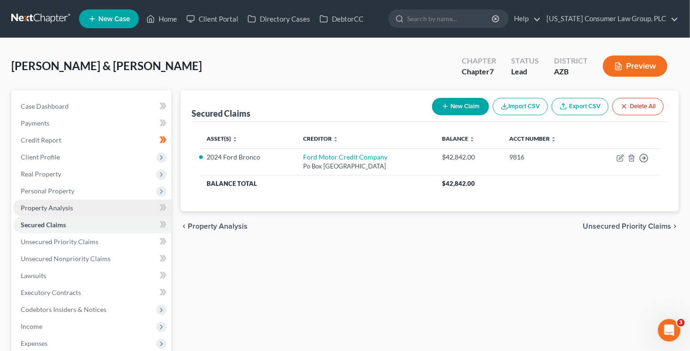
click at [69, 204] on span "Property Analysis" at bounding box center [47, 208] width 52 height 8
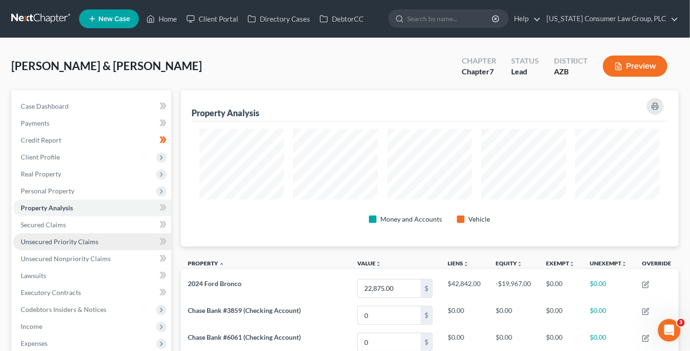
click at [75, 246] on link "Unsecured Priority Claims" at bounding box center [92, 241] width 158 height 17
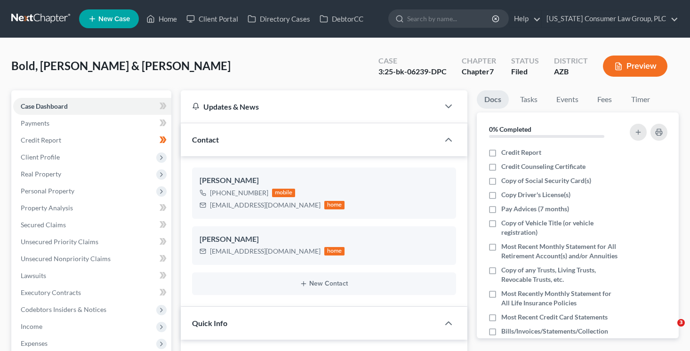
select select "6"
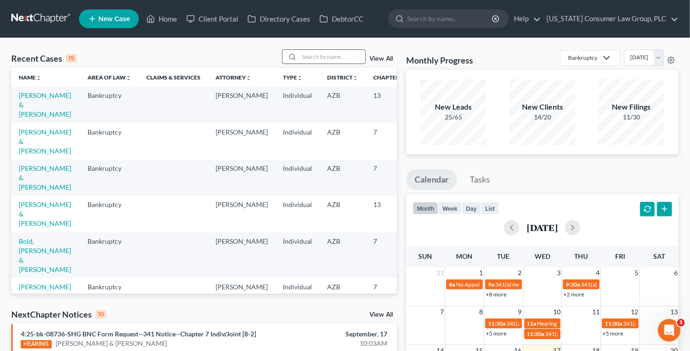
click at [300, 55] on input "search" at bounding box center [332, 57] width 66 height 14
type input "[PERSON_NAME]"
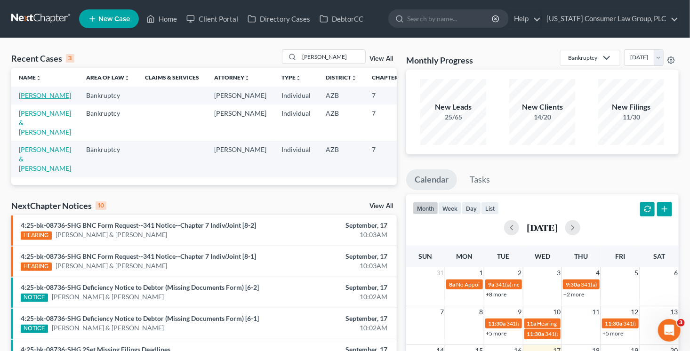
click at [30, 99] on link "[PERSON_NAME]" at bounding box center [45, 95] width 52 height 8
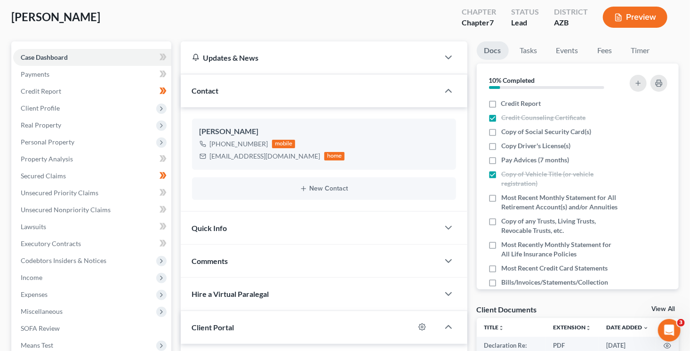
scroll to position [78, 0]
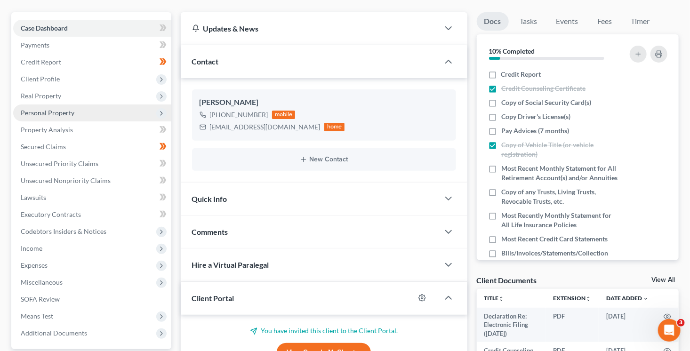
click at [60, 112] on span "Personal Property" at bounding box center [48, 113] width 54 height 8
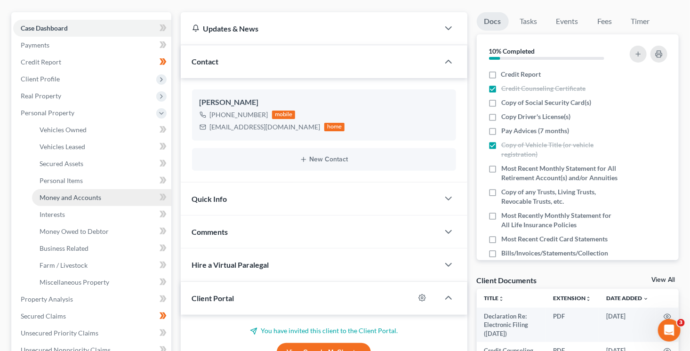
click at [70, 199] on span "Money and Accounts" at bounding box center [71, 197] width 62 height 8
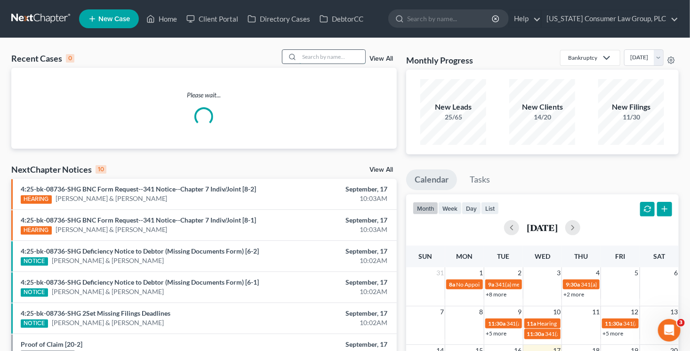
click at [354, 60] on input "search" at bounding box center [332, 57] width 66 height 14
type input "[PERSON_NAME]"
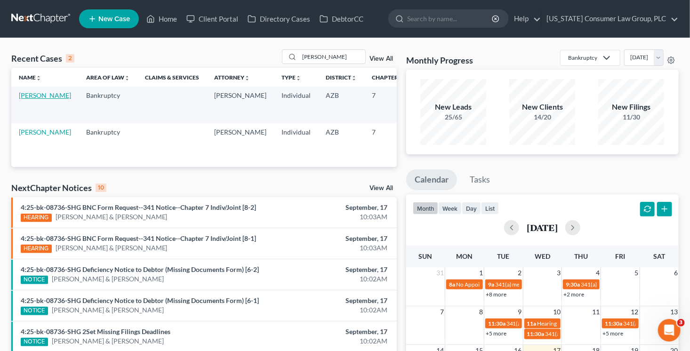
click at [24, 99] on link "[PERSON_NAME]" at bounding box center [45, 95] width 52 height 8
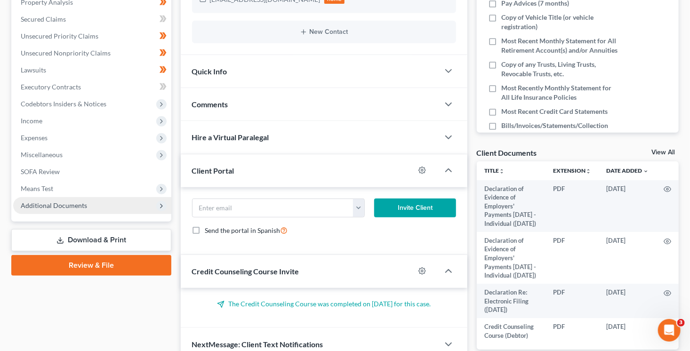
scroll to position [214, 0]
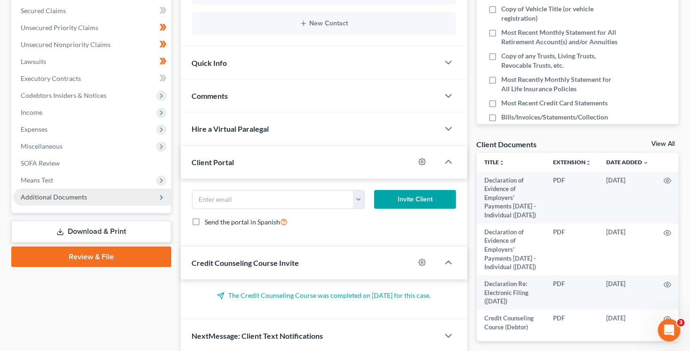
click at [47, 201] on span "Additional Documents" at bounding box center [92, 197] width 158 height 17
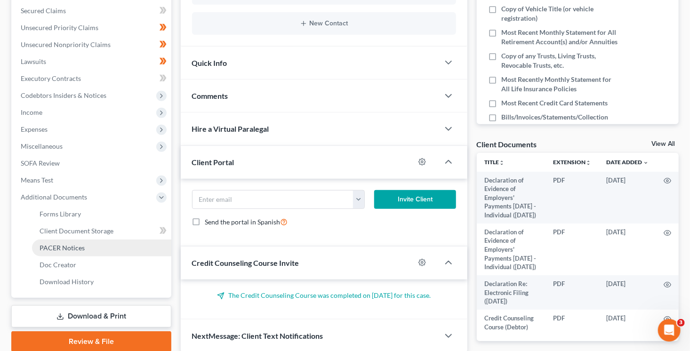
click at [72, 244] on span "PACER Notices" at bounding box center [62, 248] width 45 height 8
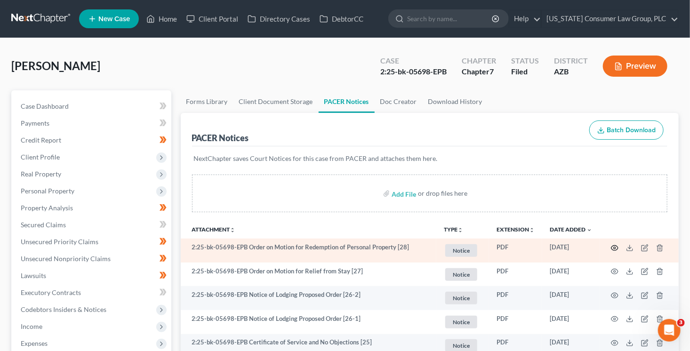
click at [613, 246] on icon "button" at bounding box center [615, 248] width 8 height 8
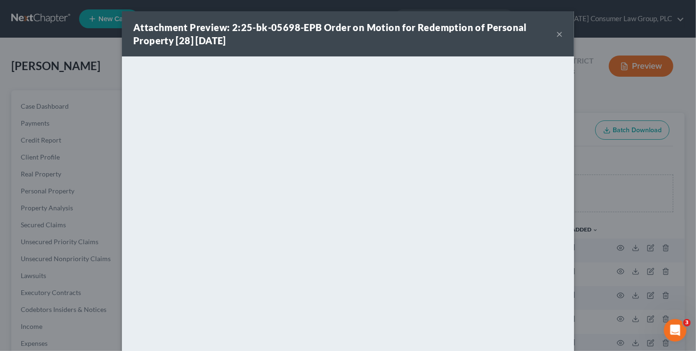
click at [556, 33] on button "×" at bounding box center [559, 33] width 7 height 11
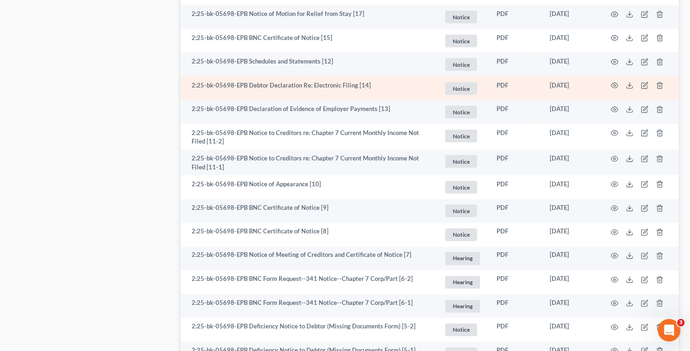
scroll to position [650, 0]
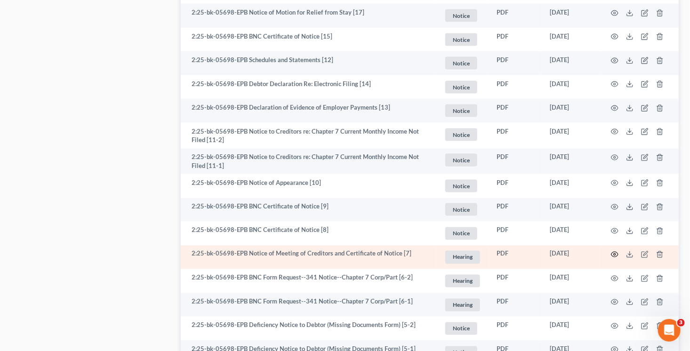
click at [618, 252] on icon "button" at bounding box center [615, 255] width 8 height 8
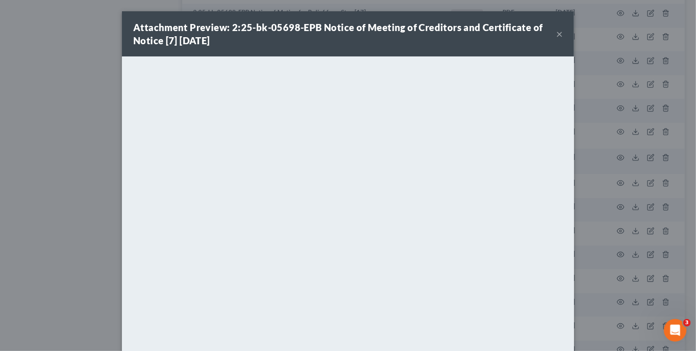
click at [556, 37] on button "×" at bounding box center [559, 33] width 7 height 11
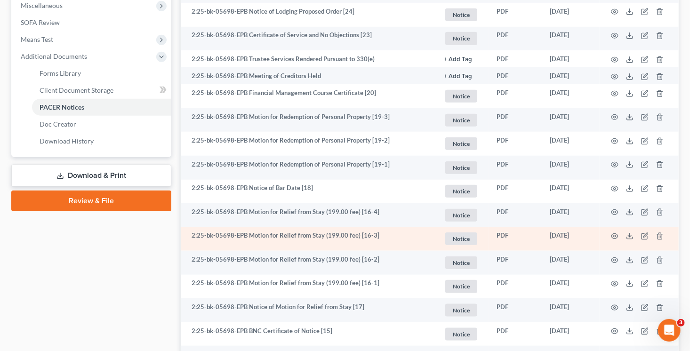
scroll to position [353, 0]
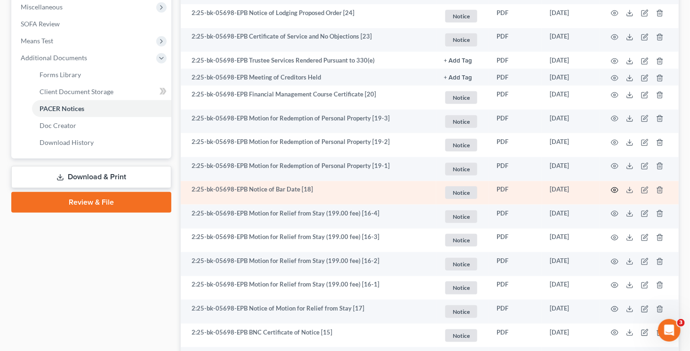
click at [612, 190] on icon "button" at bounding box center [615, 190] width 8 height 8
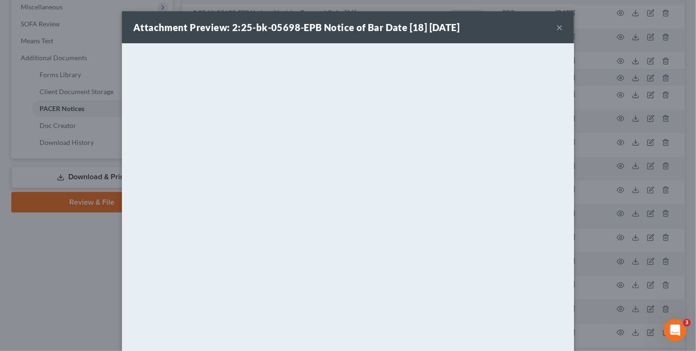
click at [558, 28] on button "×" at bounding box center [559, 27] width 7 height 11
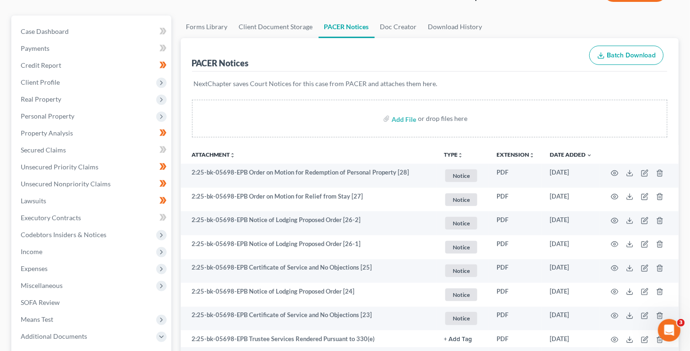
scroll to position [0, 0]
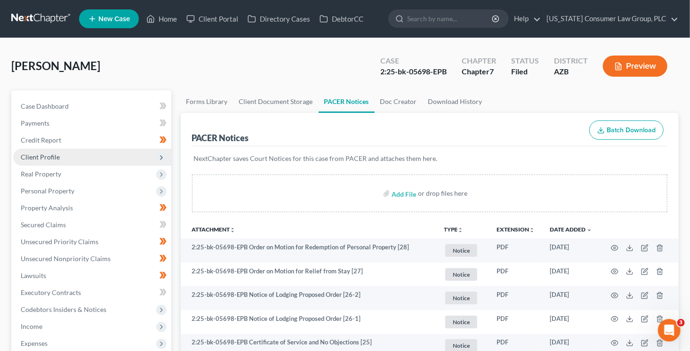
click at [57, 161] on span "Client Profile" at bounding box center [40, 157] width 39 height 8
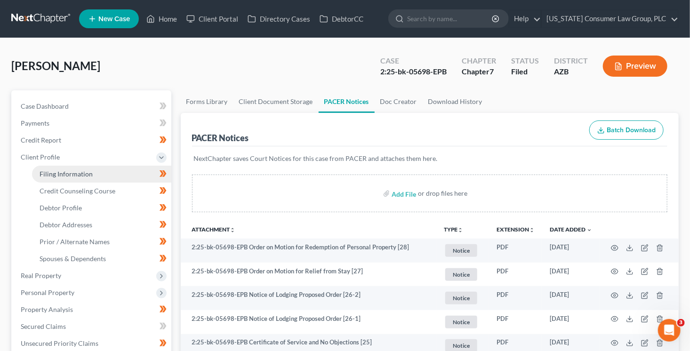
click at [76, 168] on link "Filing Information" at bounding box center [101, 174] width 139 height 17
select select "1"
select select "0"
select select "3"
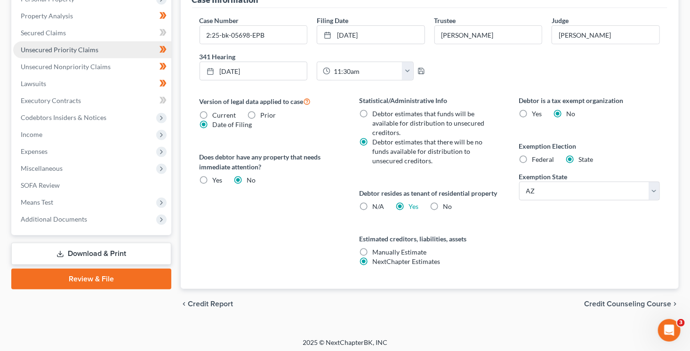
scroll to position [296, 0]
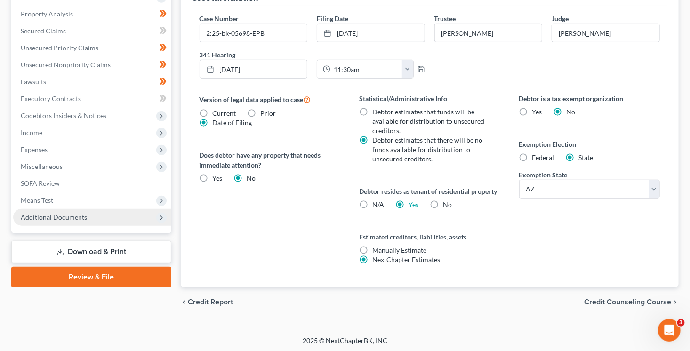
click at [69, 220] on span "Additional Documents" at bounding box center [54, 217] width 66 height 8
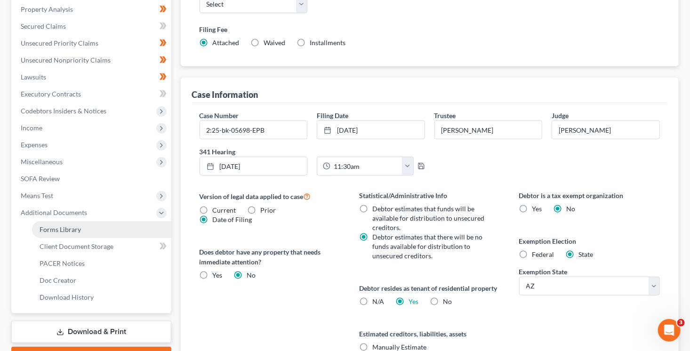
scroll to position [194, 0]
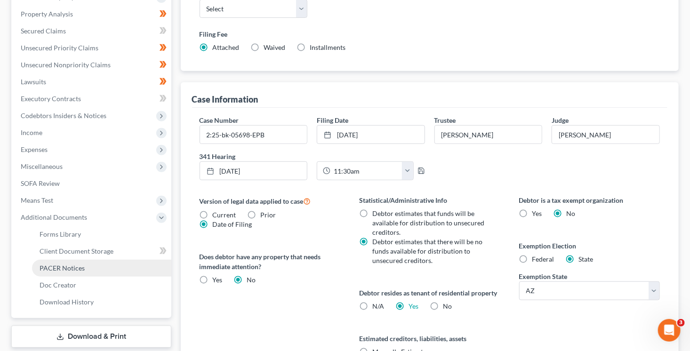
click at [94, 265] on link "PACER Notices" at bounding box center [101, 268] width 139 height 17
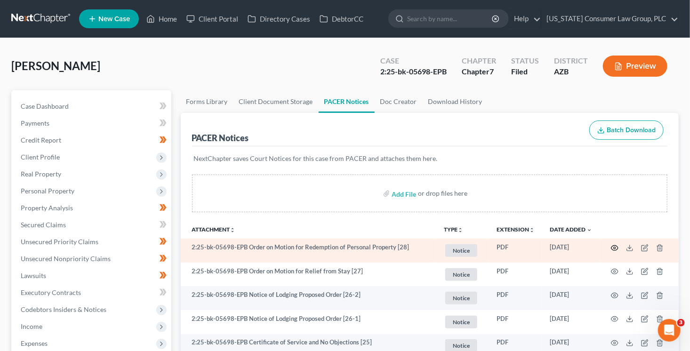
click at [617, 247] on icon "button" at bounding box center [615, 248] width 8 height 8
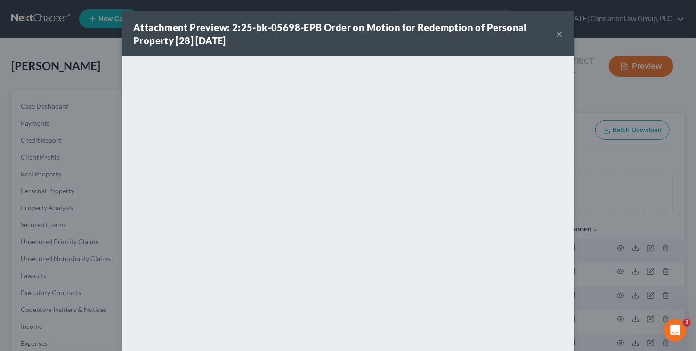
click at [538, 38] on div "Attachment Preview: 2:25-bk-05698-EPB Order on Motion for Redemption of Persona…" at bounding box center [344, 34] width 423 height 26
click at [559, 35] on button "×" at bounding box center [559, 33] width 7 height 11
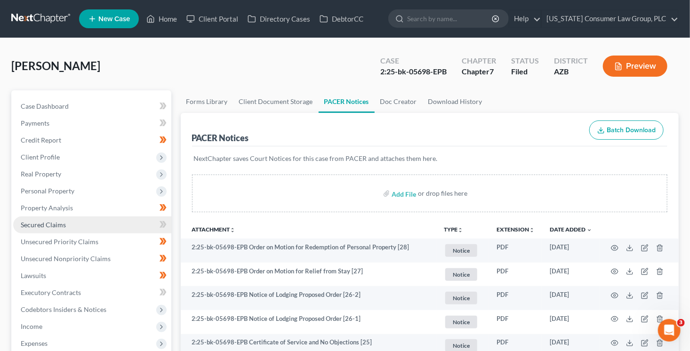
click at [55, 230] on link "Secured Claims" at bounding box center [92, 225] width 158 height 17
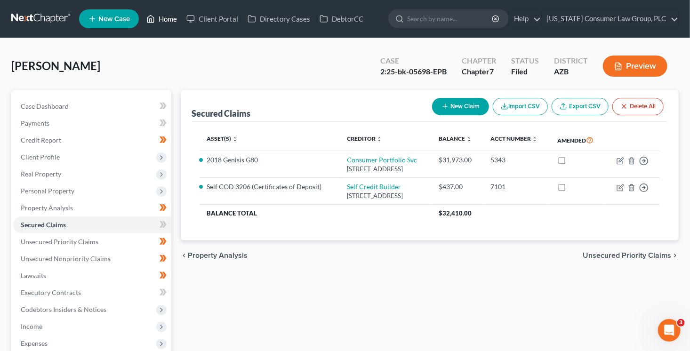
click at [157, 23] on link "Home" at bounding box center [162, 18] width 40 height 17
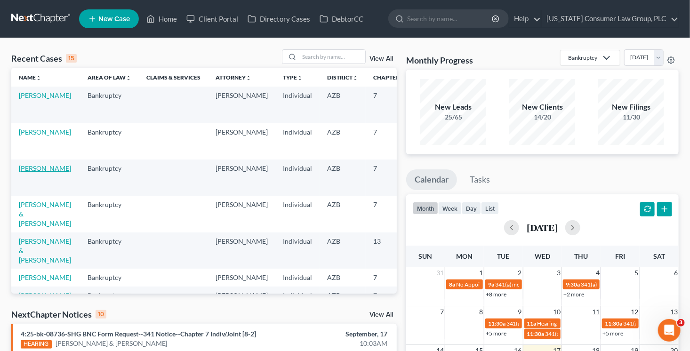
click at [30, 172] on link "[PERSON_NAME]" at bounding box center [45, 168] width 52 height 8
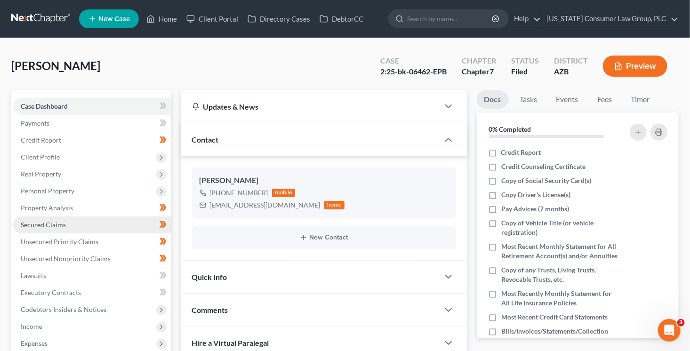
click at [62, 225] on span "Secured Claims" at bounding box center [43, 225] width 45 height 8
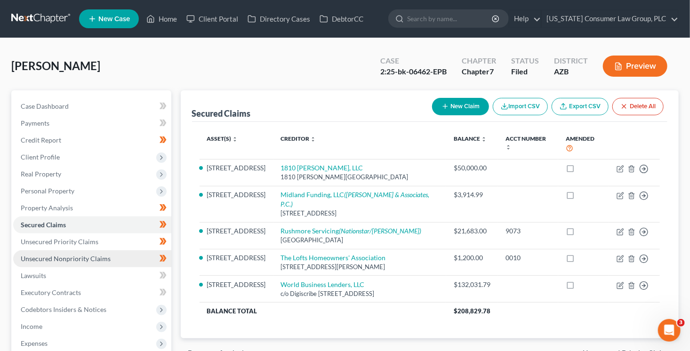
click at [102, 259] on span "Unsecured Nonpriority Claims" at bounding box center [66, 259] width 90 height 8
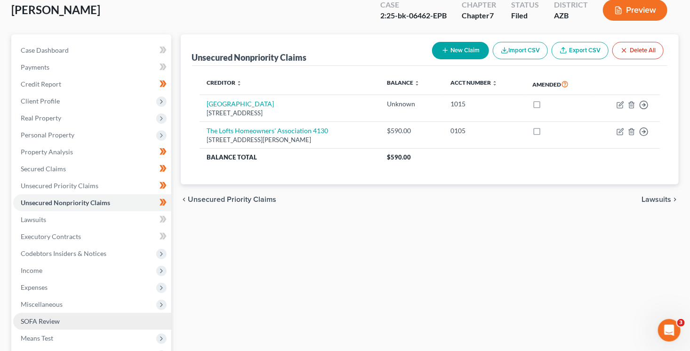
scroll to position [87, 0]
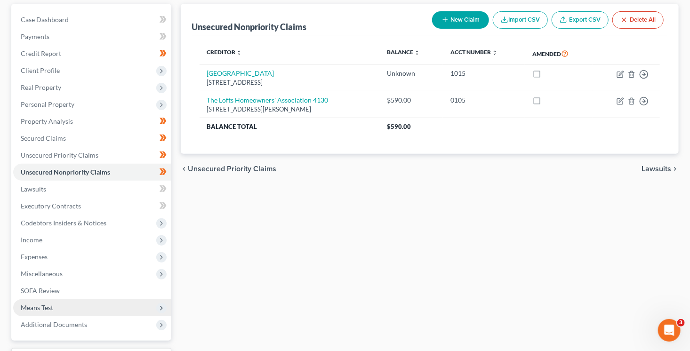
click at [65, 305] on span "Means Test" at bounding box center [92, 307] width 158 height 17
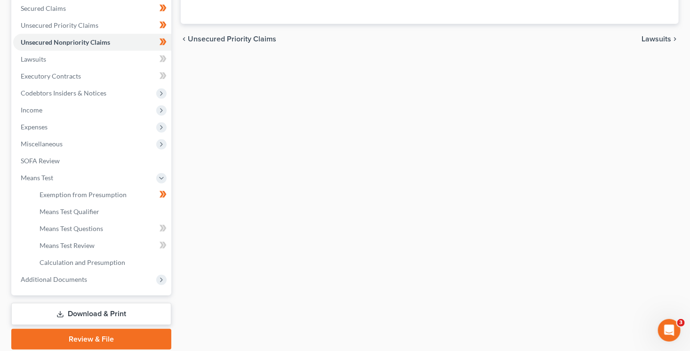
scroll to position [233, 0]
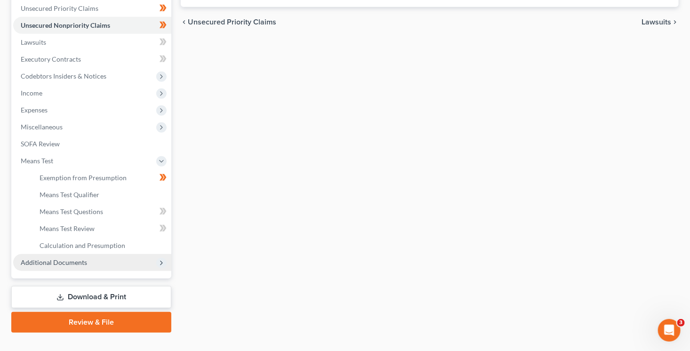
click at [80, 258] on span "Additional Documents" at bounding box center [54, 262] width 66 height 8
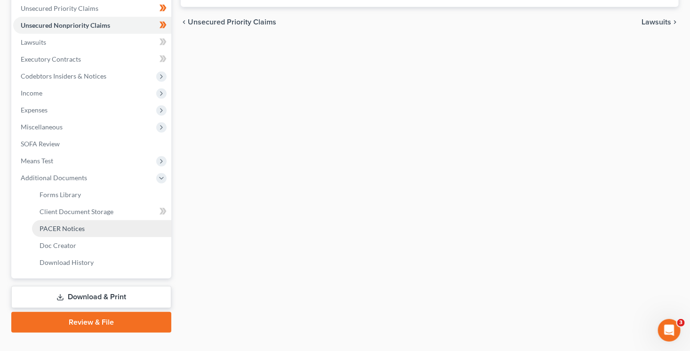
click at [88, 230] on link "PACER Notices" at bounding box center [101, 228] width 139 height 17
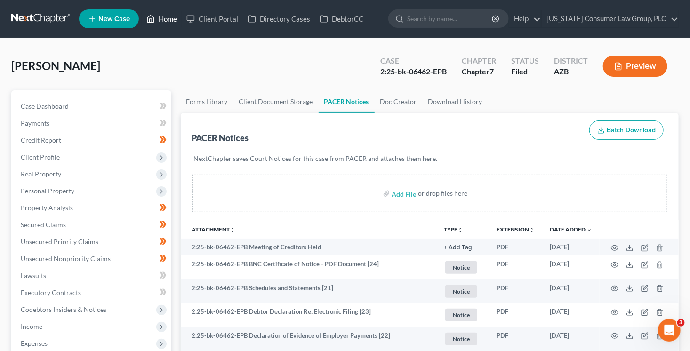
click at [155, 17] on link "Home" at bounding box center [162, 18] width 40 height 17
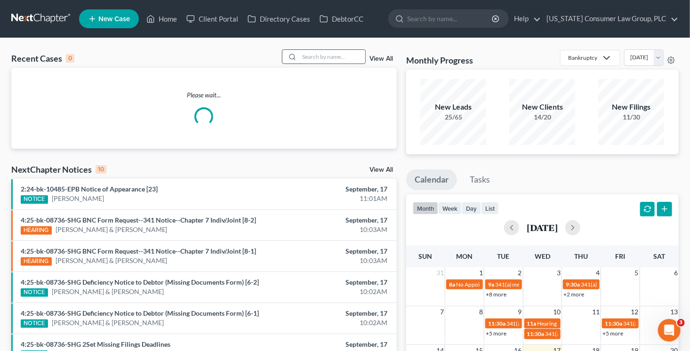
click at [339, 54] on input "search" at bounding box center [332, 57] width 66 height 14
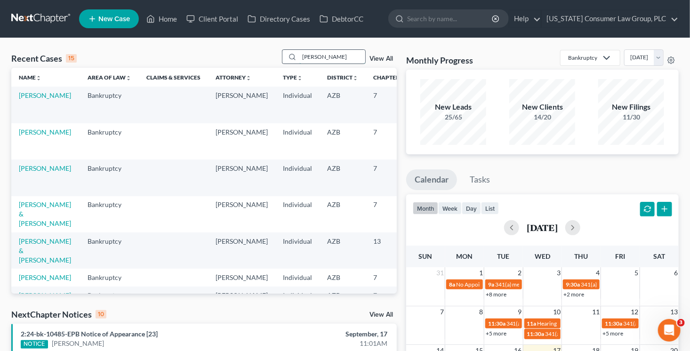
type input "campbell"
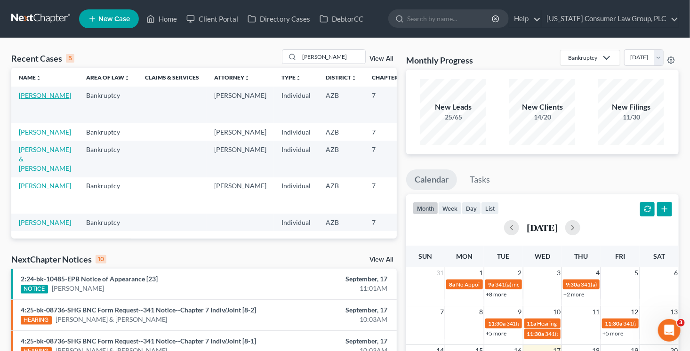
click at [36, 99] on link "[PERSON_NAME]" at bounding box center [45, 95] width 52 height 8
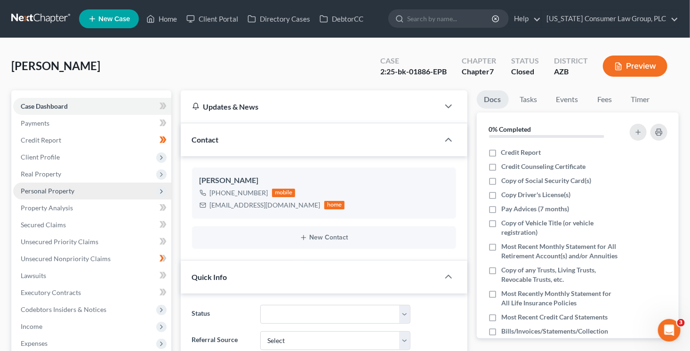
click at [77, 192] on span "Personal Property" at bounding box center [92, 191] width 158 height 17
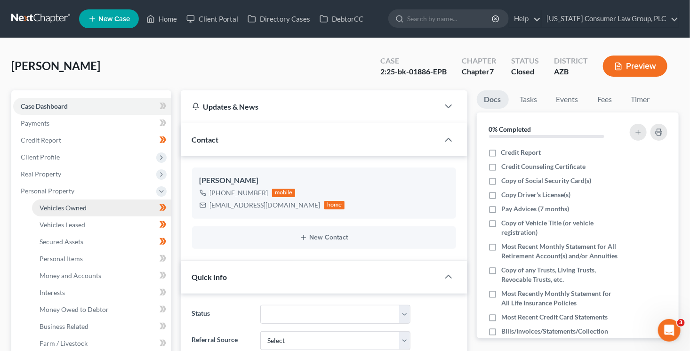
click at [79, 207] on span "Vehicles Owned" at bounding box center [63, 208] width 47 height 8
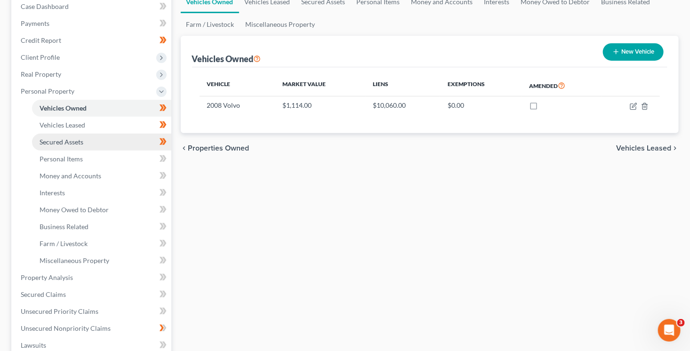
scroll to position [102, 0]
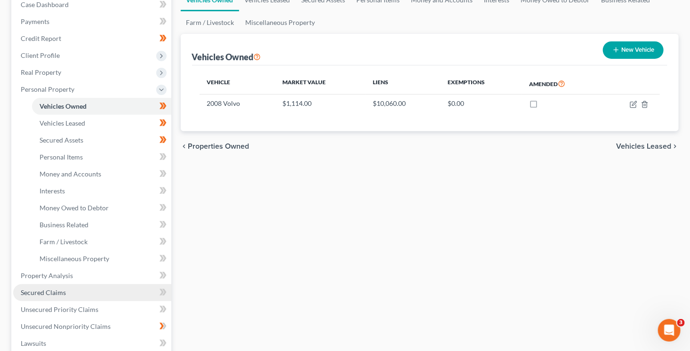
click at [80, 291] on link "Secured Claims" at bounding box center [92, 292] width 158 height 17
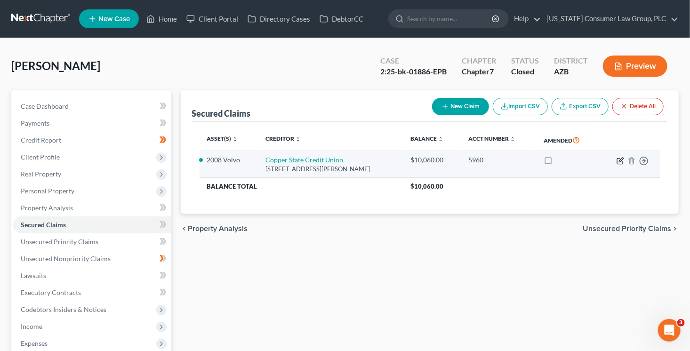
click at [619, 160] on icon "button" at bounding box center [621, 160] width 4 height 4
select select "3"
select select "0"
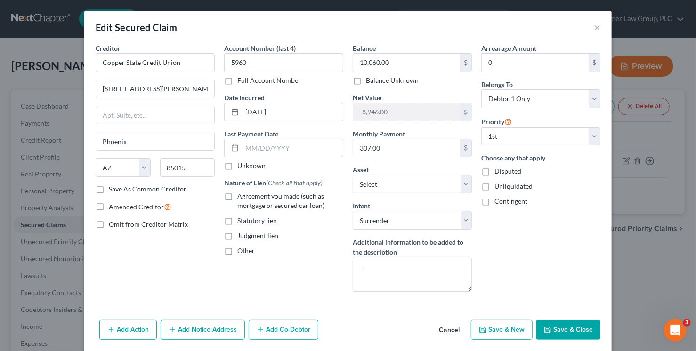
click at [566, 328] on button "Save & Close" at bounding box center [568, 330] width 64 height 20
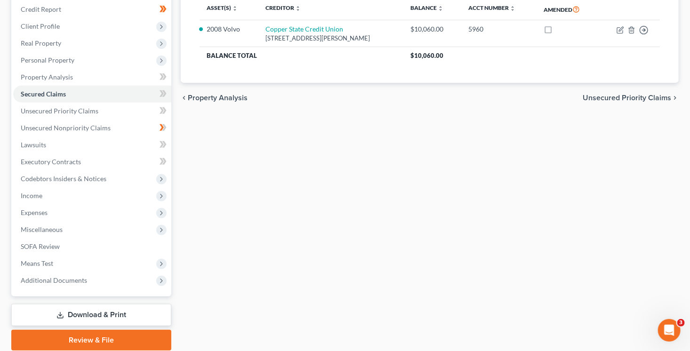
scroll to position [165, 0]
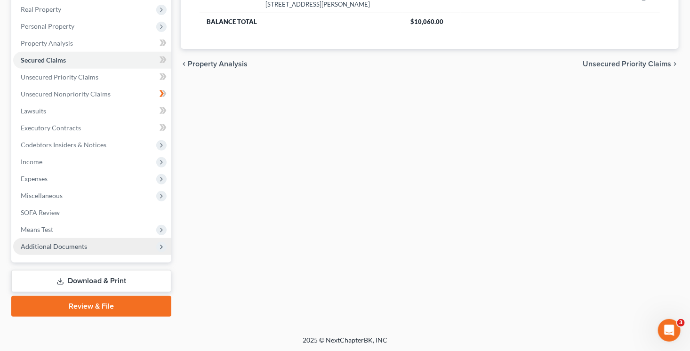
click at [90, 243] on span "Additional Documents" at bounding box center [92, 246] width 158 height 17
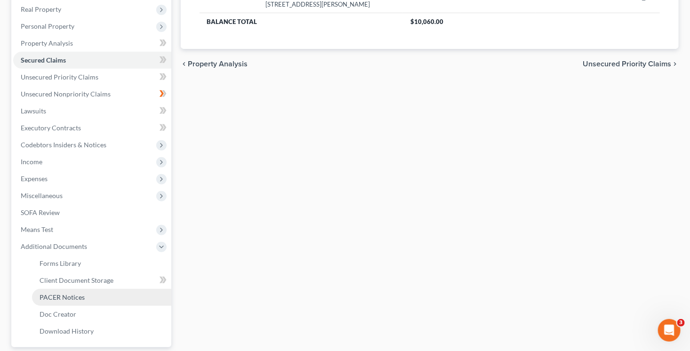
click at [90, 295] on link "PACER Notices" at bounding box center [101, 297] width 139 height 17
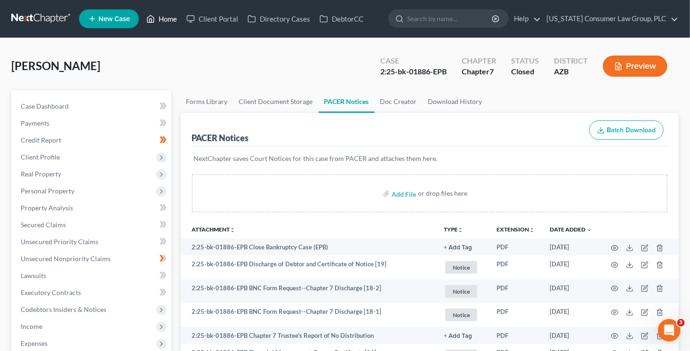
click at [180, 18] on link "Home" at bounding box center [162, 18] width 40 height 17
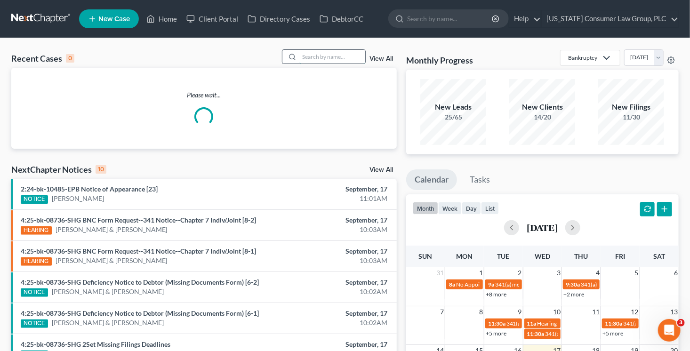
click at [341, 58] on input "search" at bounding box center [332, 57] width 66 height 14
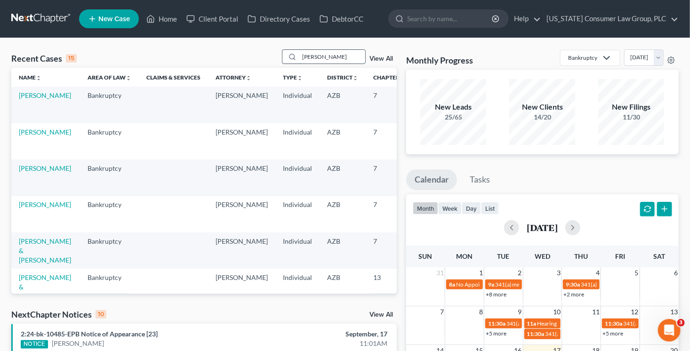
type input "jensen"
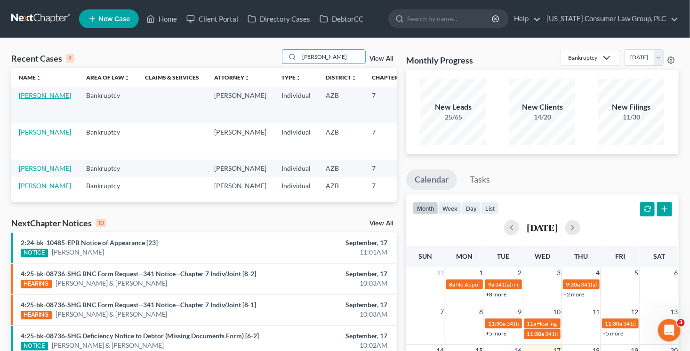
click at [27, 99] on link "[PERSON_NAME]" at bounding box center [45, 95] width 52 height 8
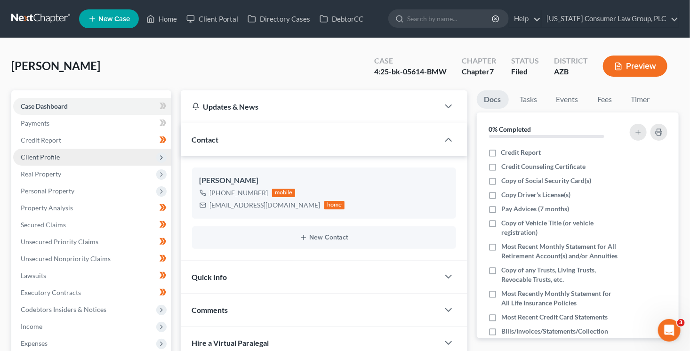
click at [41, 158] on span "Client Profile" at bounding box center [40, 157] width 39 height 8
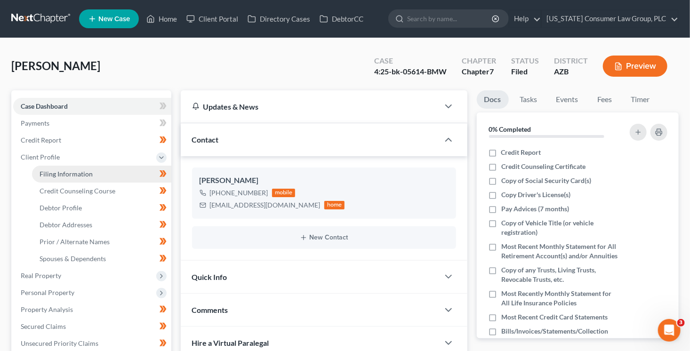
click at [60, 177] on span "Filing Information" at bounding box center [66, 174] width 53 height 8
select select "1"
select select "0"
select select "4"
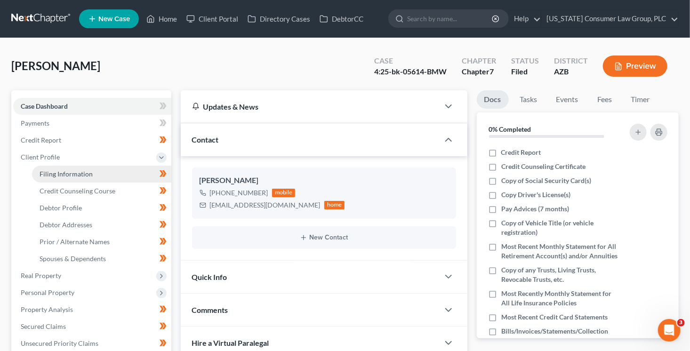
select select "0"
select select "3"
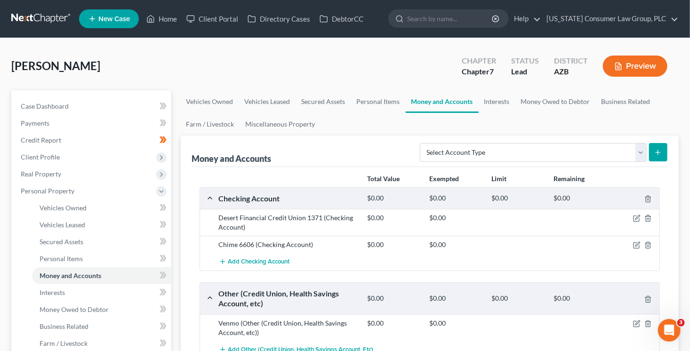
click at [418, 219] on div "$0.00" at bounding box center [394, 217] width 62 height 9
click at [621, 222] on div "$0.00 $0.00" at bounding box center [511, 222] width 297 height 19
click at [635, 218] on icon "button" at bounding box center [637, 219] width 8 height 8
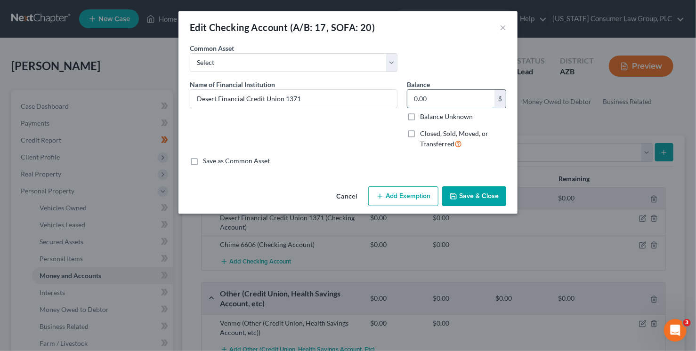
click at [452, 96] on input "0.00" at bounding box center [450, 99] width 87 height 18
type input "10.11"
click at [488, 196] on button "Save & Close" at bounding box center [474, 196] width 64 height 20
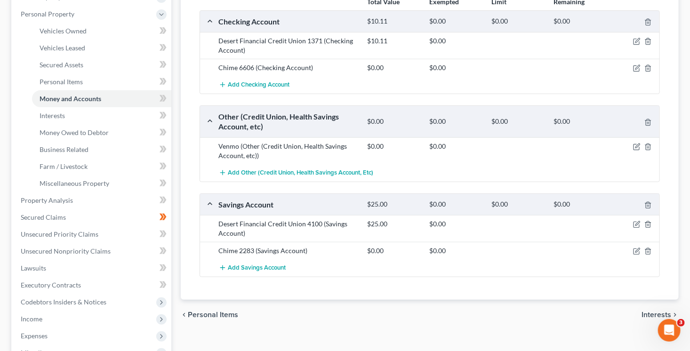
scroll to position [177, 0]
click at [634, 223] on icon "button" at bounding box center [637, 224] width 8 height 8
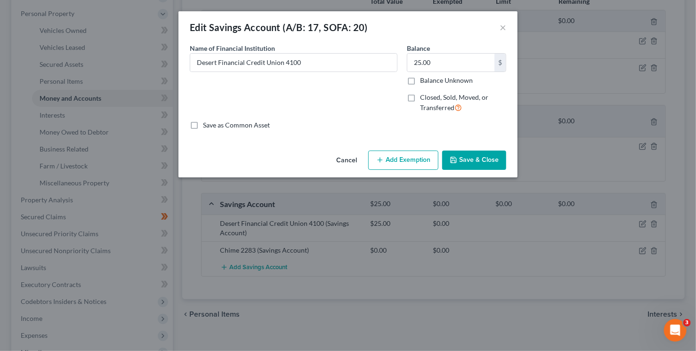
click at [481, 161] on button "Save & Close" at bounding box center [474, 161] width 64 height 20
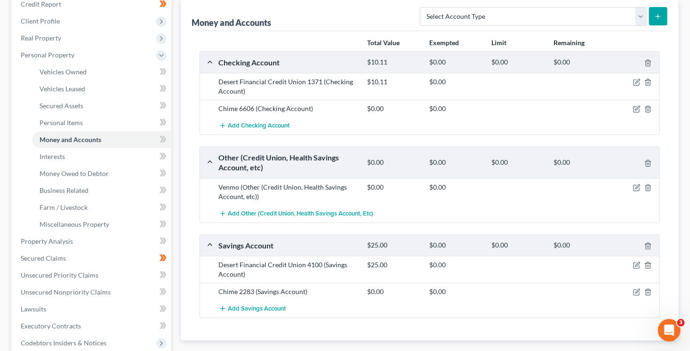
scroll to position [128, 0]
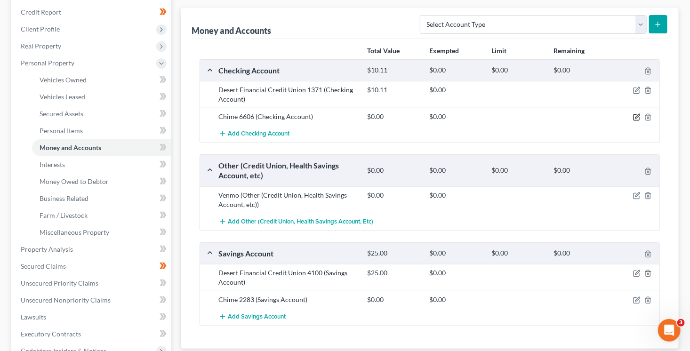
click at [636, 113] on icon "button" at bounding box center [637, 117] width 8 height 8
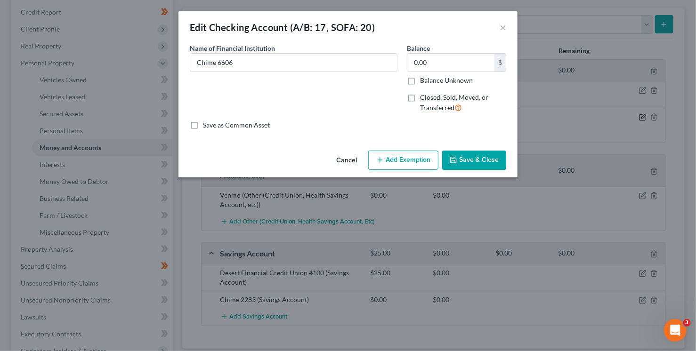
click at [637, 117] on div "Edit Checking Account (A/B: 17, SOFA: 20) × An exemption set must first be sele…" at bounding box center [348, 175] width 696 height 351
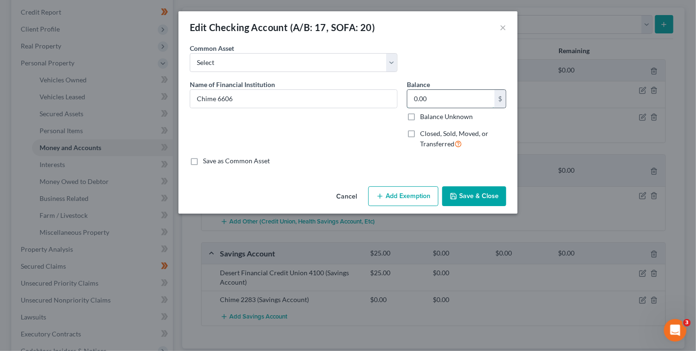
click at [464, 99] on input "0.00" at bounding box center [450, 99] width 87 height 18
type input "3.71"
click at [474, 195] on button "Save & Close" at bounding box center [474, 196] width 64 height 20
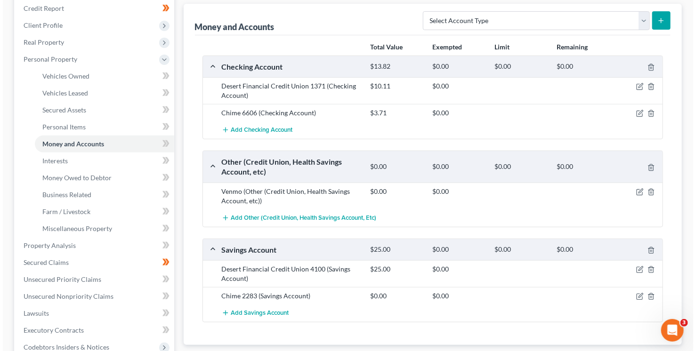
scroll to position [136, 0]
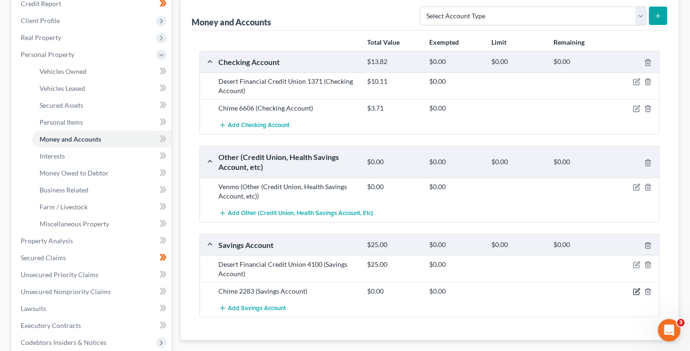
click at [634, 290] on icon "button" at bounding box center [637, 292] width 8 height 8
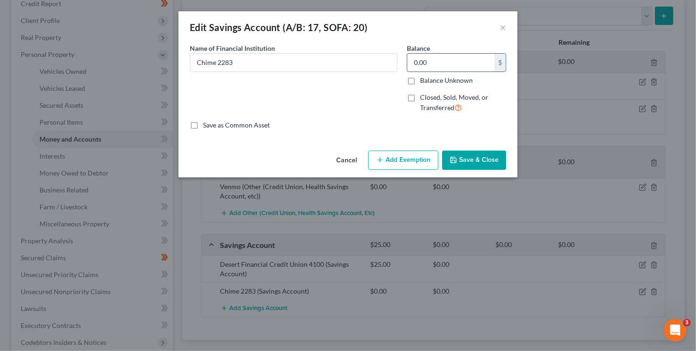
click at [447, 66] on input "0.00" at bounding box center [450, 63] width 87 height 18
type input "197.47"
click at [415, 157] on button "Add Exemption" at bounding box center [403, 161] width 70 height 20
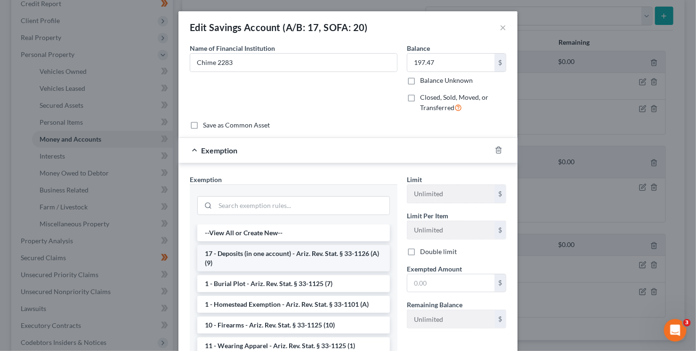
click at [311, 267] on li "17 - Deposits (in one account) - Ariz. Rev. Stat. § 33-1126 (A)(9)" at bounding box center [293, 258] width 193 height 26
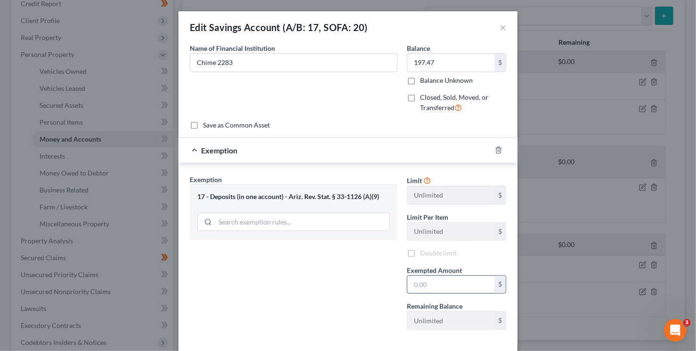
click at [445, 287] on input "text" at bounding box center [450, 285] width 87 height 18
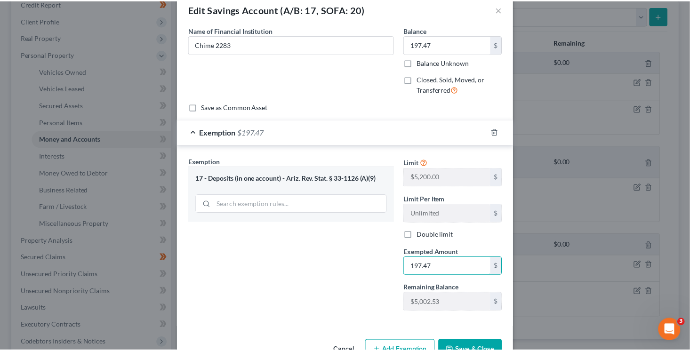
scroll to position [45, 0]
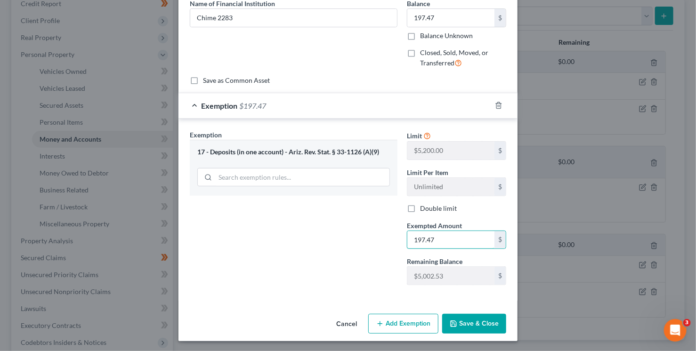
type input "197.47"
click at [465, 321] on button "Save & Close" at bounding box center [474, 324] width 64 height 20
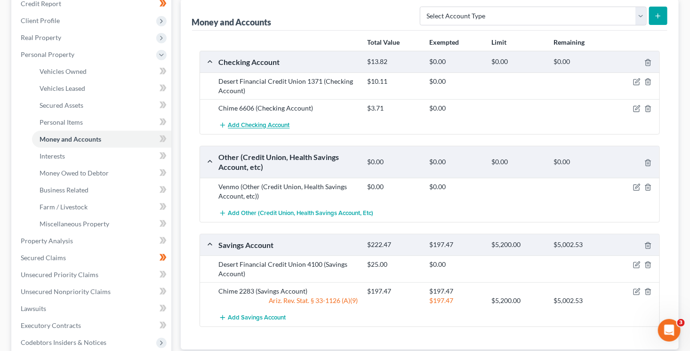
click at [261, 127] on span "Add Checking Account" at bounding box center [259, 126] width 62 height 8
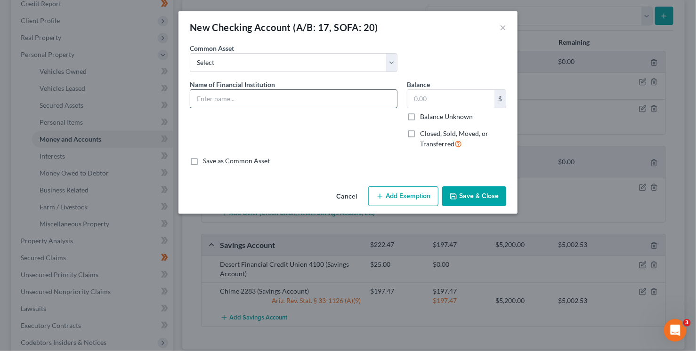
click at [241, 100] on input "text" at bounding box center [293, 99] width 207 height 18
type input "Ally Bank 9305"
type input "10.74"
click at [486, 193] on button "Save & Close" at bounding box center [474, 196] width 64 height 20
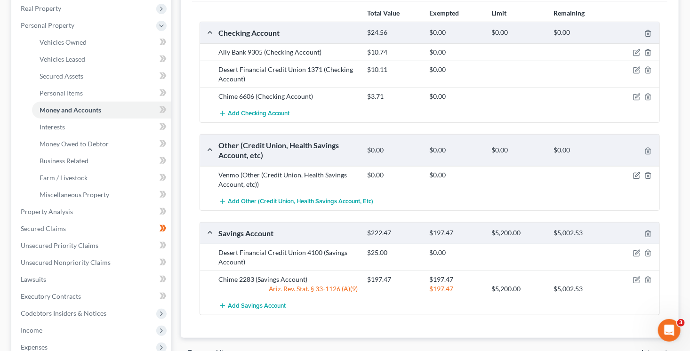
scroll to position [171, 0]
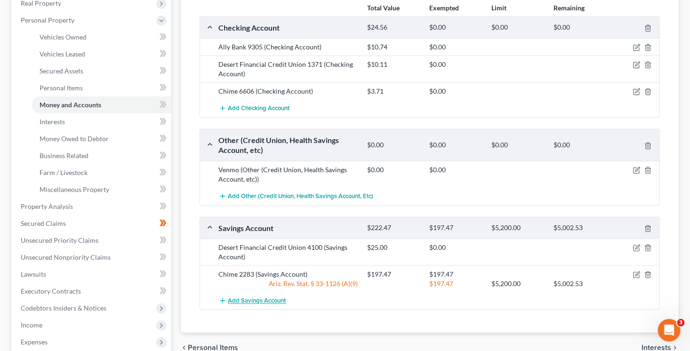
click at [264, 301] on span "Add Savings Account" at bounding box center [257, 301] width 58 height 8
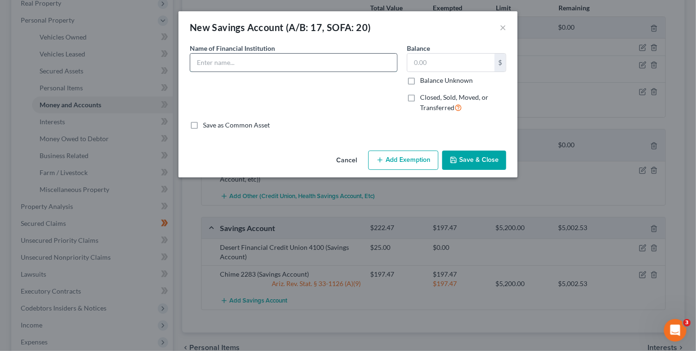
click at [219, 58] on input "text" at bounding box center [293, 63] width 207 height 18
type input "Ally Bank 4757"
type input "3.75"
click at [464, 163] on button "Save & Close" at bounding box center [474, 161] width 64 height 20
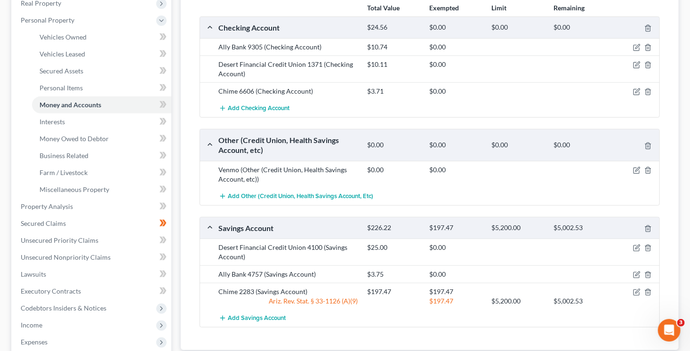
scroll to position [0, 0]
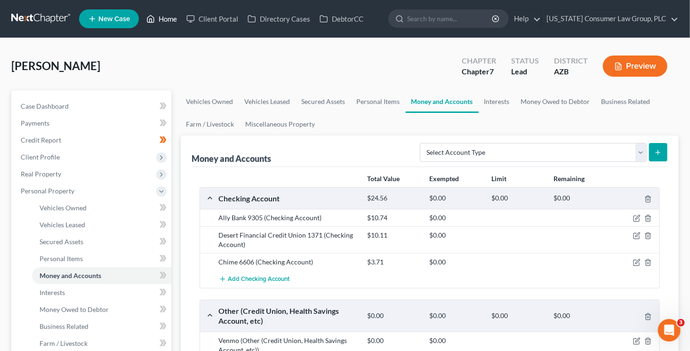
click at [171, 19] on link "Home" at bounding box center [162, 18] width 40 height 17
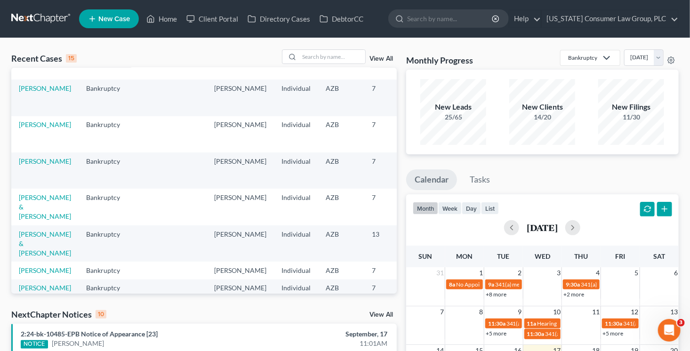
scroll to position [87, 0]
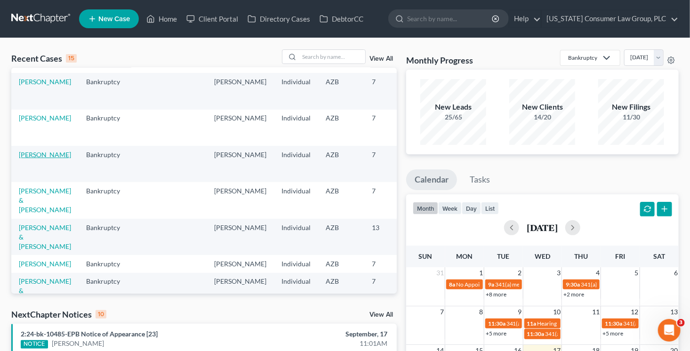
click at [26, 159] on link "[PERSON_NAME]" at bounding box center [45, 155] width 52 height 8
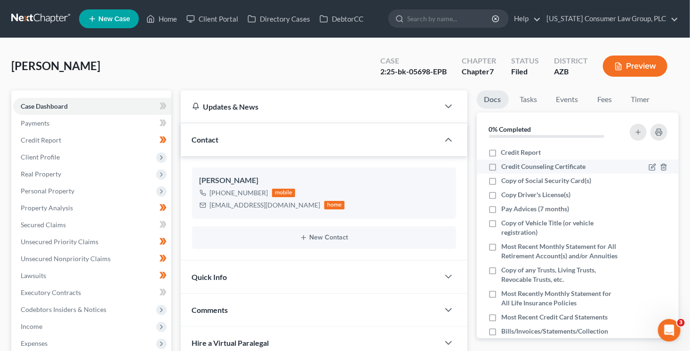
scroll to position [210, 0]
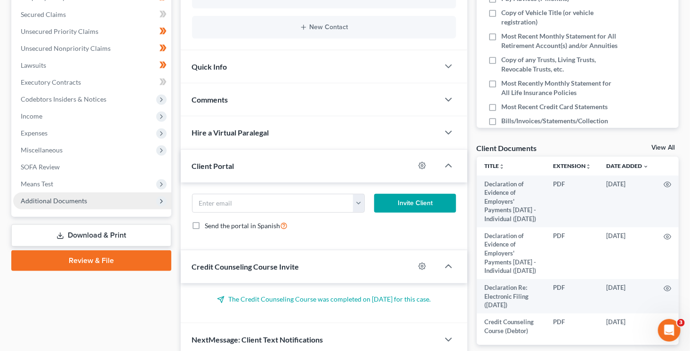
click at [71, 198] on span "Additional Documents" at bounding box center [54, 201] width 66 height 8
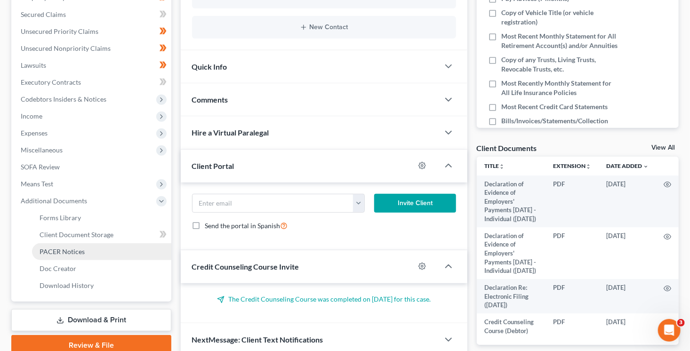
click at [81, 245] on link "PACER Notices" at bounding box center [101, 251] width 139 height 17
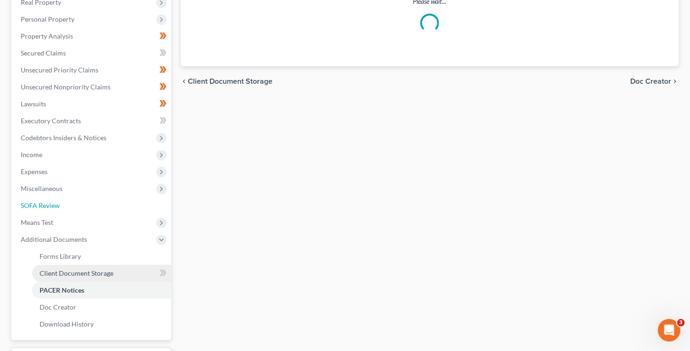
scroll to position [10, 0]
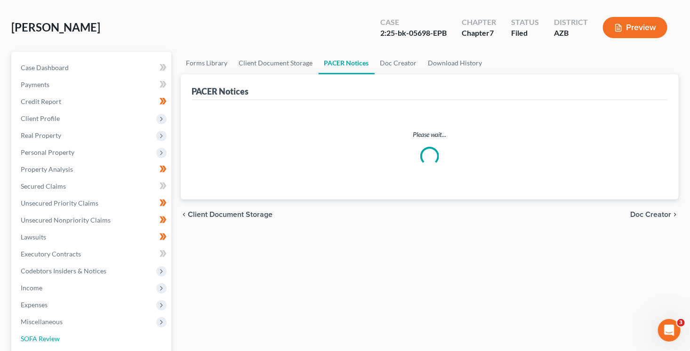
click at [78, 250] on ul "Case Dashboard Payments Invoices Payments Payments Credit Report Client Profile" at bounding box center [92, 262] width 158 height 407
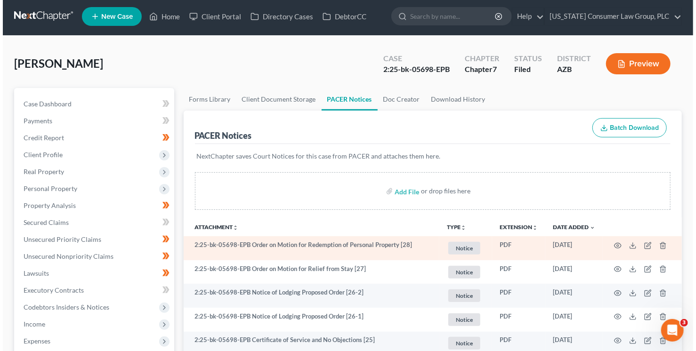
scroll to position [15, 0]
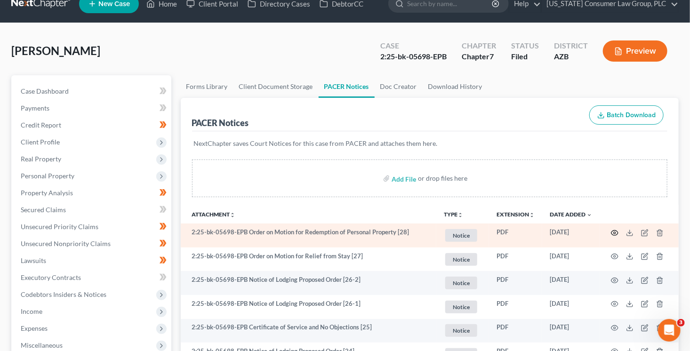
click at [616, 233] on icon "button" at bounding box center [615, 233] width 8 height 8
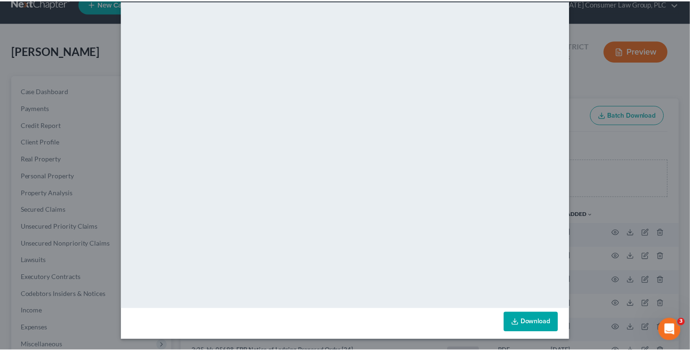
scroll to position [0, 0]
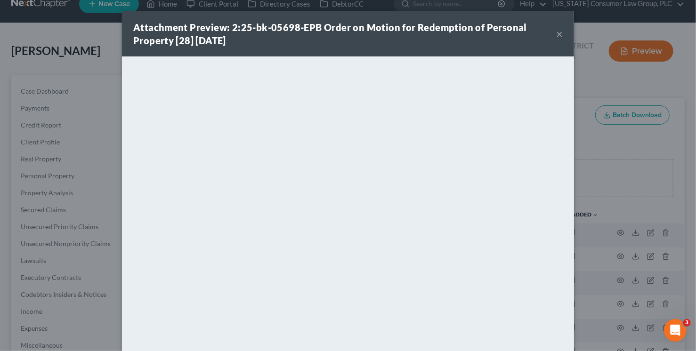
click at [544, 35] on div "Attachment Preview: 2:25-bk-05698-EPB Order on Motion for Redemption of Persona…" at bounding box center [344, 34] width 423 height 26
click at [556, 34] on button "×" at bounding box center [559, 33] width 7 height 11
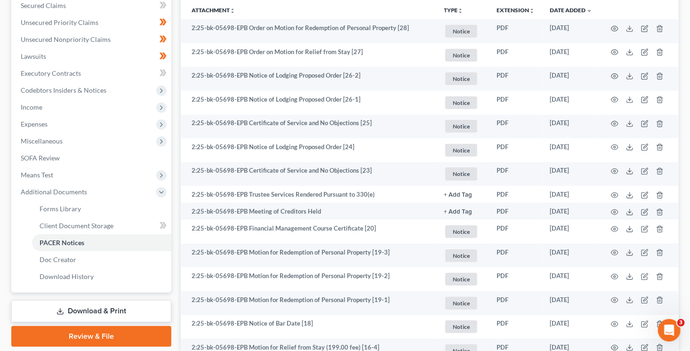
scroll to position [227, 0]
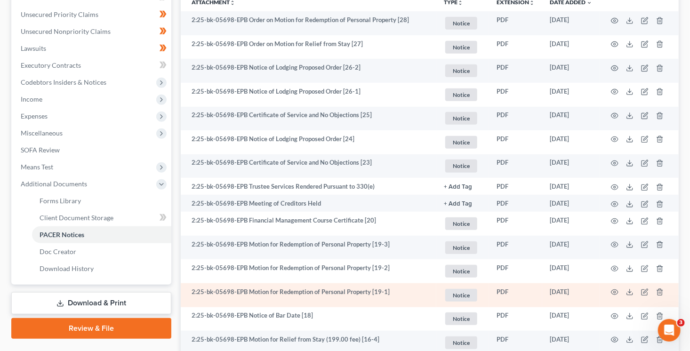
click at [615, 288] on td at bounding box center [639, 295] width 79 height 24
click at [615, 290] on icon "button" at bounding box center [614, 292] width 7 height 5
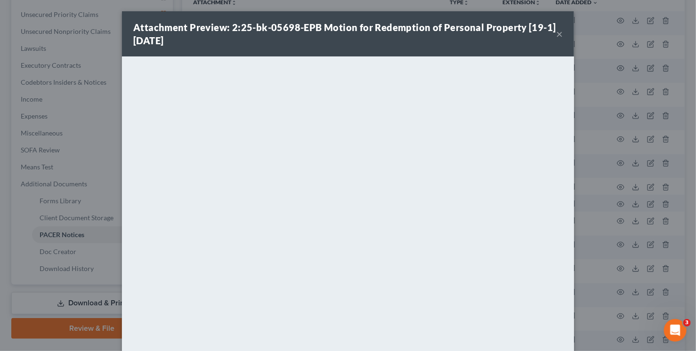
click at [560, 35] on div "Attachment Preview: 2:25-bk-05698-EPB Motion for Redemption of Personal Propert…" at bounding box center [348, 33] width 452 height 45
click at [558, 37] on button "×" at bounding box center [559, 33] width 7 height 11
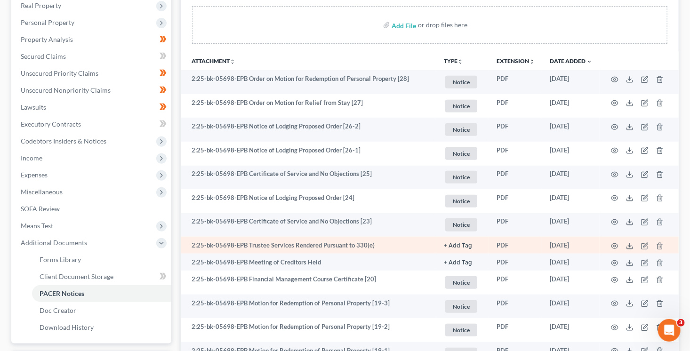
scroll to position [81, 0]
